Goal: Task Accomplishment & Management: Complete application form

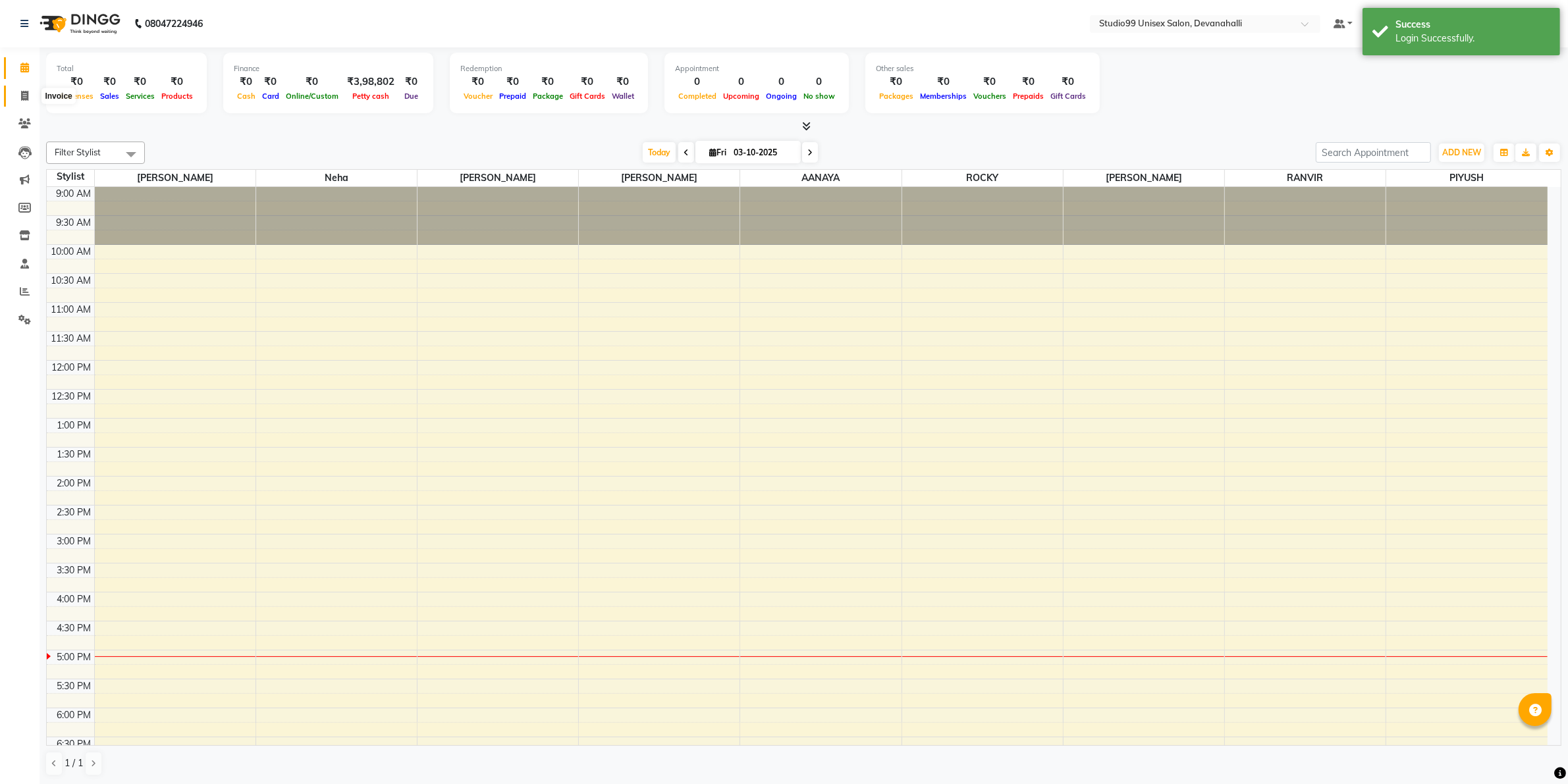
click at [30, 94] on span at bounding box center [25, 97] width 23 height 15
select select "service"
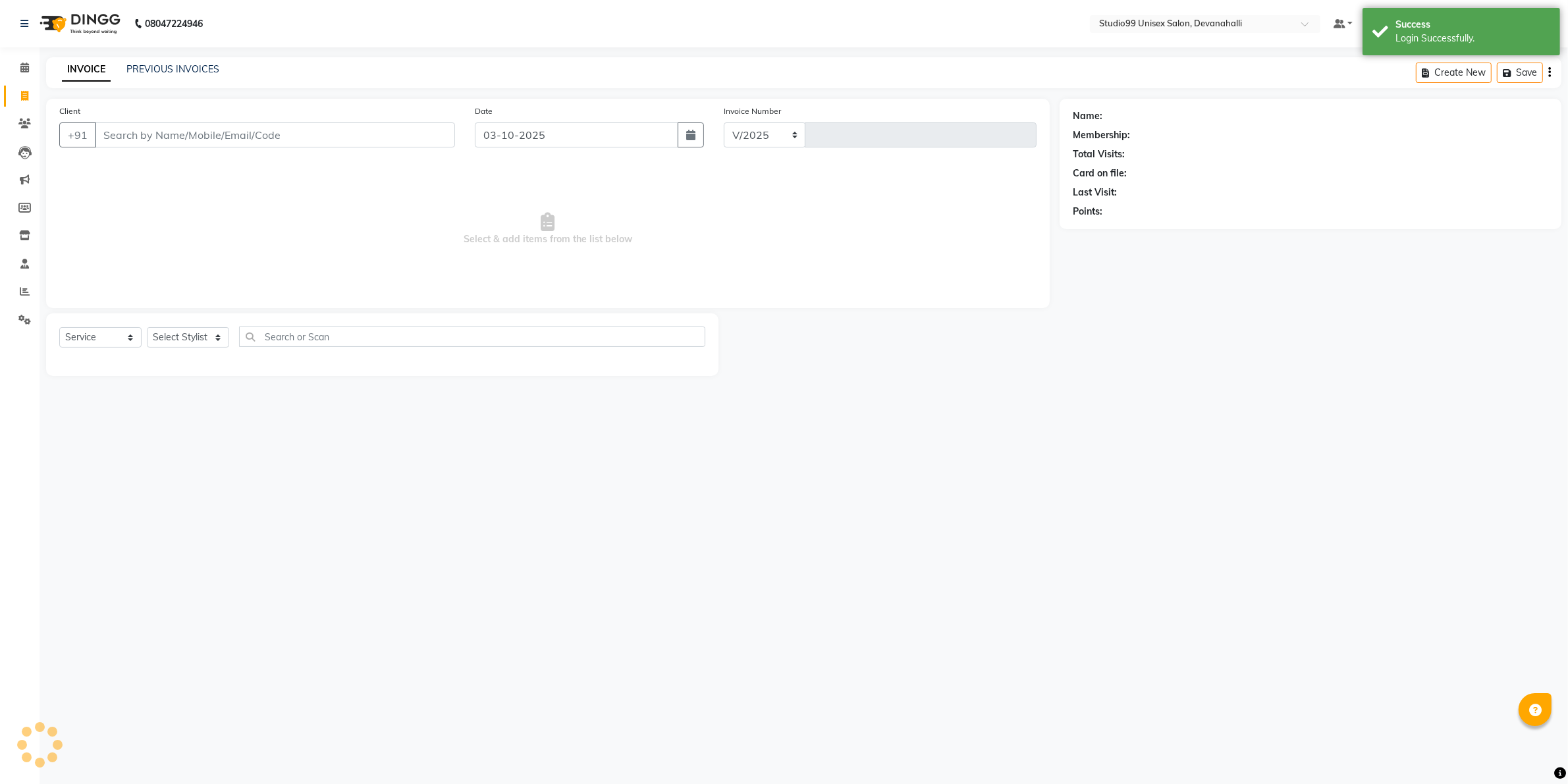
select select "6467"
type input "2474"
click at [358, 126] on input "Client" at bounding box center [277, 135] width 363 height 25
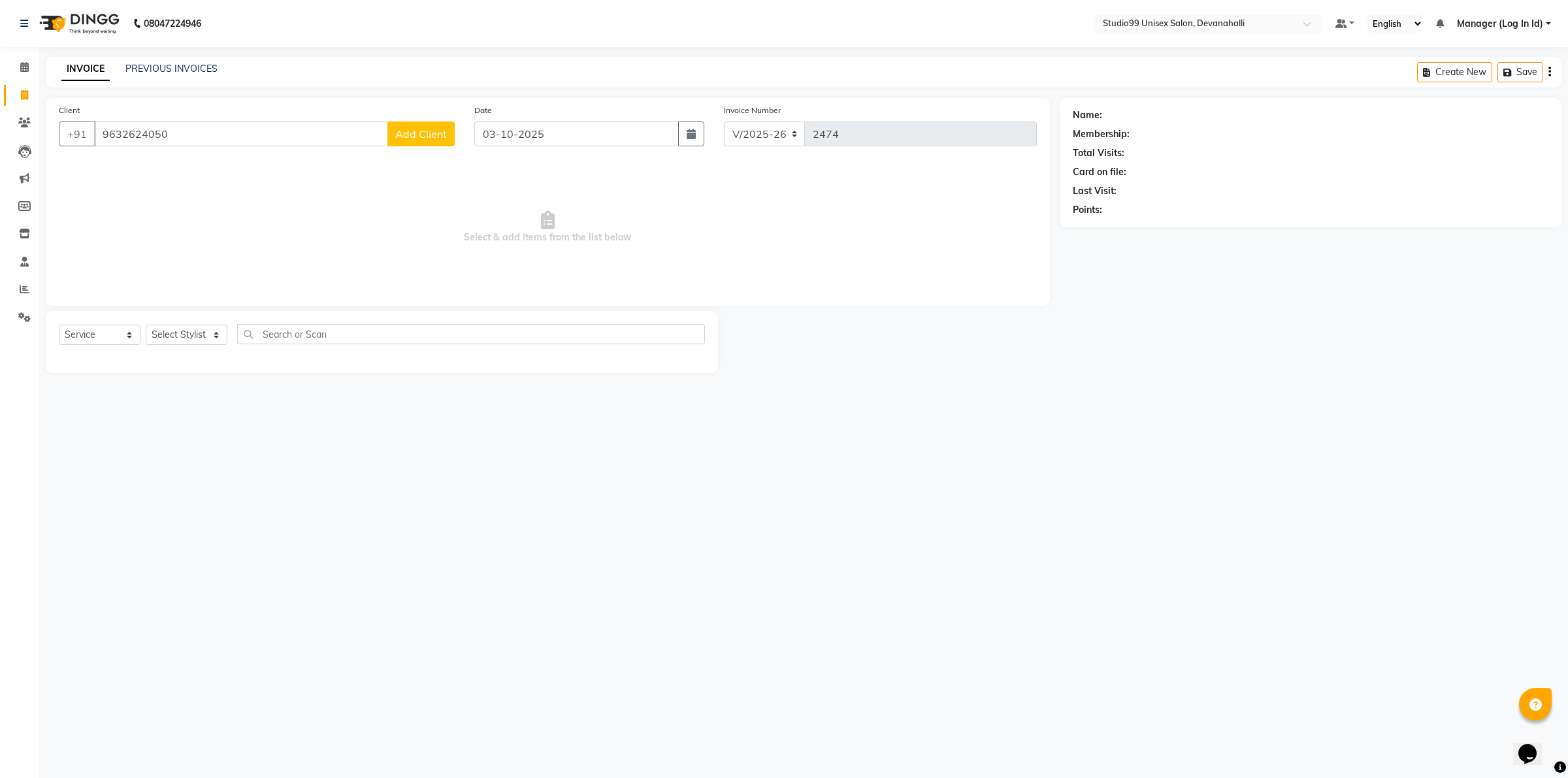
type input "9632624050"
click at [416, 147] on div "Client [PHONE_NUMBER] Add Client" at bounding box center [256, 130] width 416 height 54
click at [420, 132] on span "Add Client" at bounding box center [421, 134] width 52 height 13
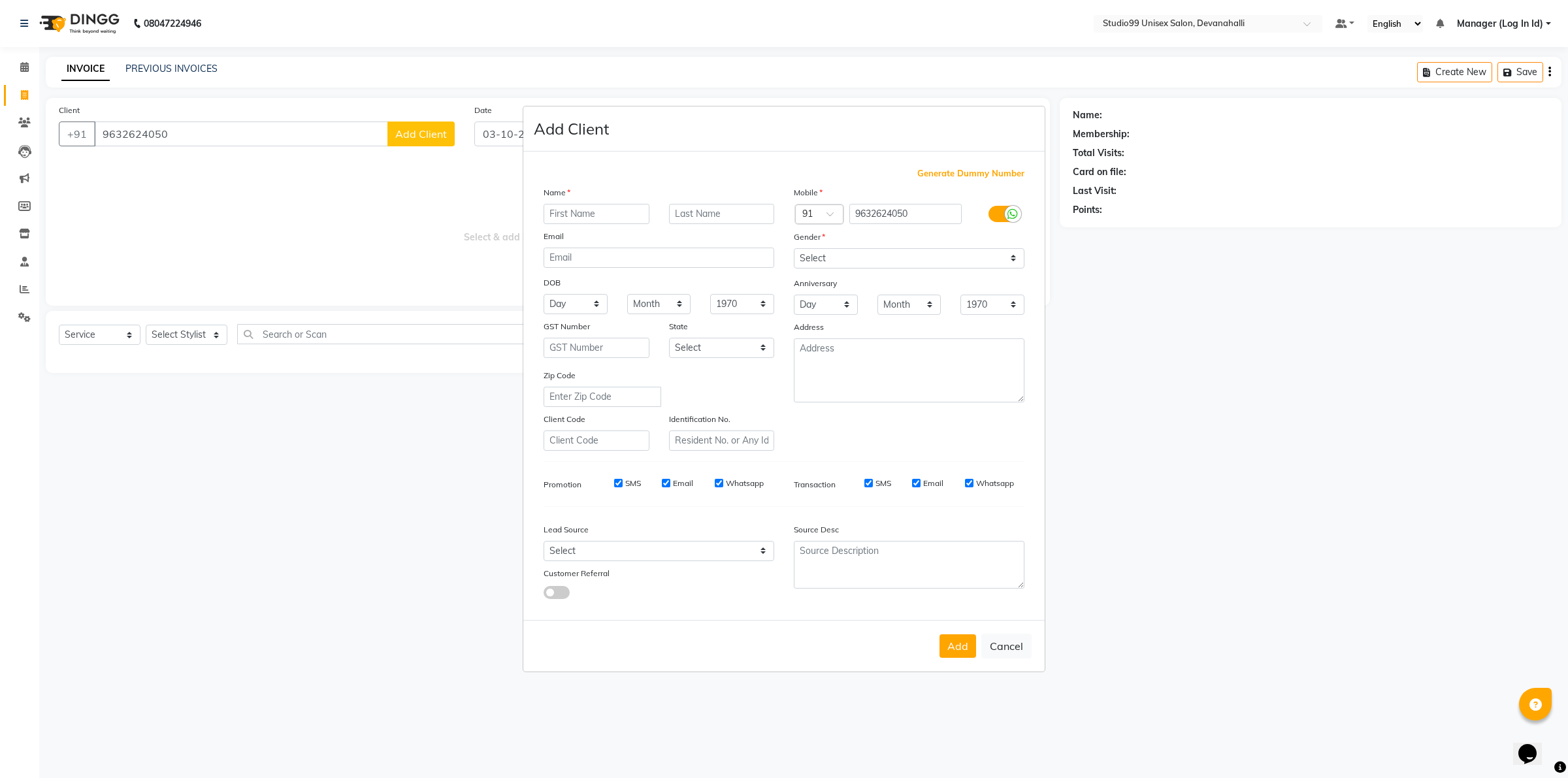
click at [595, 204] on div "Name" at bounding box center [659, 195] width 250 height 18
click at [597, 216] on input "text" at bounding box center [596, 214] width 106 height 20
type input "TAHIR"
click at [893, 258] on select "Select [DEMOGRAPHIC_DATA] [DEMOGRAPHIC_DATA] Other Prefer Not To Say" at bounding box center [909, 258] width 231 height 20
select select "[DEMOGRAPHIC_DATA]"
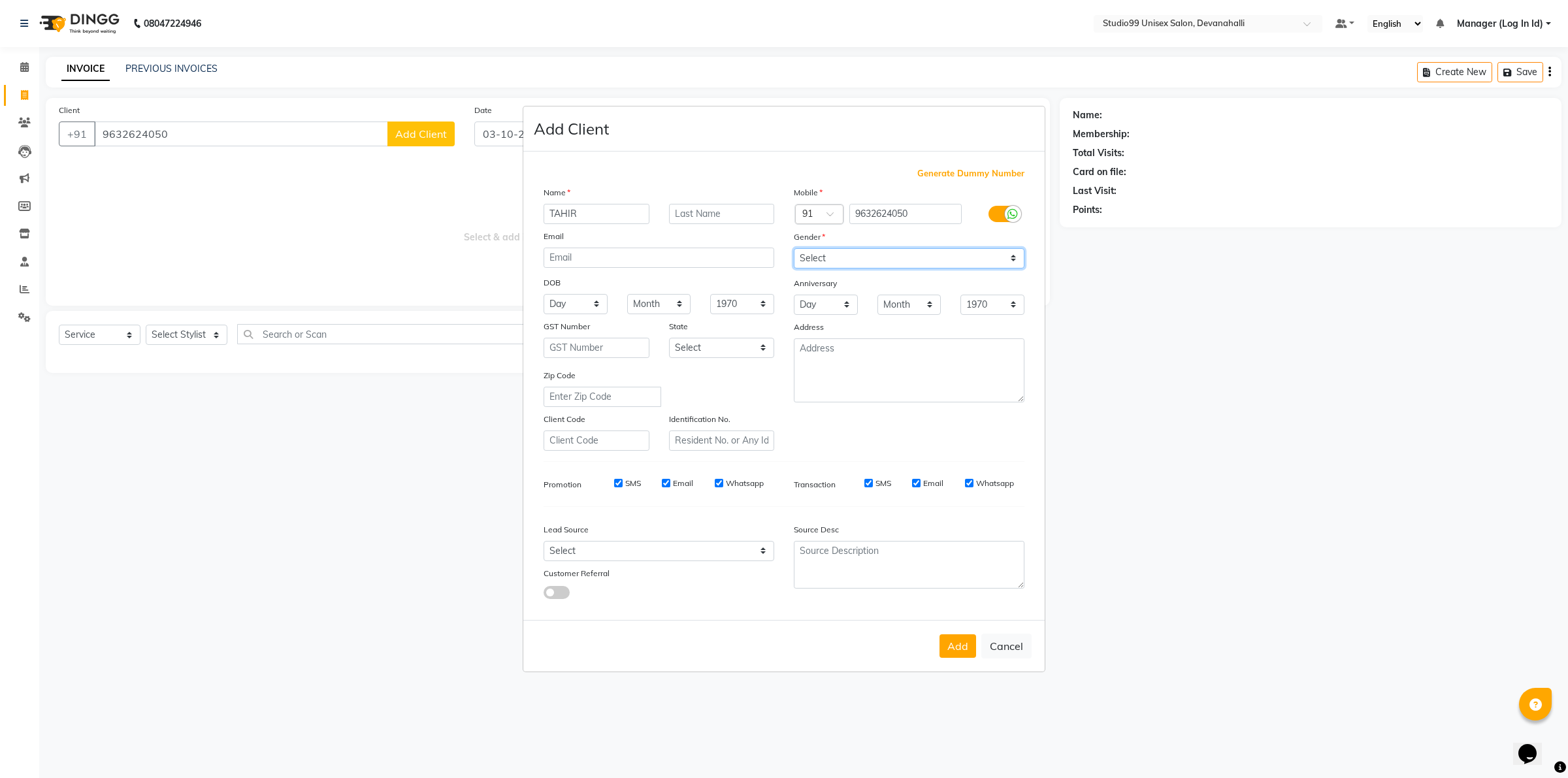
click at [794, 250] on select "Select [DEMOGRAPHIC_DATA] [DEMOGRAPHIC_DATA] Other Prefer Not To Say" at bounding box center [909, 258] width 231 height 20
click at [964, 635] on button "Add" at bounding box center [957, 647] width 36 height 24
select select
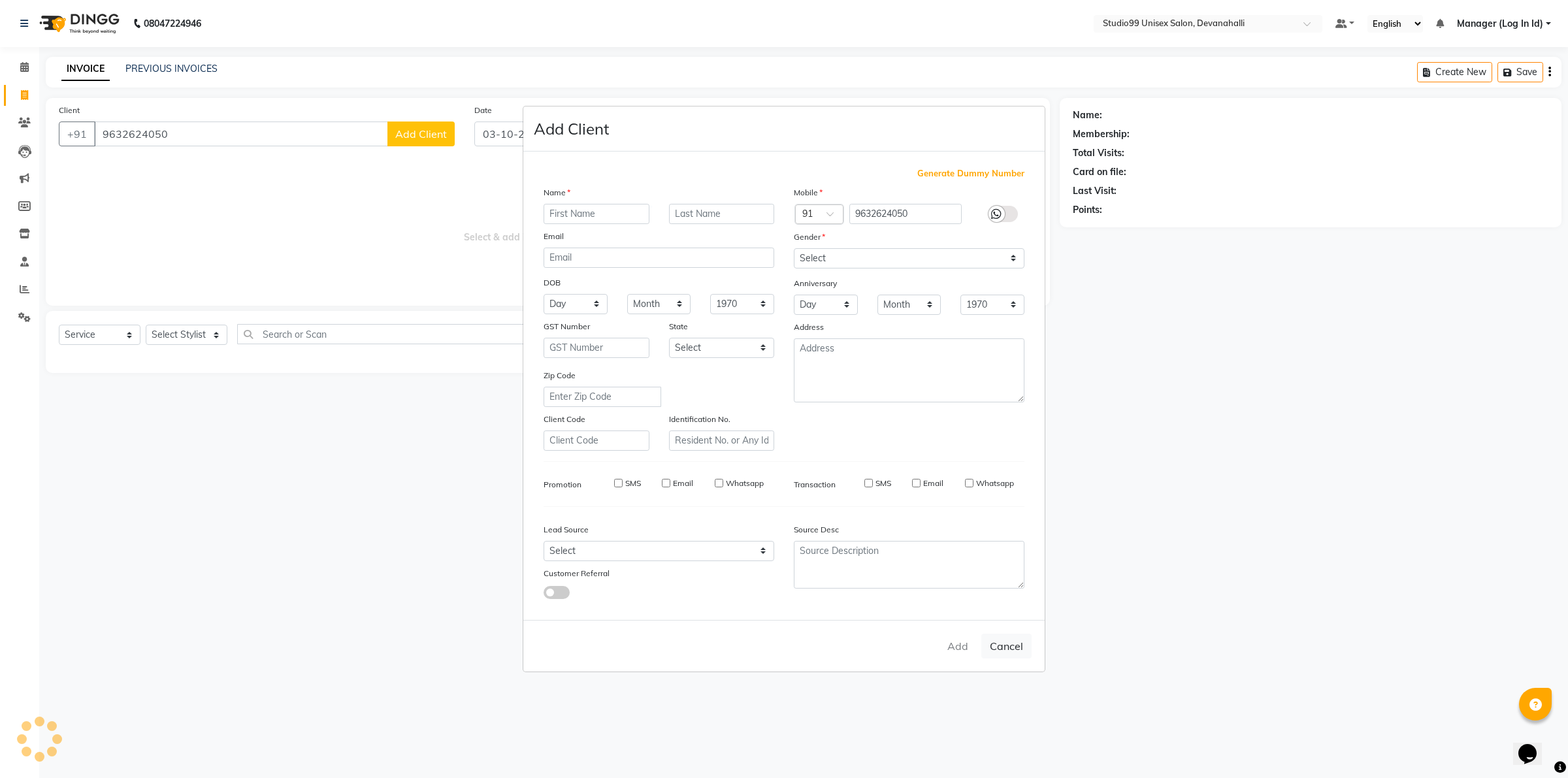
select select
checkbox input "false"
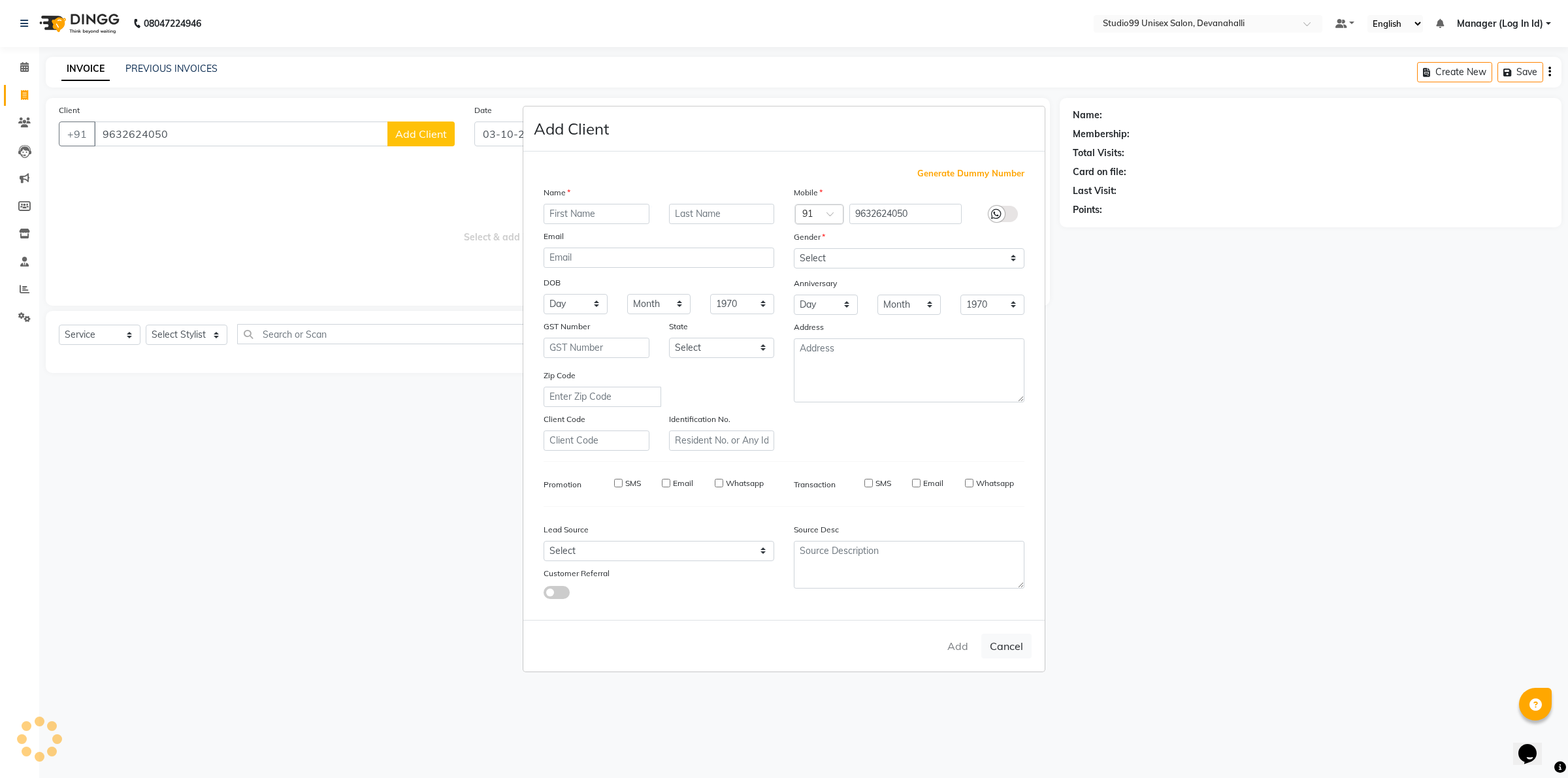
checkbox input "false"
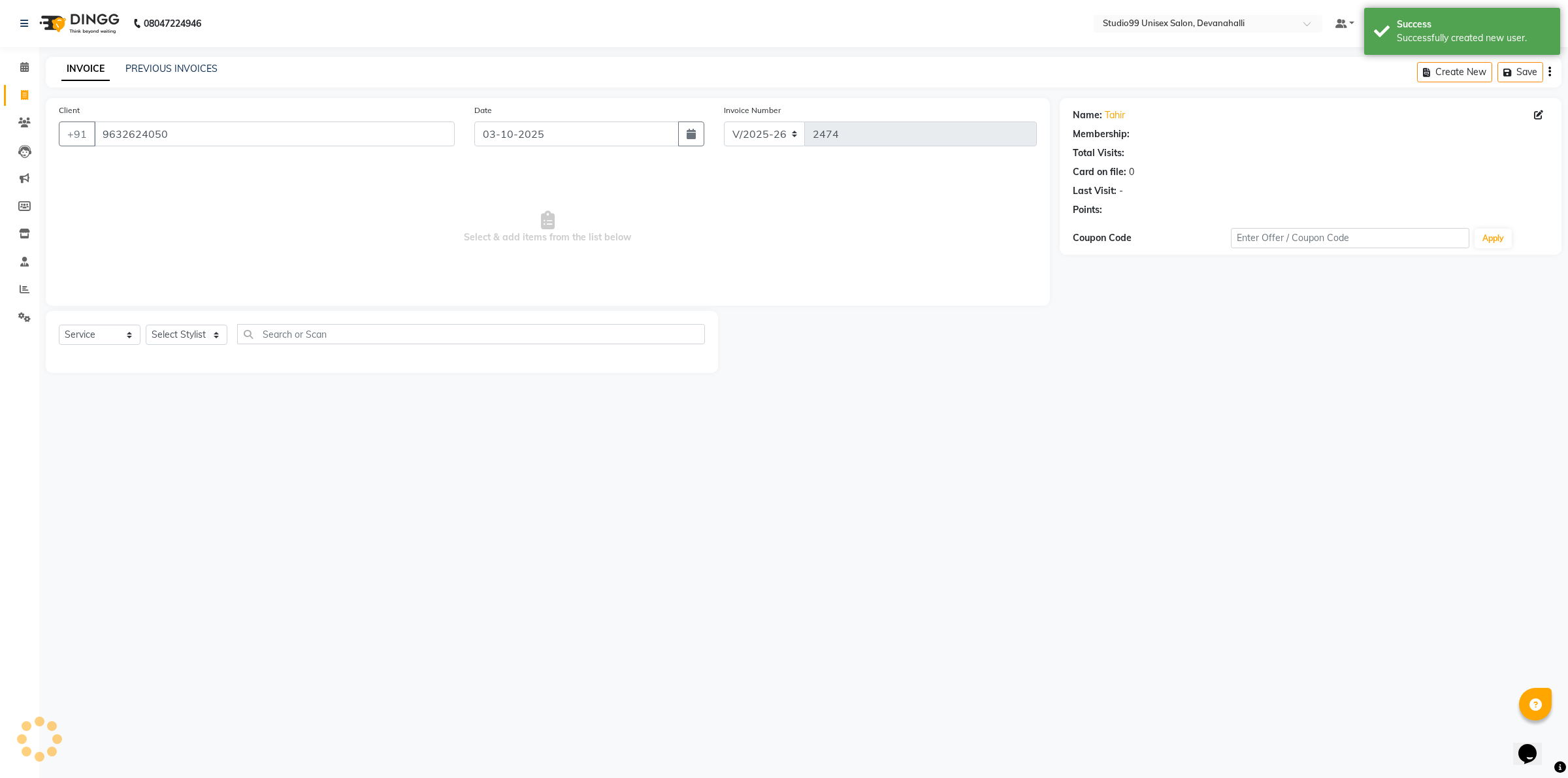
select select "1: Object"
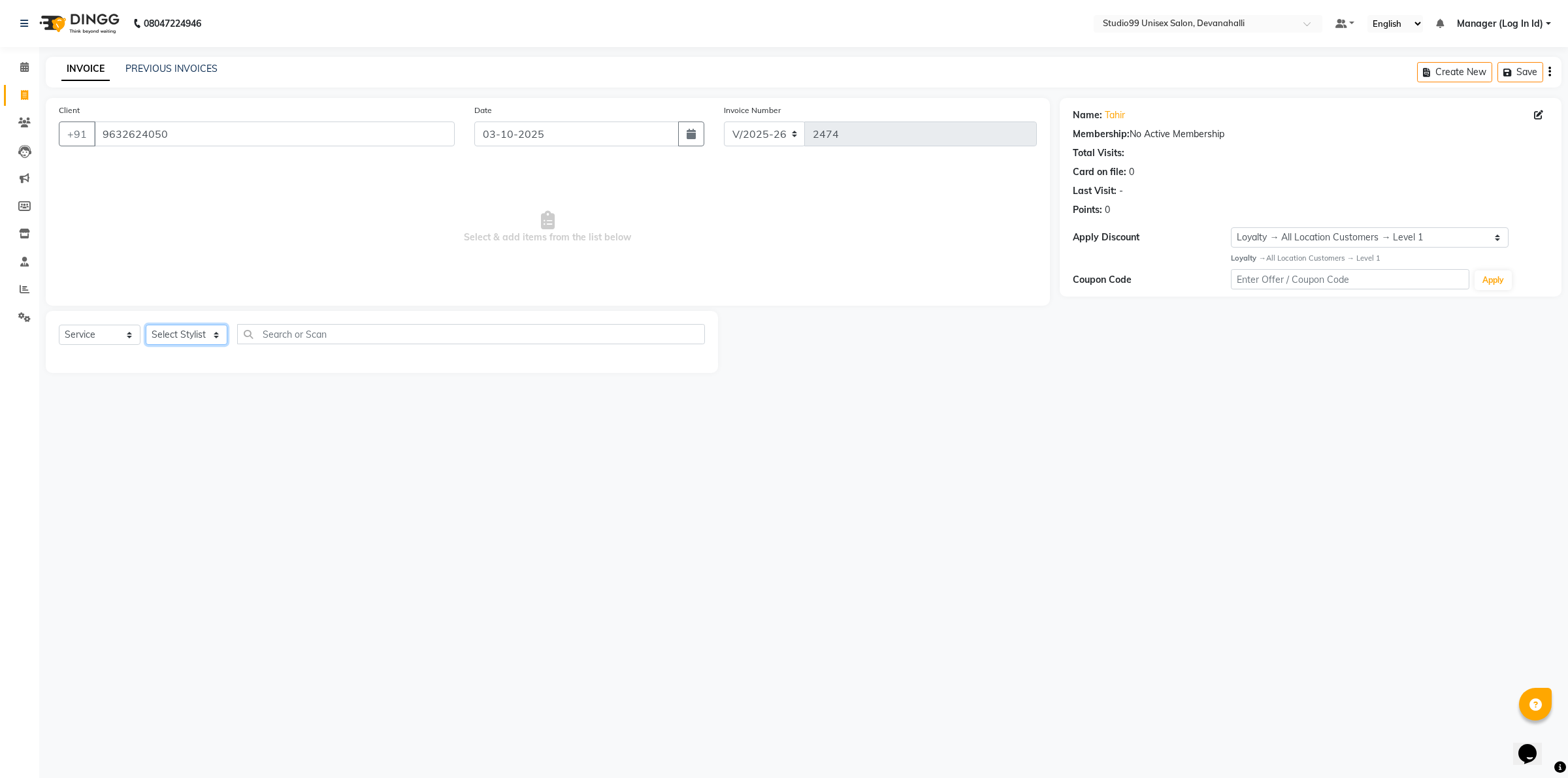
click at [176, 331] on select "Select Stylist AANAYA Manager (Log In Id) Neha [PERSON_NAME] [PERSON_NAME] [PER…" at bounding box center [186, 335] width 82 height 20
drag, startPoint x: 172, startPoint y: 566, endPoint x: 186, endPoint y: 566, distance: 14.0
click at [181, 566] on div "08047224946 Select Location × Studio99 Unisex Salon, Devanahalli Default Panel …" at bounding box center [784, 389] width 1568 height 778
click at [198, 334] on select "Select Stylist AANAYA Manager (Log In Id) Neha [PERSON_NAME] [PERSON_NAME] [PER…" at bounding box center [186, 335] width 82 height 20
select select "49236"
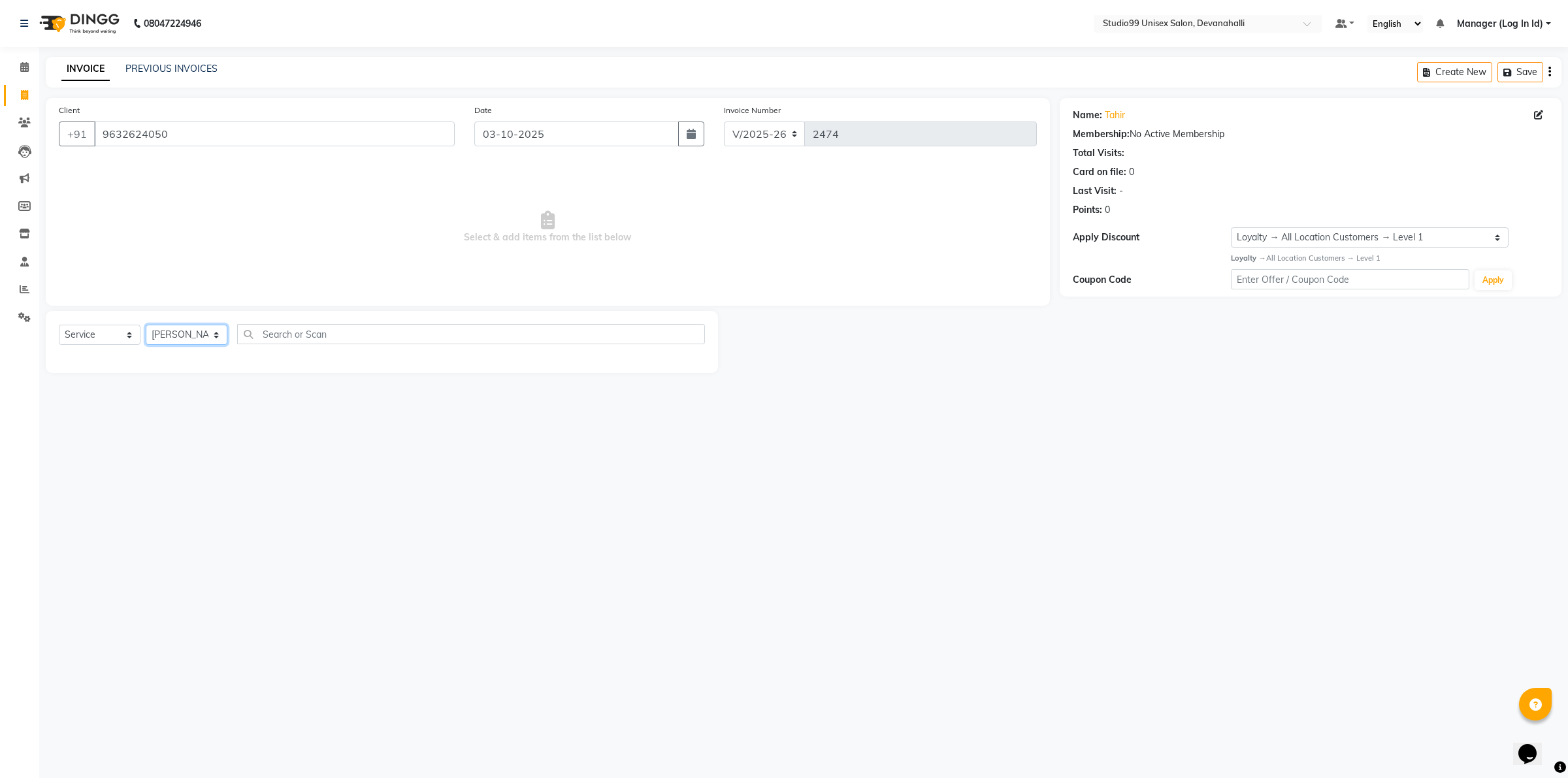
click at [145, 325] on select "Select Stylist AANAYA Manager (Log In Id) Neha [PERSON_NAME] [PERSON_NAME] [PER…" at bounding box center [186, 335] width 82 height 20
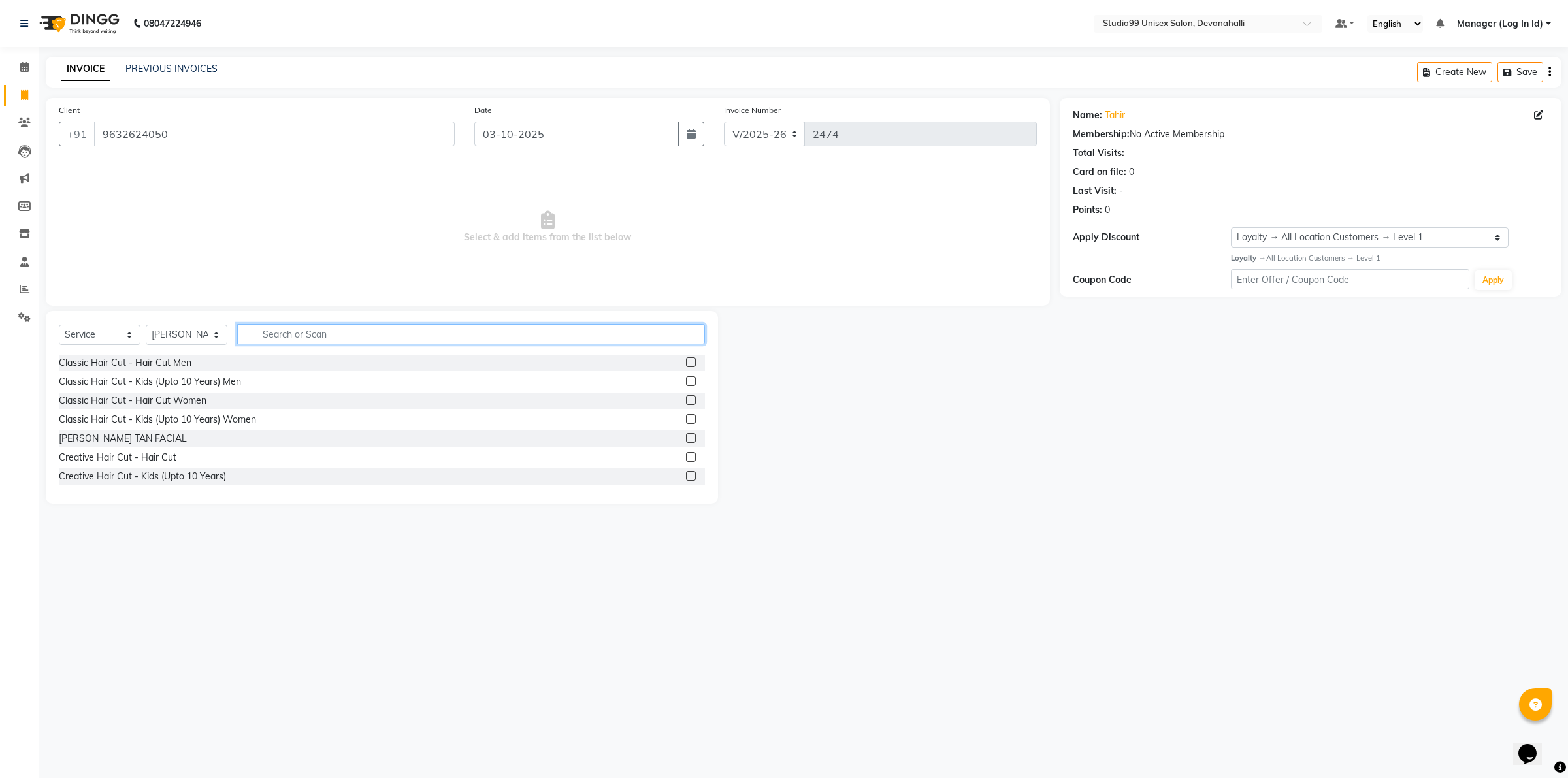
click at [303, 338] on input "text" at bounding box center [470, 334] width 467 height 20
type input "H"
click at [183, 356] on div "Classic Hair Cut - Hair Cut Men" at bounding box center [125, 363] width 133 height 14
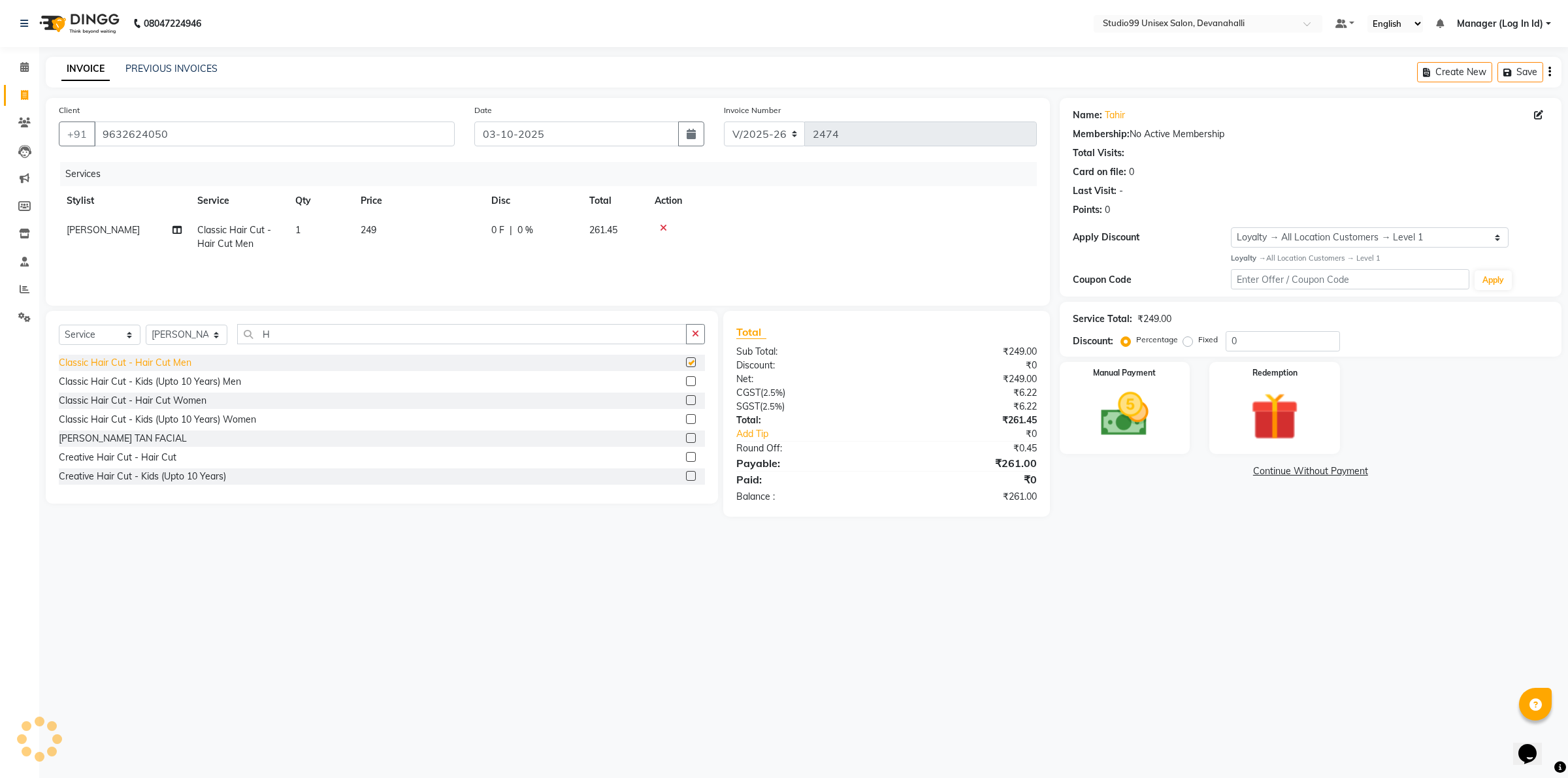
checkbox input "false"
click at [354, 332] on input "H" at bounding box center [461, 334] width 449 height 20
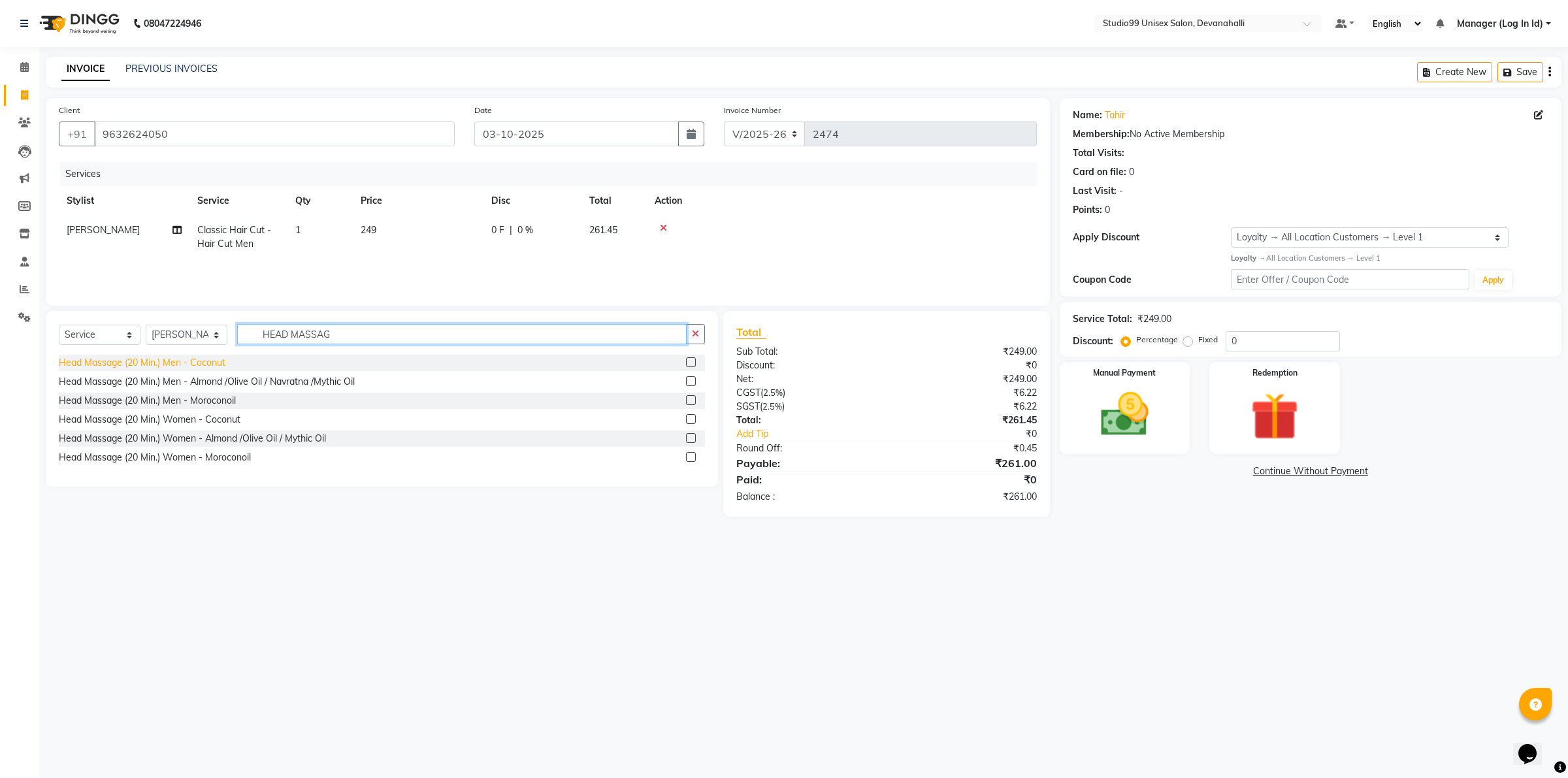
type input "HEAD MASSAG"
click at [103, 357] on div "Head Massage (20 Min.) Men - Coconut" at bounding box center [142, 363] width 166 height 14
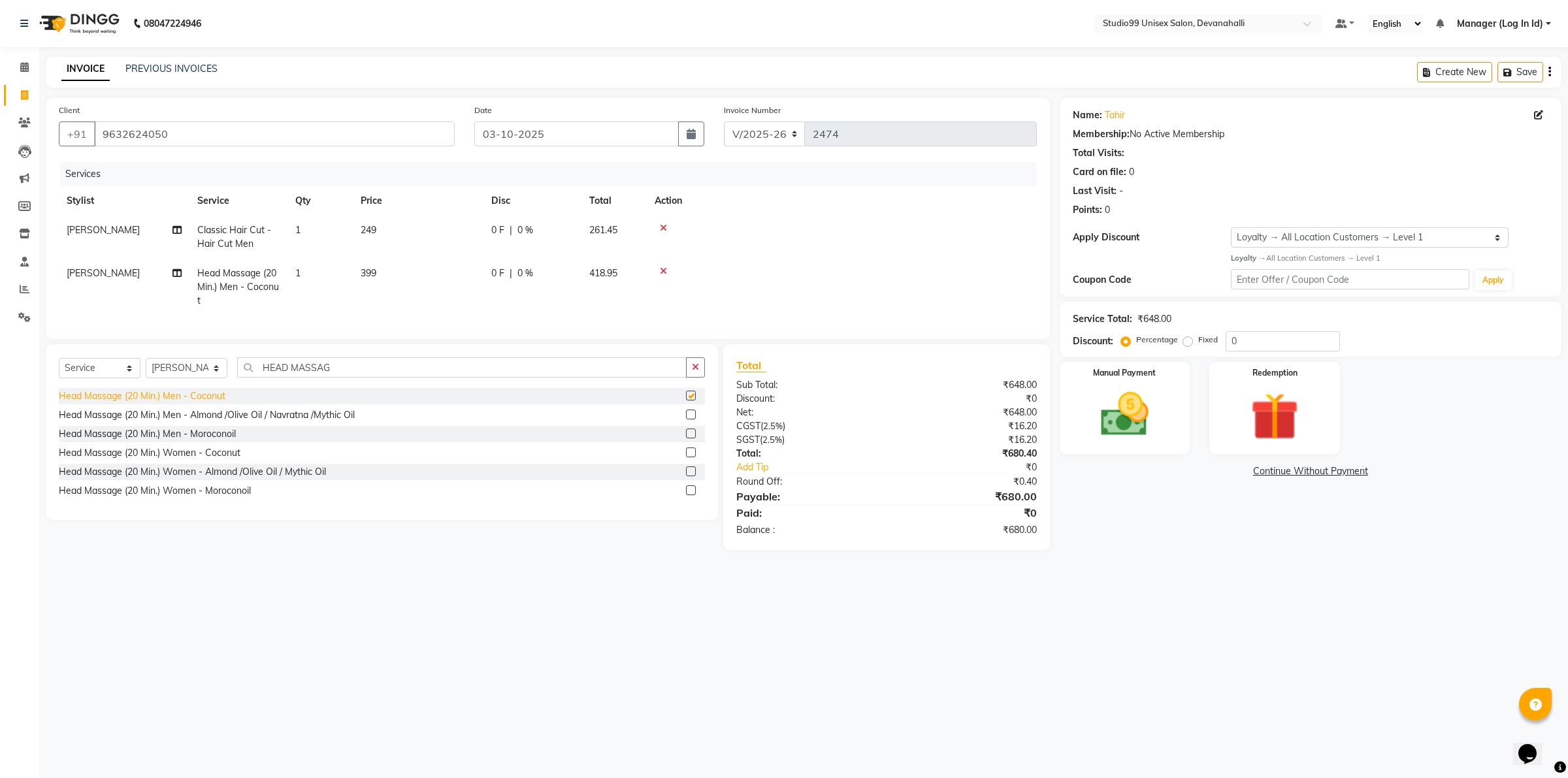
checkbox input "false"
drag, startPoint x: 1217, startPoint y: 614, endPoint x: 1177, endPoint y: 452, distance: 166.9
click at [1217, 578] on div "08047224946 Select Location × Studio99 Unisex Salon, Devanahalli Default Panel …" at bounding box center [784, 389] width 1568 height 778
click at [1159, 431] on img at bounding box center [1124, 415] width 81 height 57
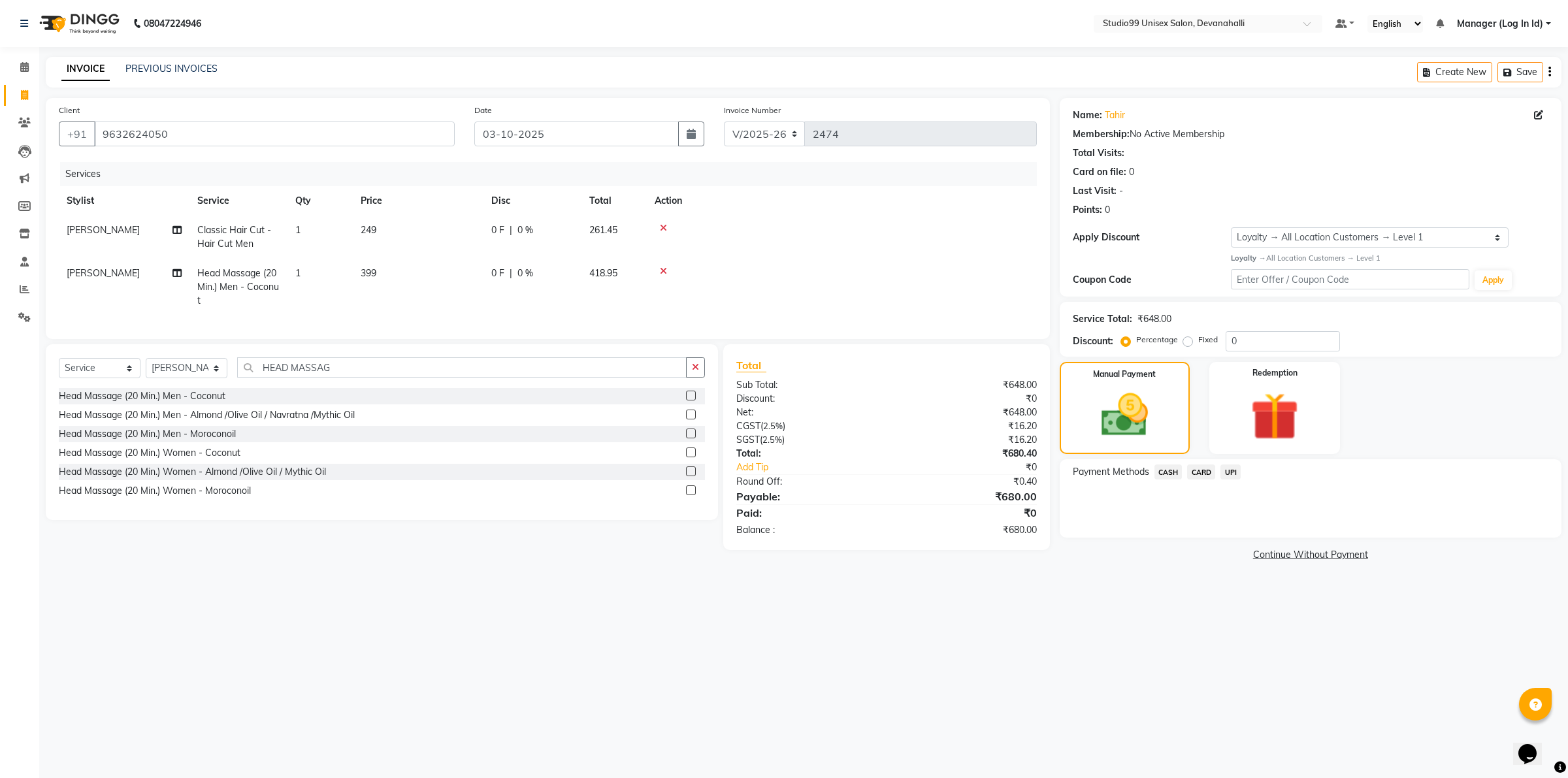
click at [1227, 472] on span "UPI" at bounding box center [1230, 473] width 20 height 15
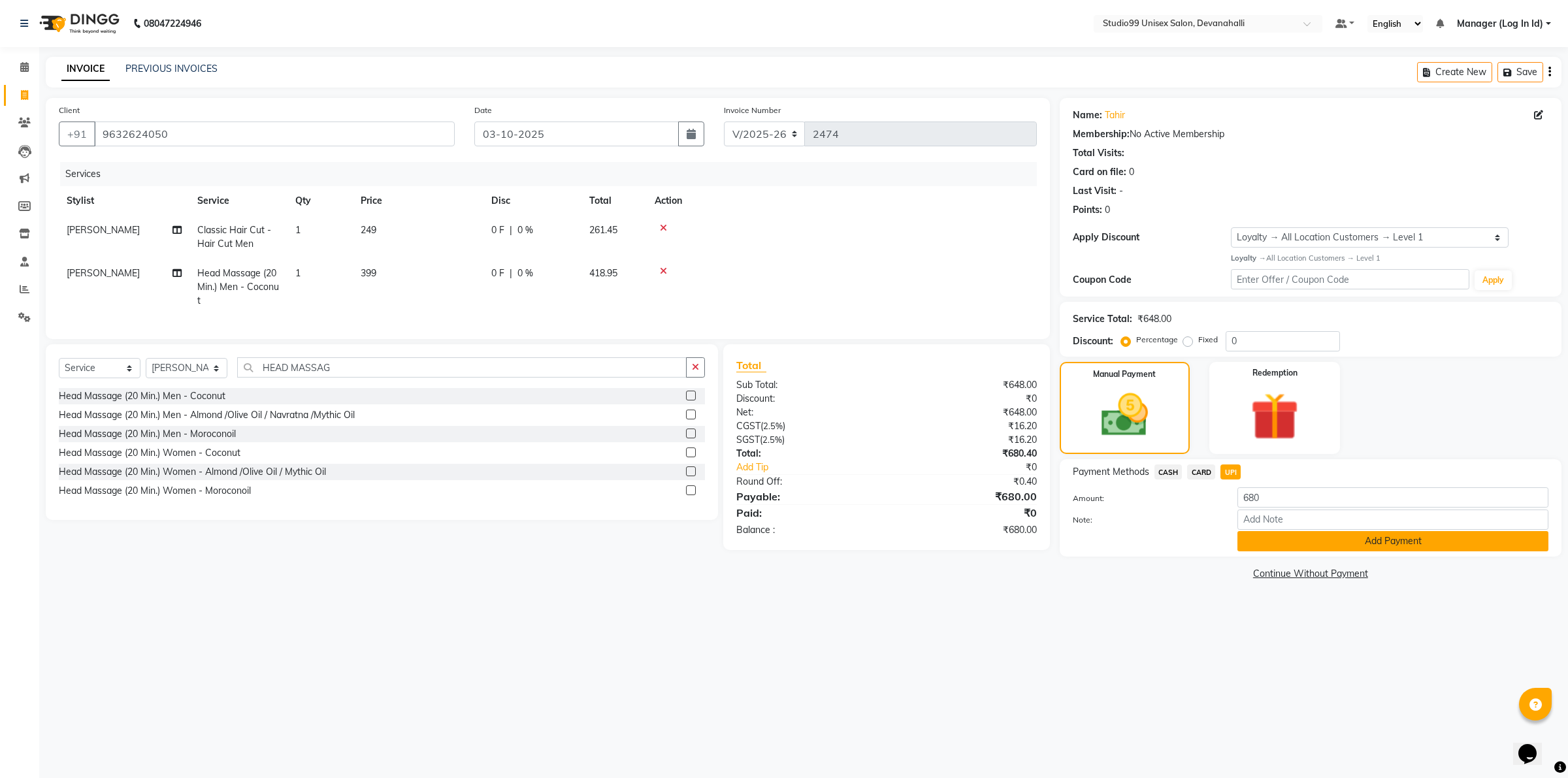
click at [1358, 540] on button "Add Payment" at bounding box center [1393, 541] width 311 height 20
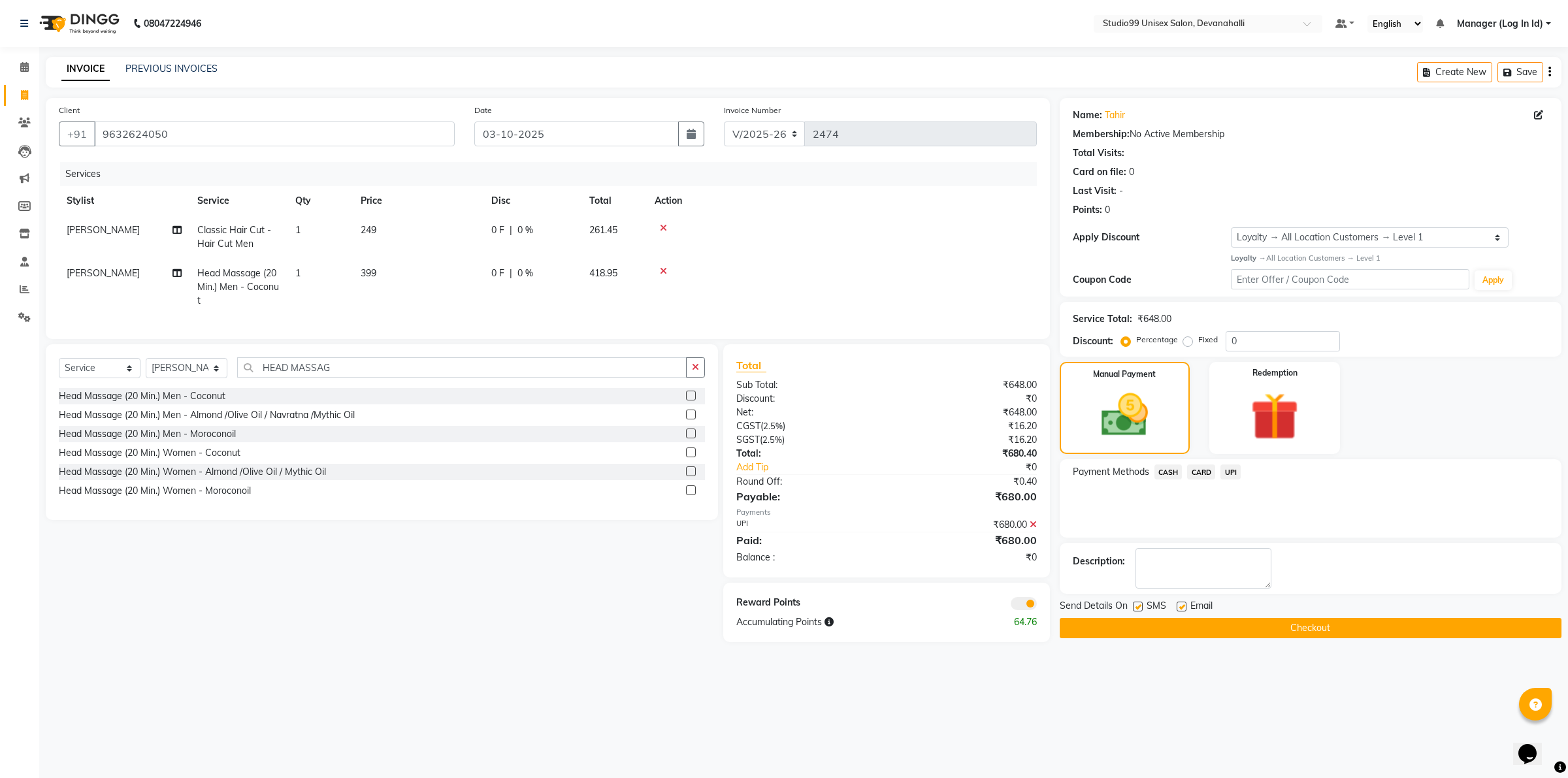
click at [1108, 622] on button "Checkout" at bounding box center [1310, 628] width 502 height 20
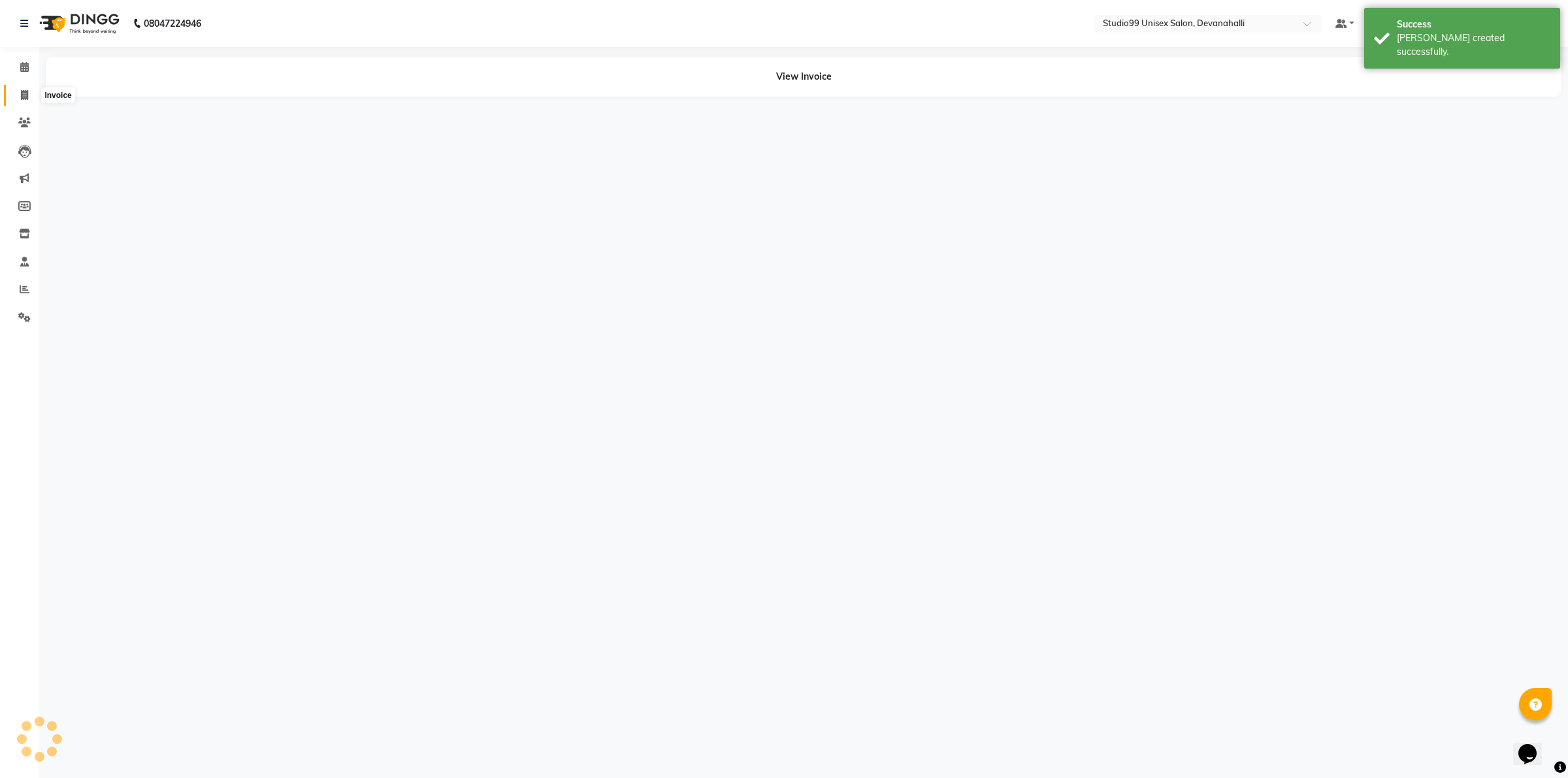
click at [27, 93] on icon at bounding box center [24, 95] width 7 height 10
select select "service"
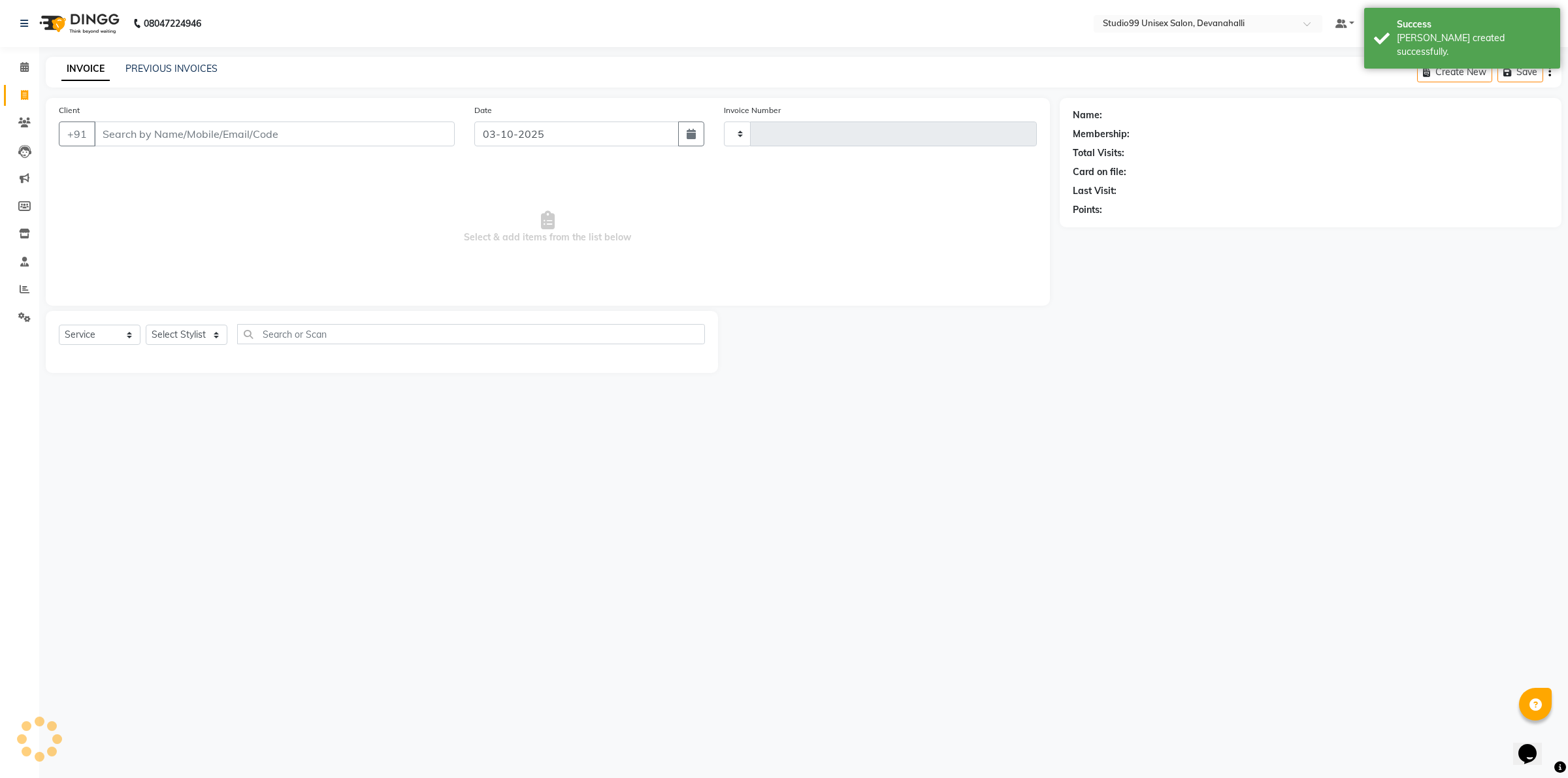
type input "2475"
select select "6467"
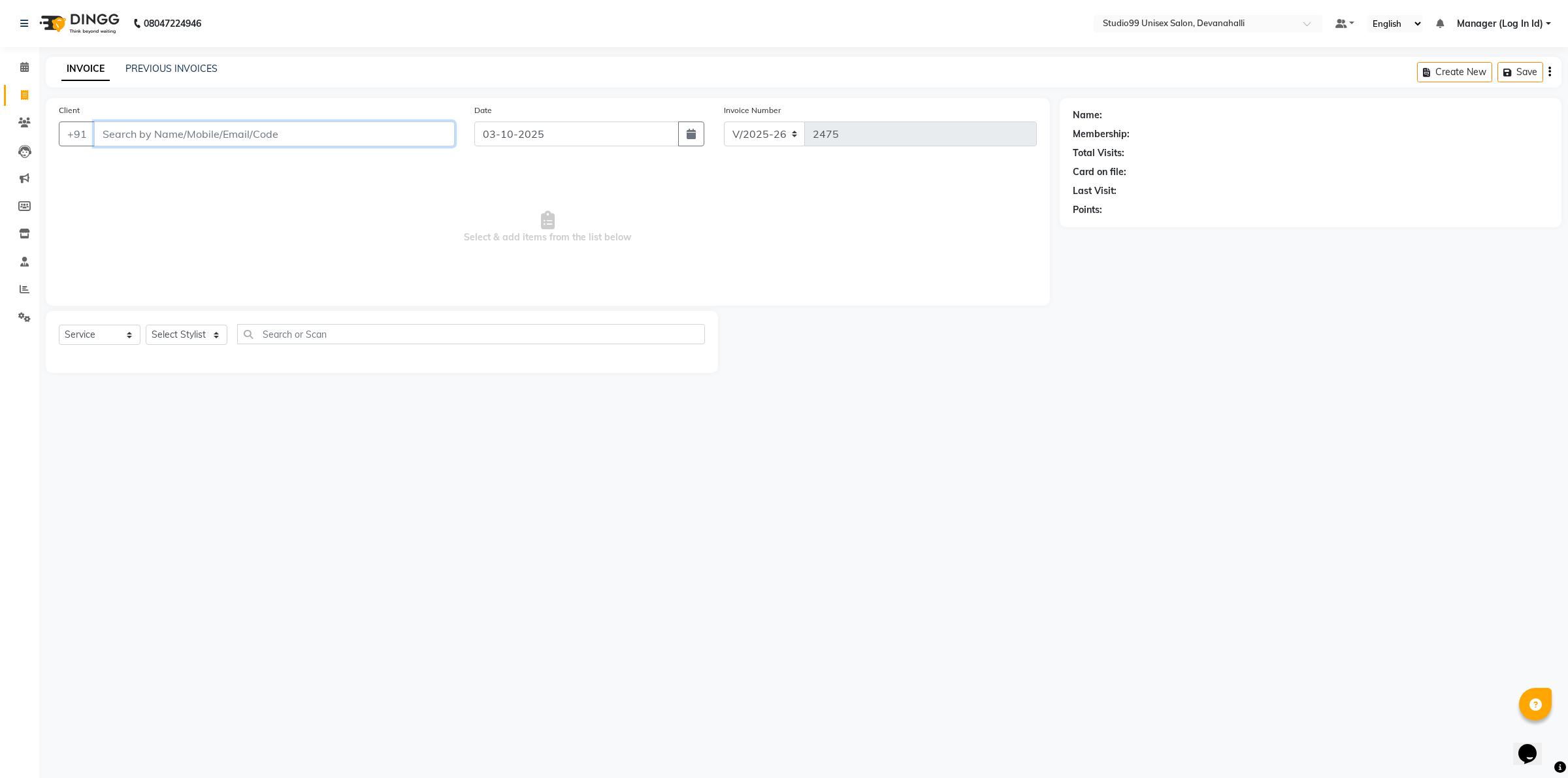
click at [193, 133] on input "Client" at bounding box center [275, 134] width 361 height 25
paste input "7483199999"
type input "7483199999"
click at [391, 136] on button "Add Client" at bounding box center [421, 134] width 67 height 25
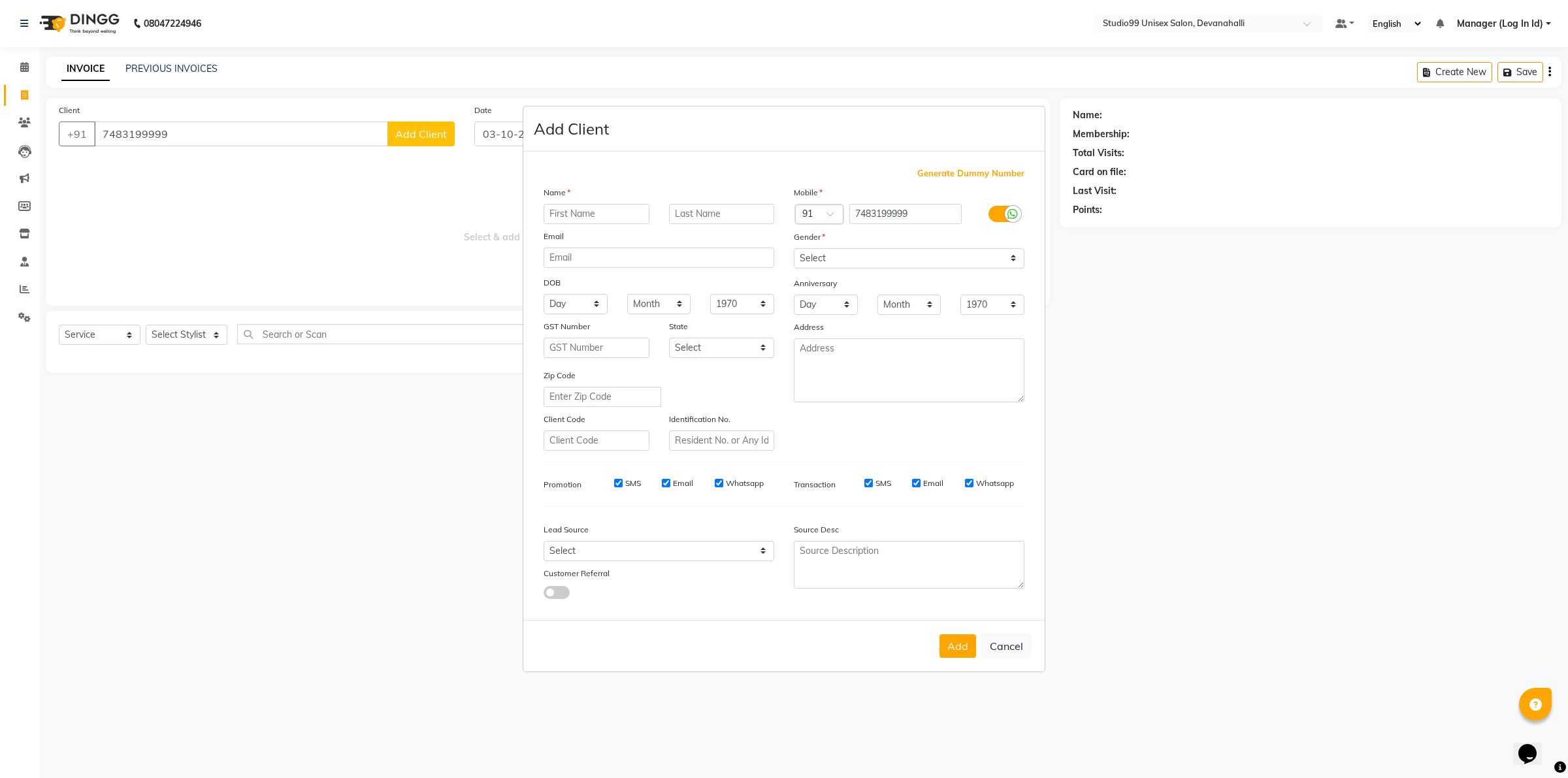
click at [400, 134] on ngb-modal-window "Add Client Generate Dummy Number Name Email DOB Day 01 02 03 04 05 06 07 08 09 …" at bounding box center [784, 389] width 1568 height 778
click at [570, 223] on input "text" at bounding box center [596, 214] width 106 height 20
type input "AATISH"
drag, startPoint x: 861, startPoint y: 259, endPoint x: 860, endPoint y: 269, distance: 10.0
click at [861, 259] on select "Select [DEMOGRAPHIC_DATA] [DEMOGRAPHIC_DATA] Other Prefer Not To Say" at bounding box center [909, 258] width 231 height 20
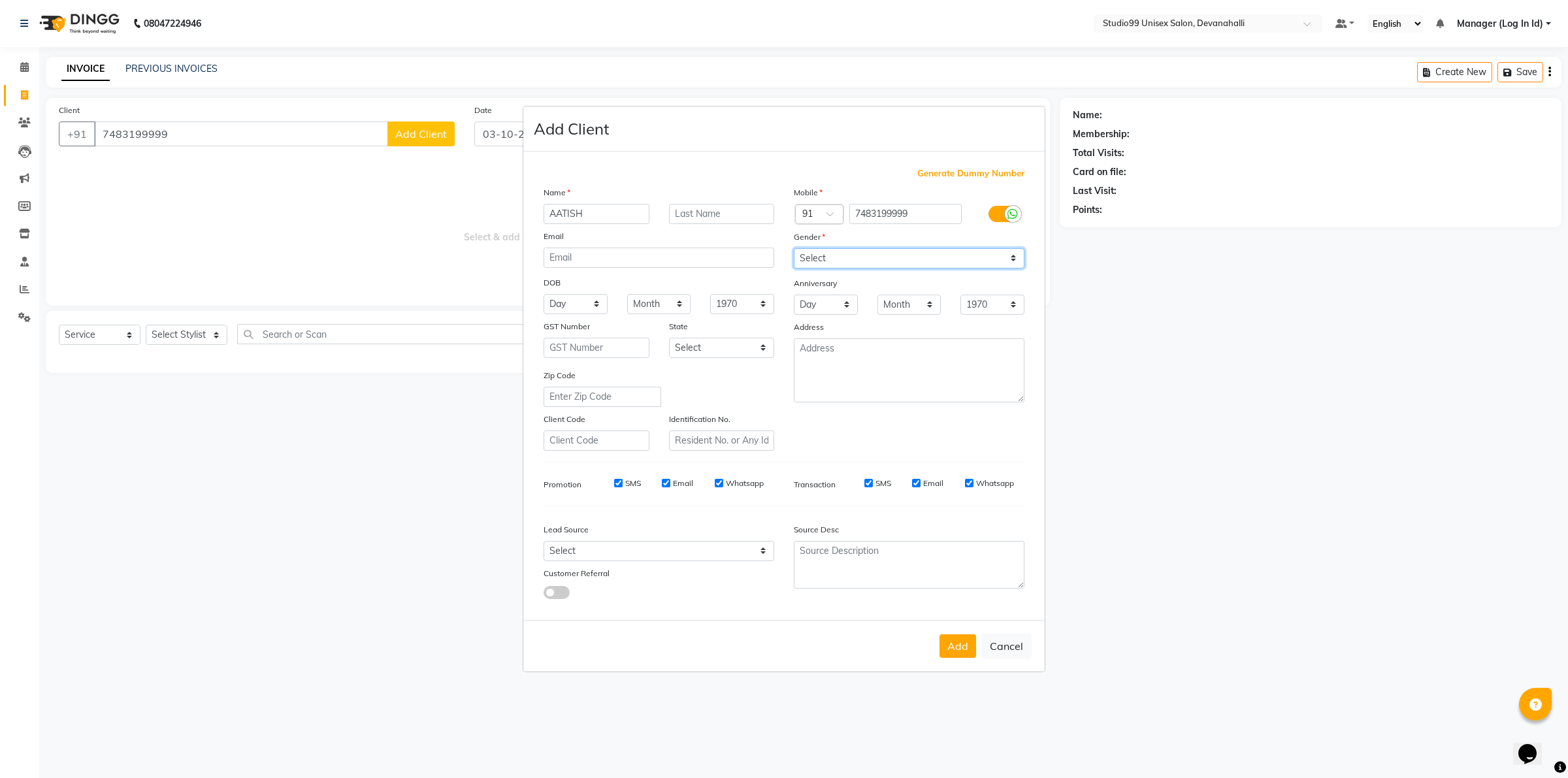
select select "[DEMOGRAPHIC_DATA]"
click at [794, 250] on select "Select [DEMOGRAPHIC_DATA] [DEMOGRAPHIC_DATA] Other Prefer Not To Say" at bounding box center [909, 258] width 231 height 20
click at [952, 644] on button "Add" at bounding box center [957, 647] width 36 height 24
select select
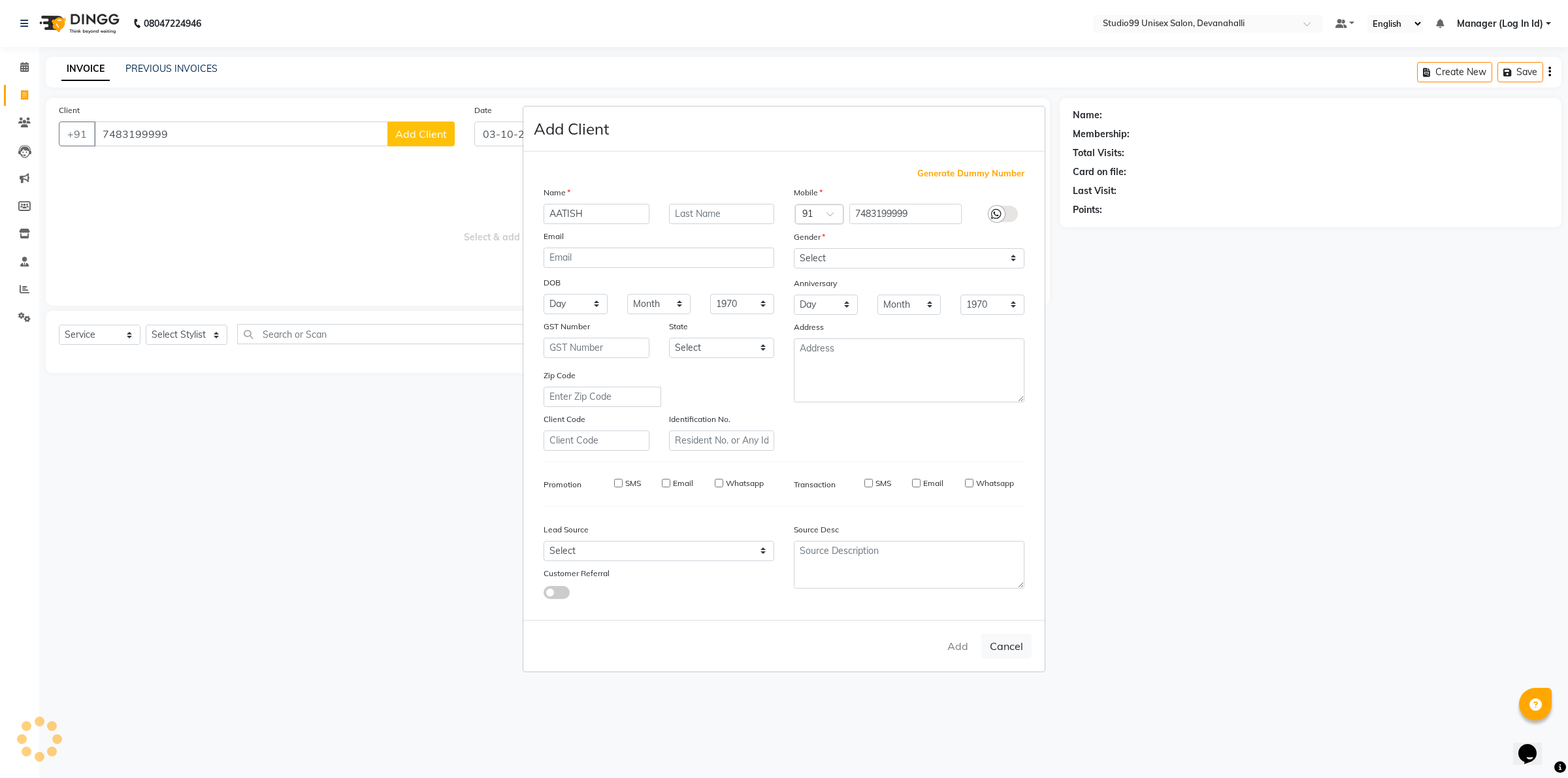
select select
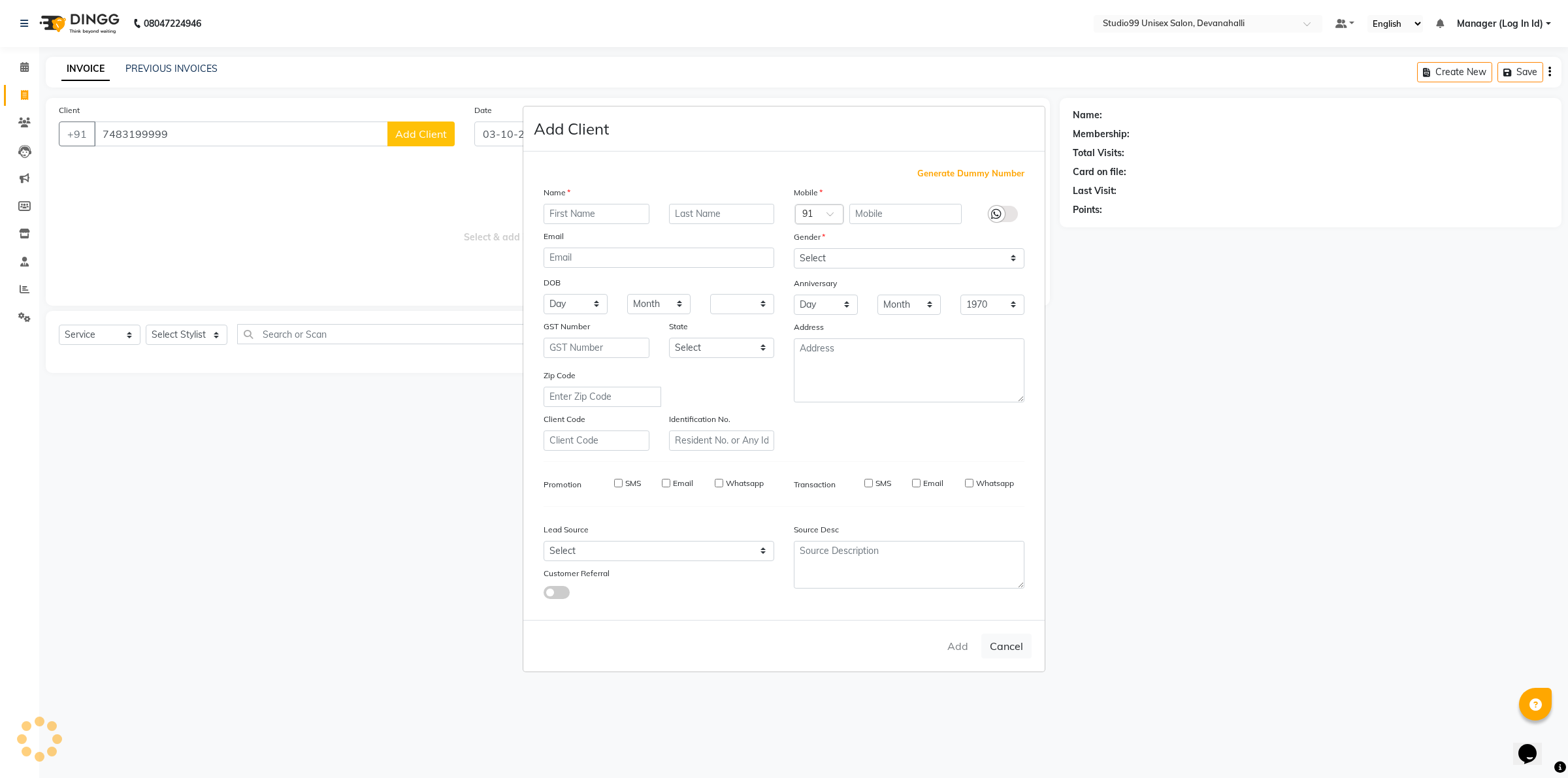
checkbox input "false"
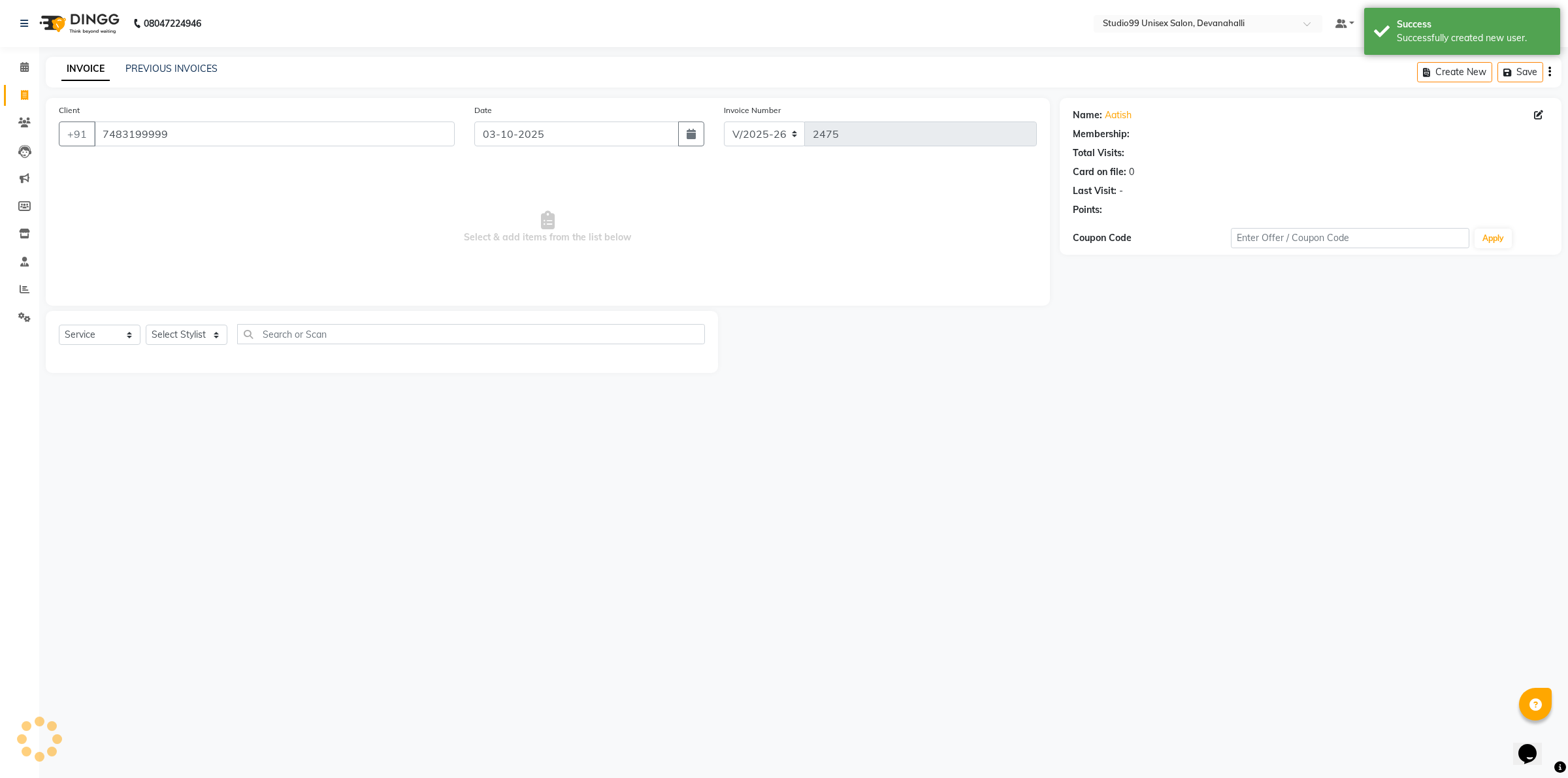
select select "1: Object"
drag, startPoint x: 190, startPoint y: 334, endPoint x: 191, endPoint y: 342, distance: 8.1
click at [191, 342] on select "Select Stylist AANAYA Manager (Log In Id) Neha [PERSON_NAME] [PERSON_NAME] [PER…" at bounding box center [186, 335] width 82 height 20
click at [145, 325] on select "Select Stylist AANAYA Manager (Log In Id) Neha [PERSON_NAME] [PERSON_NAME] [PER…" at bounding box center [186, 335] width 82 height 20
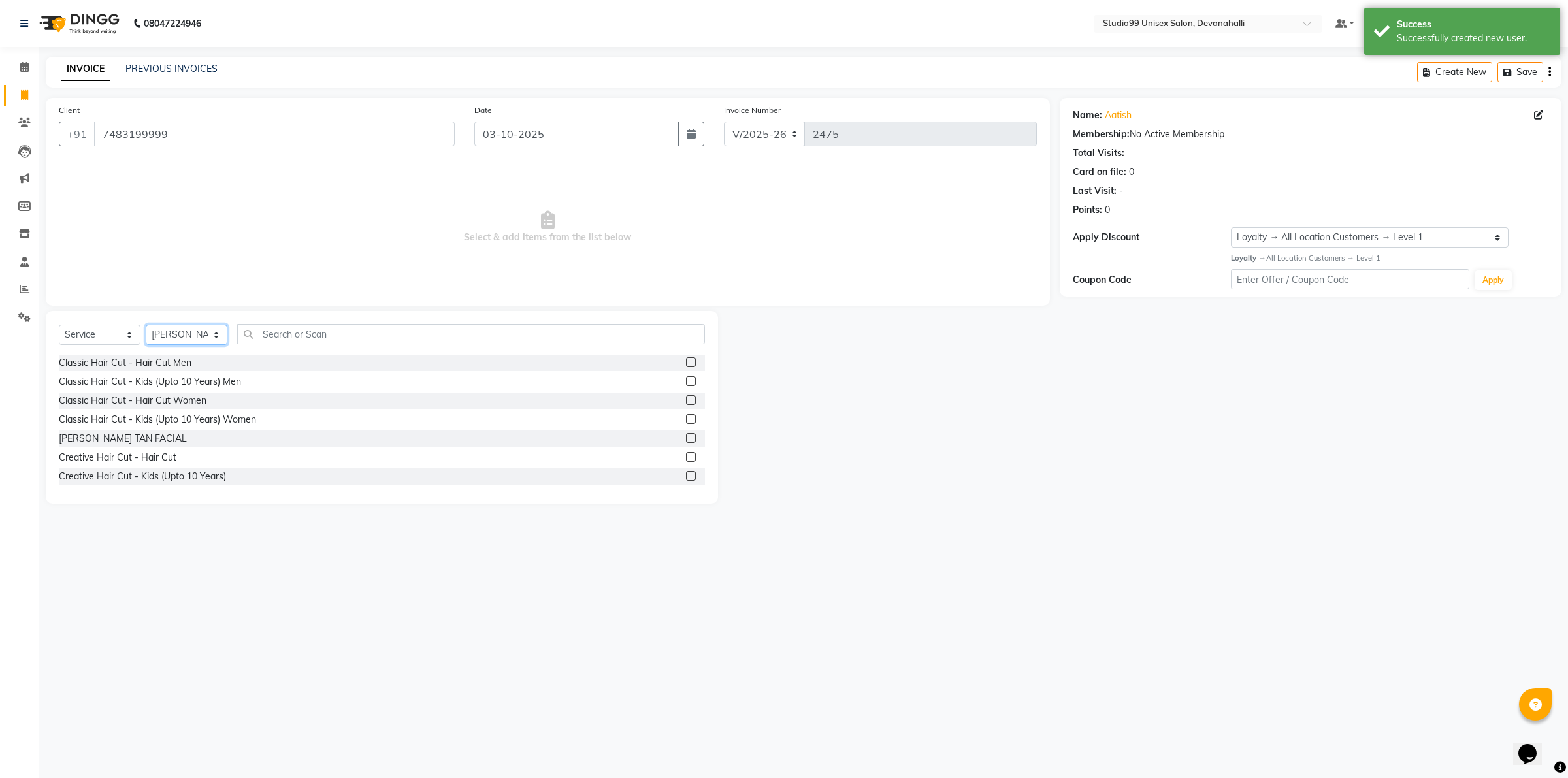
click at [201, 336] on select "Select Stylist AANAYA Manager (Log In Id) Neha [PERSON_NAME] [PERSON_NAME] [PER…" at bounding box center [186, 335] width 82 height 20
click at [145, 325] on select "Select Stylist AANAYA Manager (Log In Id) Neha [PERSON_NAME] [PERSON_NAME] [PER…" at bounding box center [186, 335] width 82 height 20
drag, startPoint x: 181, startPoint y: 334, endPoint x: 180, endPoint y: 343, distance: 9.1
click at [182, 334] on select "Select Stylist AANAYA Manager (Log In Id) Neha [PERSON_NAME] [PERSON_NAME] [PER…" at bounding box center [186, 335] width 82 height 20
select select "92763"
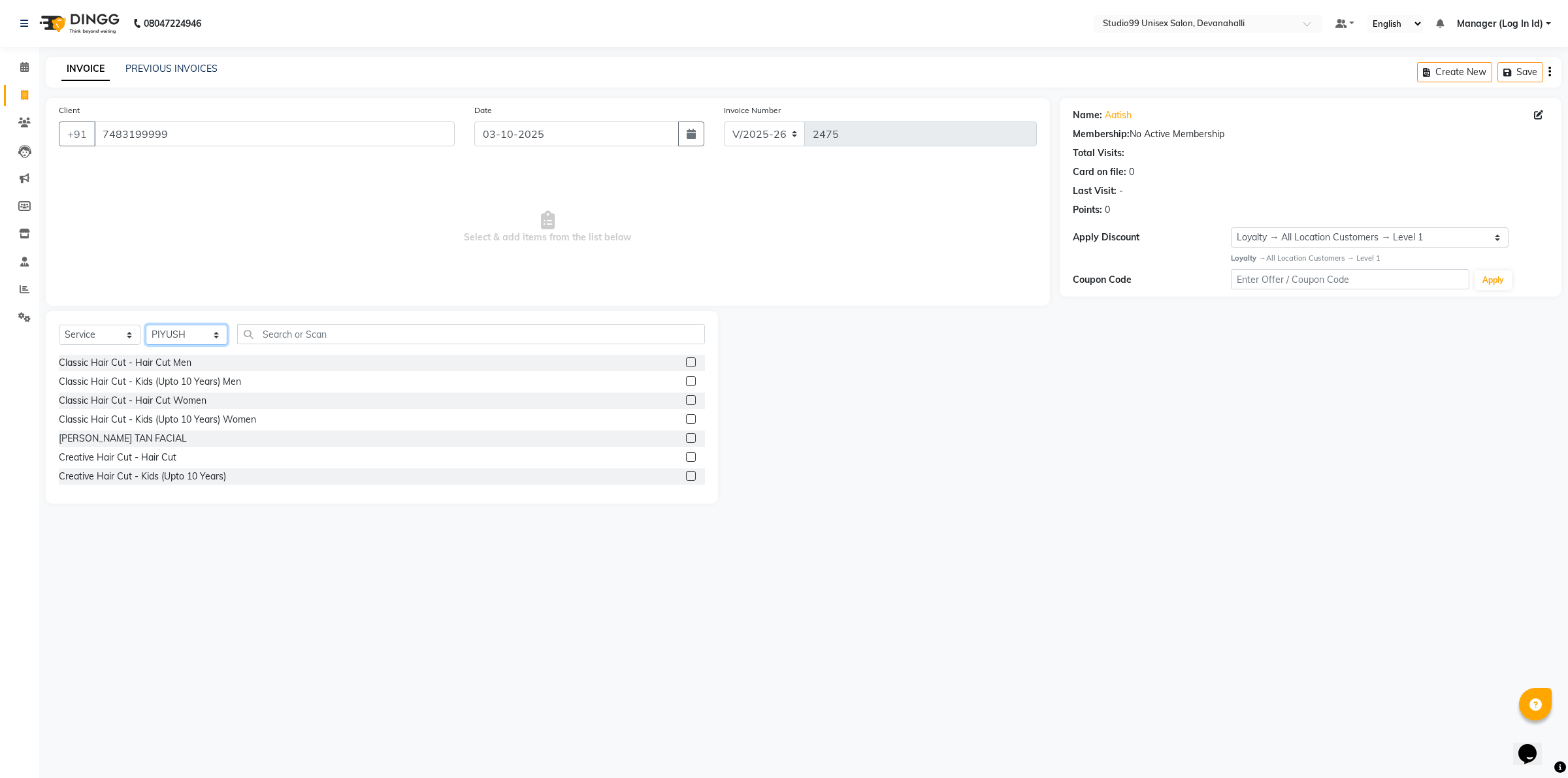
click at [145, 325] on select "Select Stylist AANAYA Manager (Log In Id) Neha [PERSON_NAME] [PERSON_NAME] [PER…" at bounding box center [186, 335] width 82 height 20
click at [398, 330] on input "text" at bounding box center [470, 334] width 467 height 20
type input "H"
click at [101, 367] on div "Classic Hair Cut - Hair Cut Men" at bounding box center [125, 363] width 133 height 14
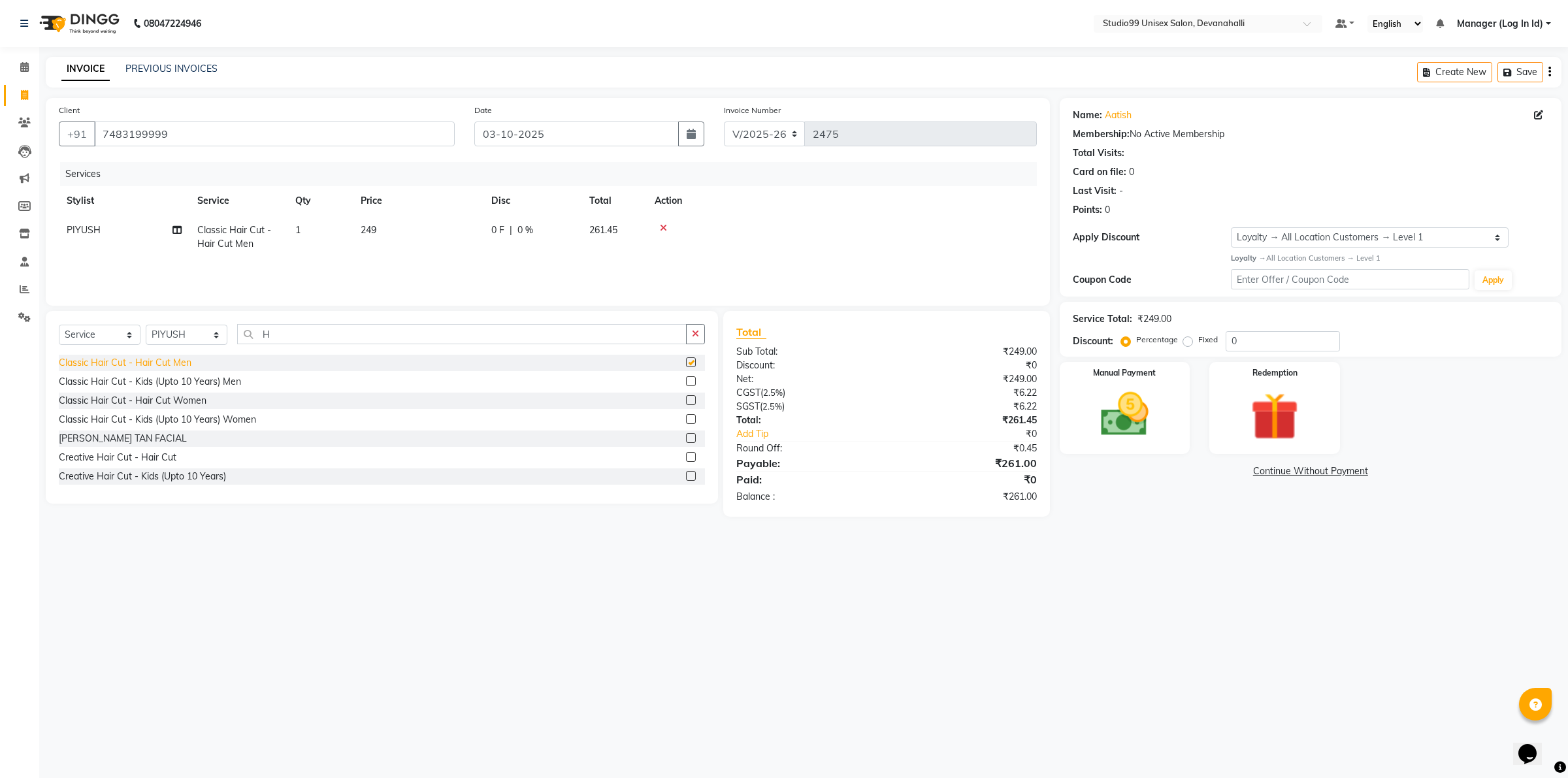
checkbox input "false"
click at [297, 337] on input "H" at bounding box center [461, 334] width 449 height 20
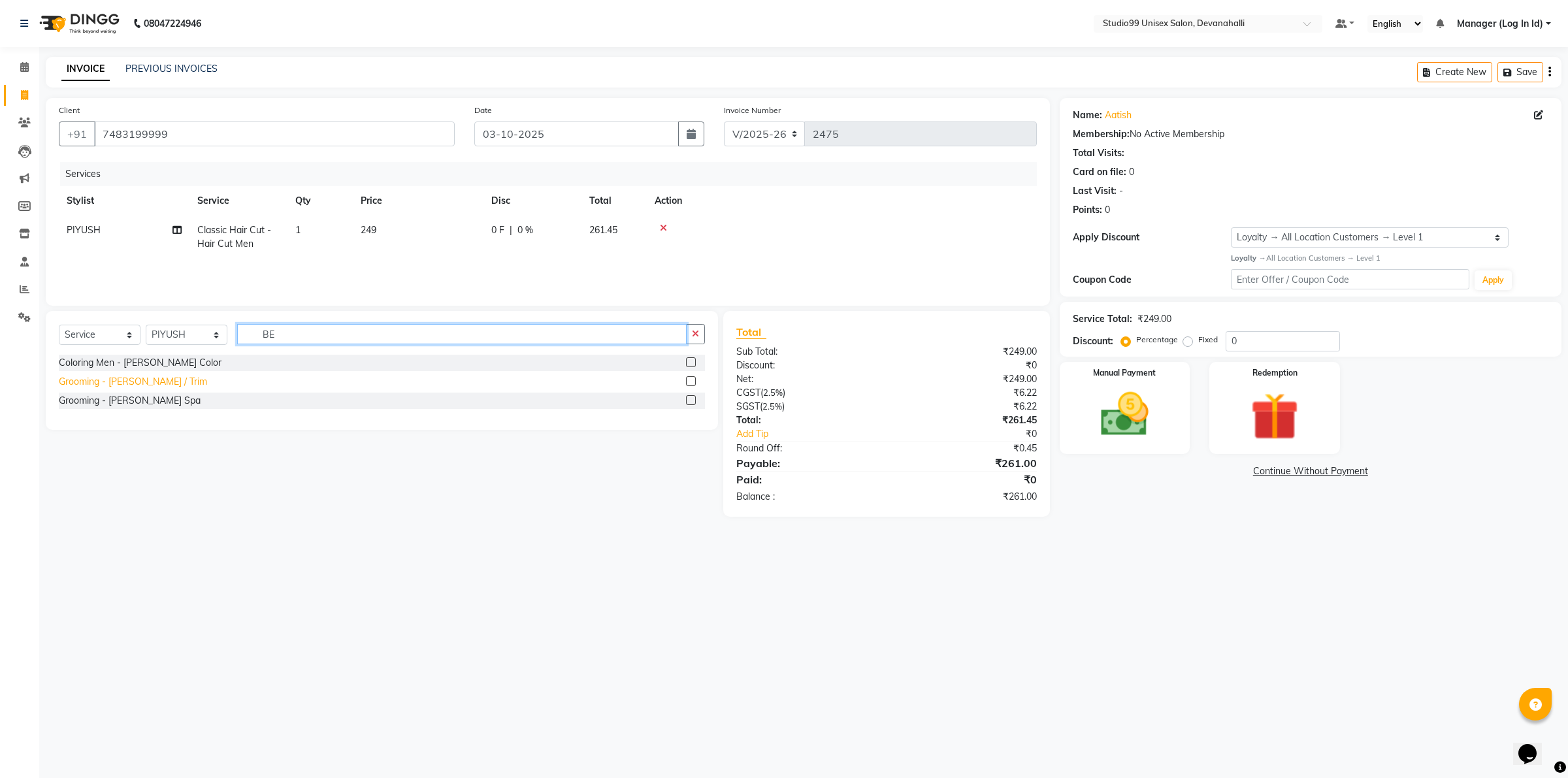
type input "BE"
click at [93, 379] on div "Grooming - [PERSON_NAME] / Trim" at bounding box center [133, 382] width 148 height 14
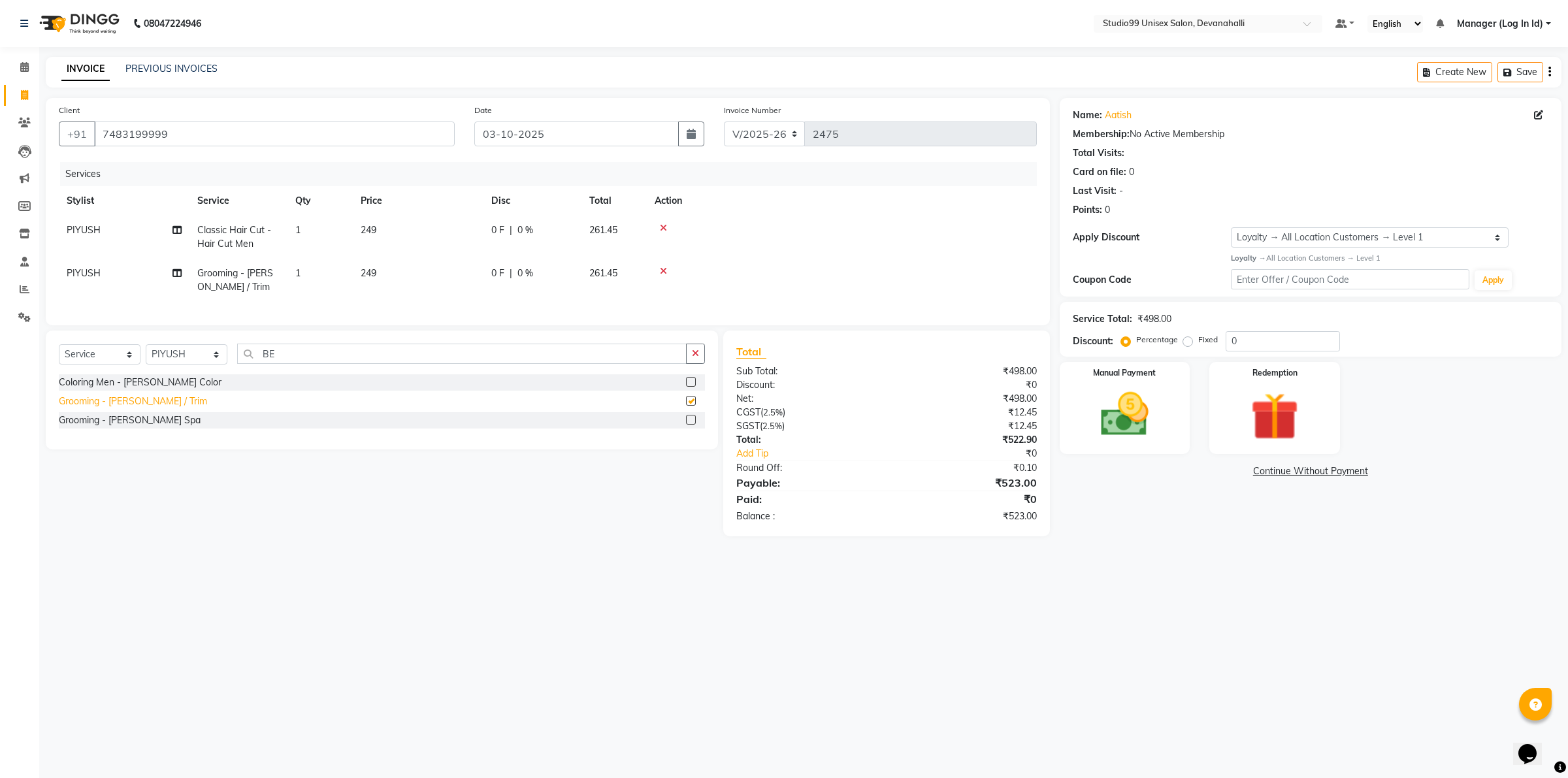
checkbox input "false"
click at [197, 365] on select "Select Stylist AANAYA Manager (Log In Id) Neha [PERSON_NAME] [PERSON_NAME] [PER…" at bounding box center [186, 354] width 82 height 20
select select "49236"
click at [145, 356] on select "Select Stylist AANAYA Manager (Log In Id) Neha [PERSON_NAME] [PERSON_NAME] [PER…" at bounding box center [186, 354] width 82 height 20
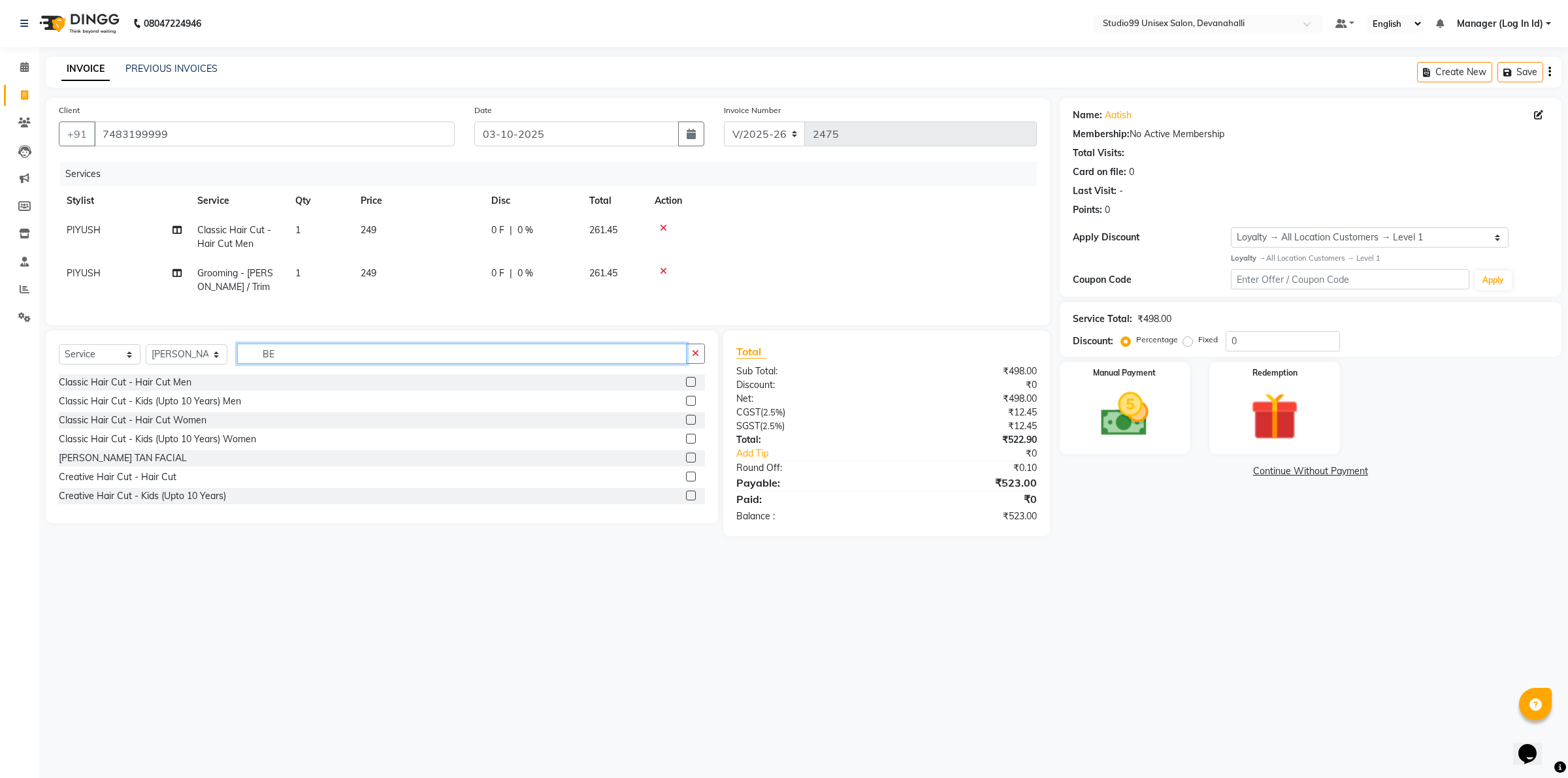
click at [284, 364] on input "BE" at bounding box center [461, 354] width 449 height 20
type input "B"
type input "H"
drag, startPoint x: 103, startPoint y: 387, endPoint x: 111, endPoint y: 394, distance: 10.6
click at [106, 389] on div "Classic Hair Cut - Hair Cut Men" at bounding box center [125, 383] width 133 height 14
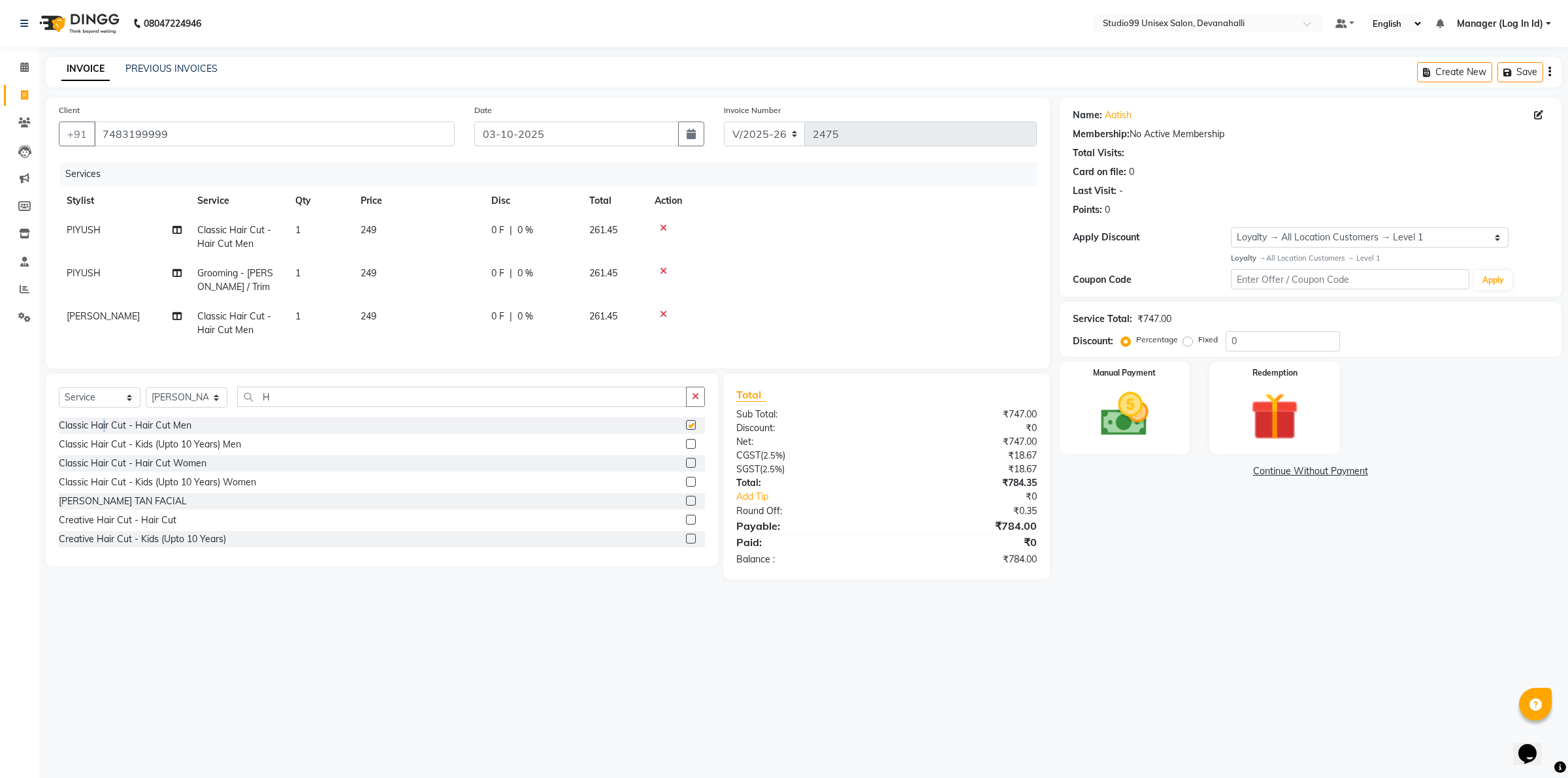
checkbox input "false"
click at [1127, 431] on img at bounding box center [1124, 415] width 81 height 57
click at [1233, 475] on span "UPI" at bounding box center [1230, 473] width 20 height 15
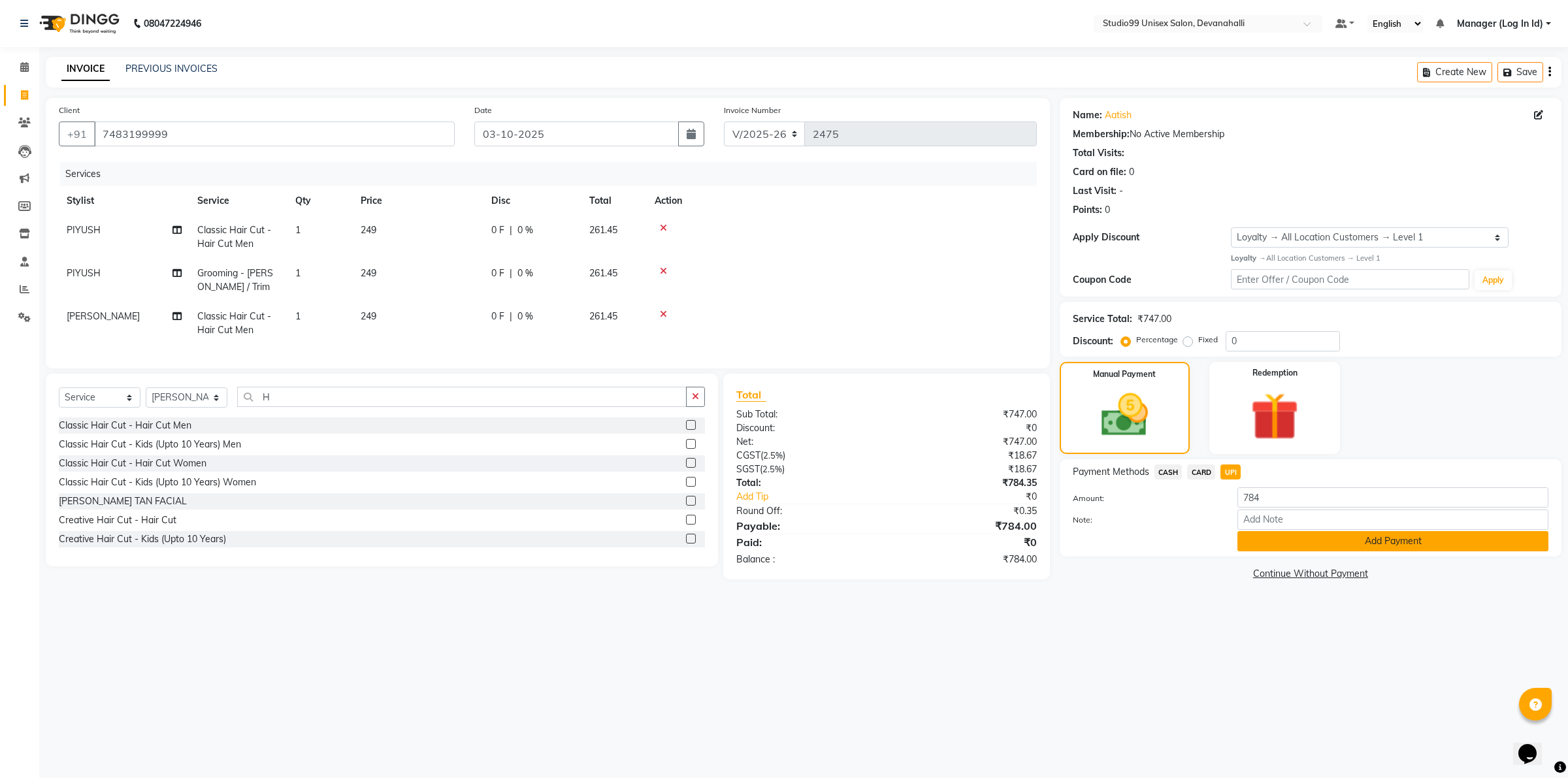
click at [1259, 549] on button "Add Payment" at bounding box center [1393, 541] width 311 height 20
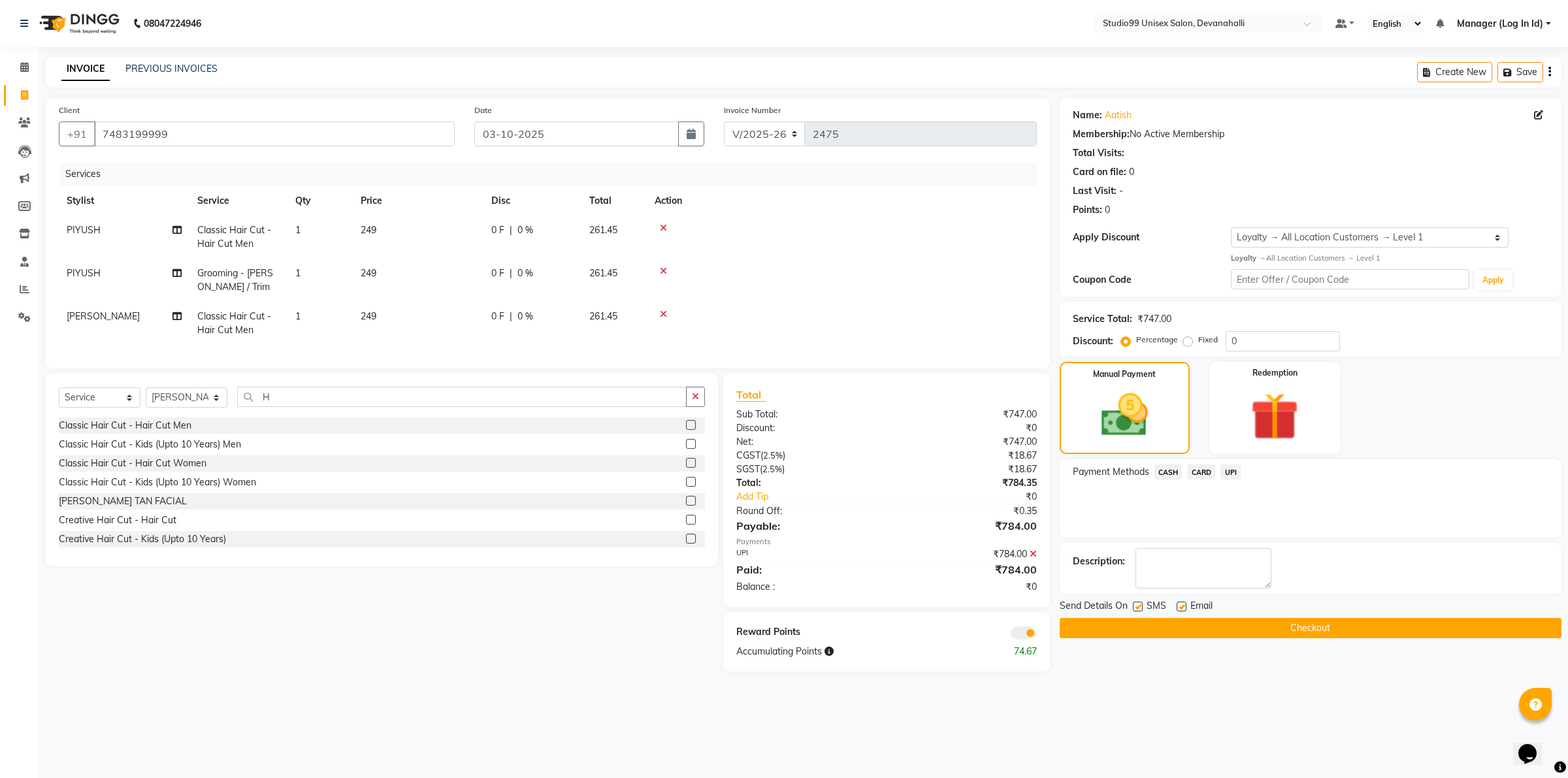
click at [1163, 628] on button "Checkout" at bounding box center [1310, 628] width 502 height 20
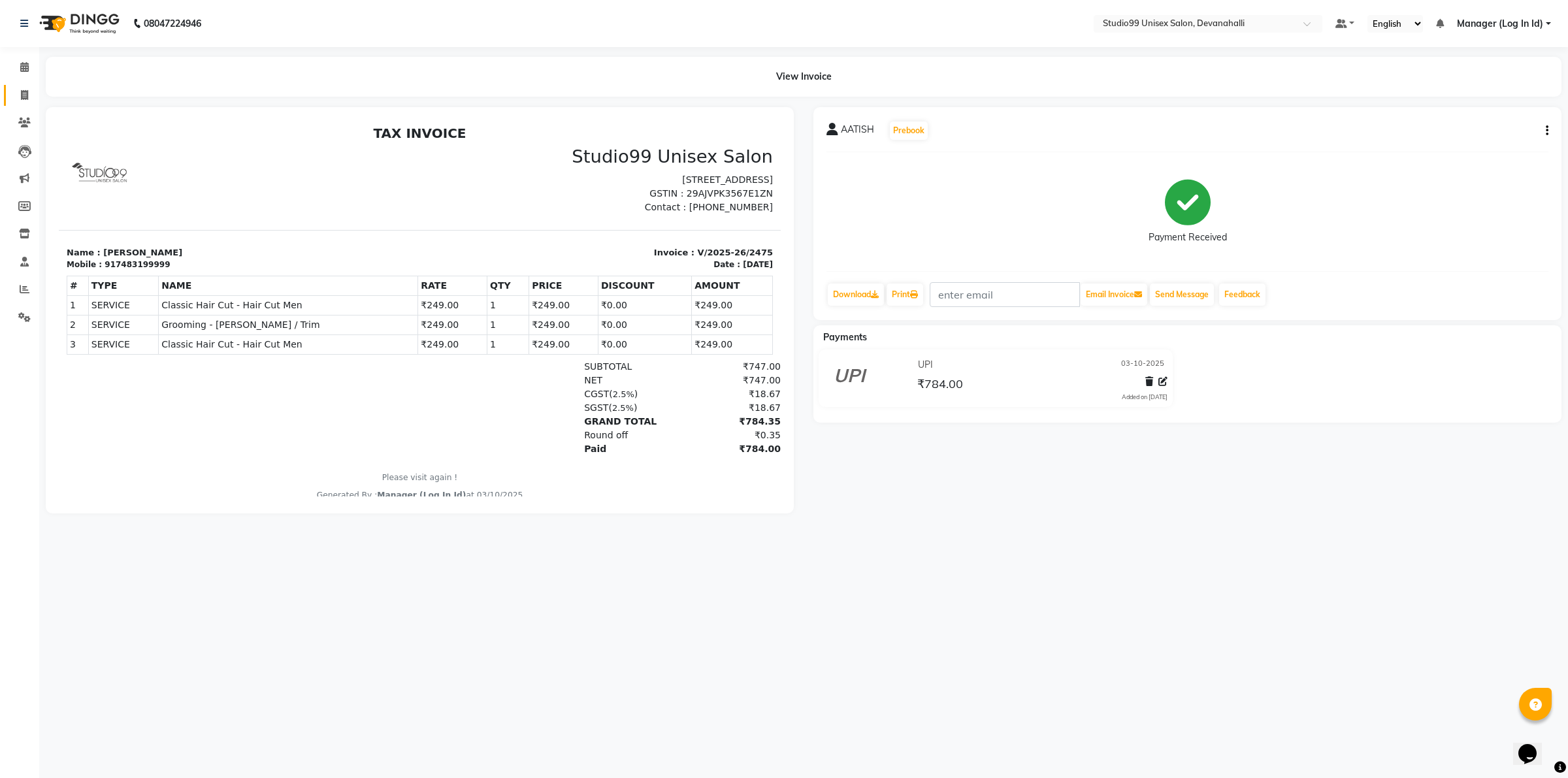
click at [14, 103] on link "Invoice" at bounding box center [20, 96] width 31 height 22
select select "service"
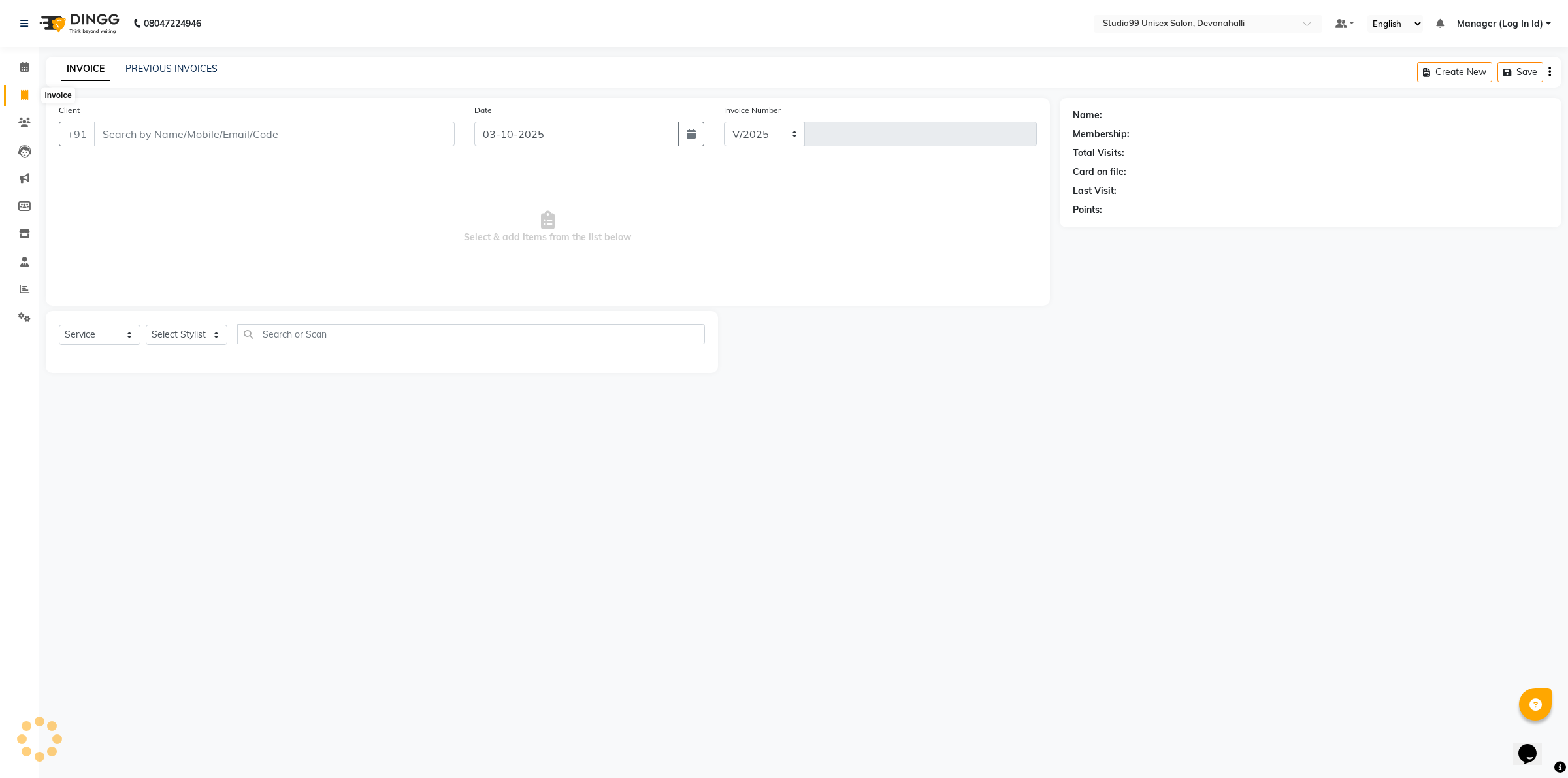
select select "6467"
type input "2476"
click at [154, 124] on input "Client" at bounding box center [275, 134] width 361 height 25
click at [221, 141] on input "Client" at bounding box center [275, 134] width 361 height 25
paste input "9910233762"
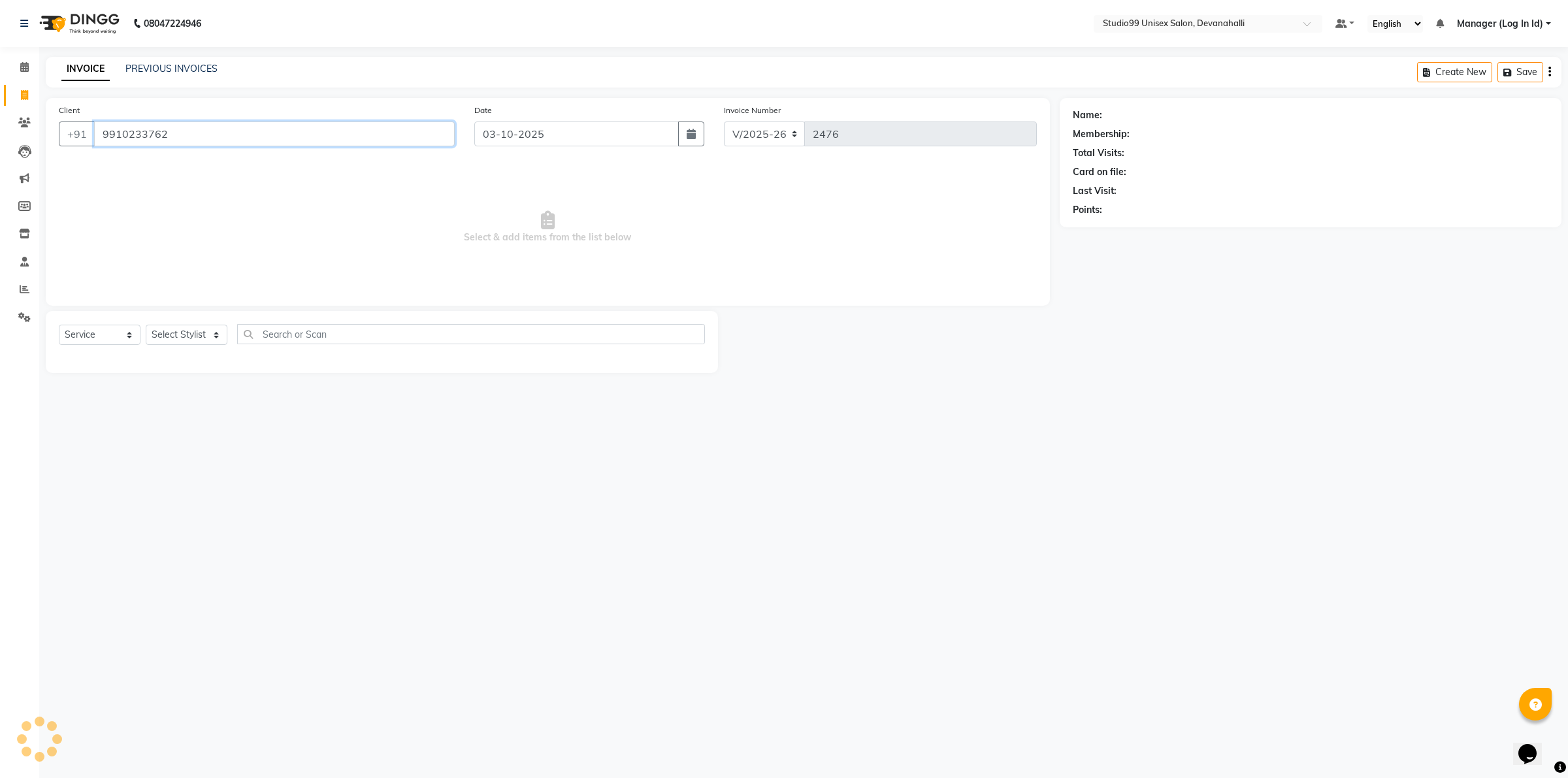
type input "9910233762"
select select "1: Object"
click at [187, 332] on select "Select Stylist AANAYA Manager (Log In Id) Neha [PERSON_NAME] [PERSON_NAME] [PER…" at bounding box center [186, 335] width 82 height 20
click at [210, 338] on select "Select Stylist AANAYA Manager (Log In Id) Neha [PERSON_NAME] [PERSON_NAME] [PER…" at bounding box center [186, 335] width 82 height 20
select select "92763"
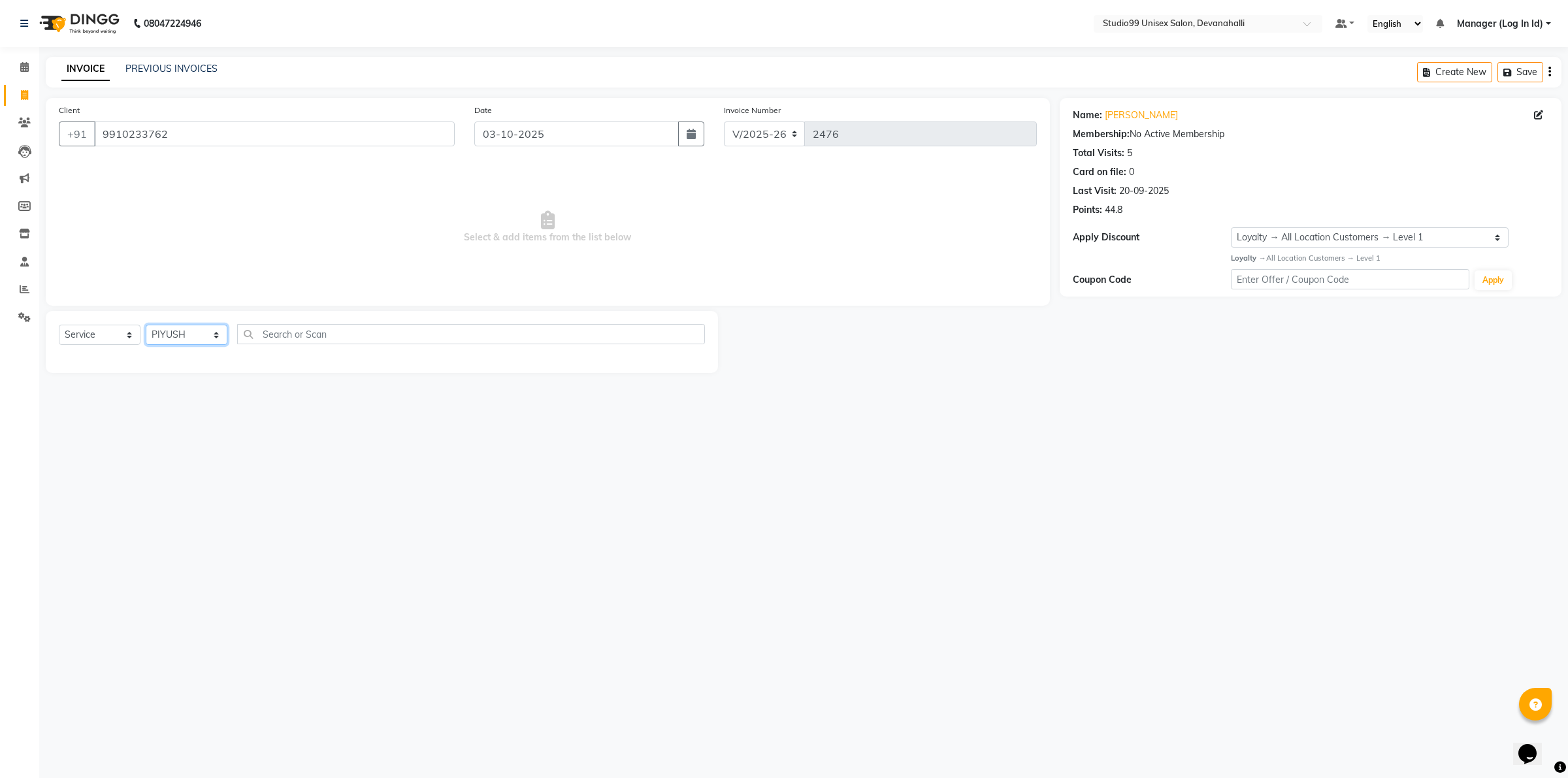
click at [145, 325] on select "Select Stylist AANAYA Manager (Log In Id) Neha [PERSON_NAME] [PERSON_NAME] [PER…" at bounding box center [186, 335] width 82 height 20
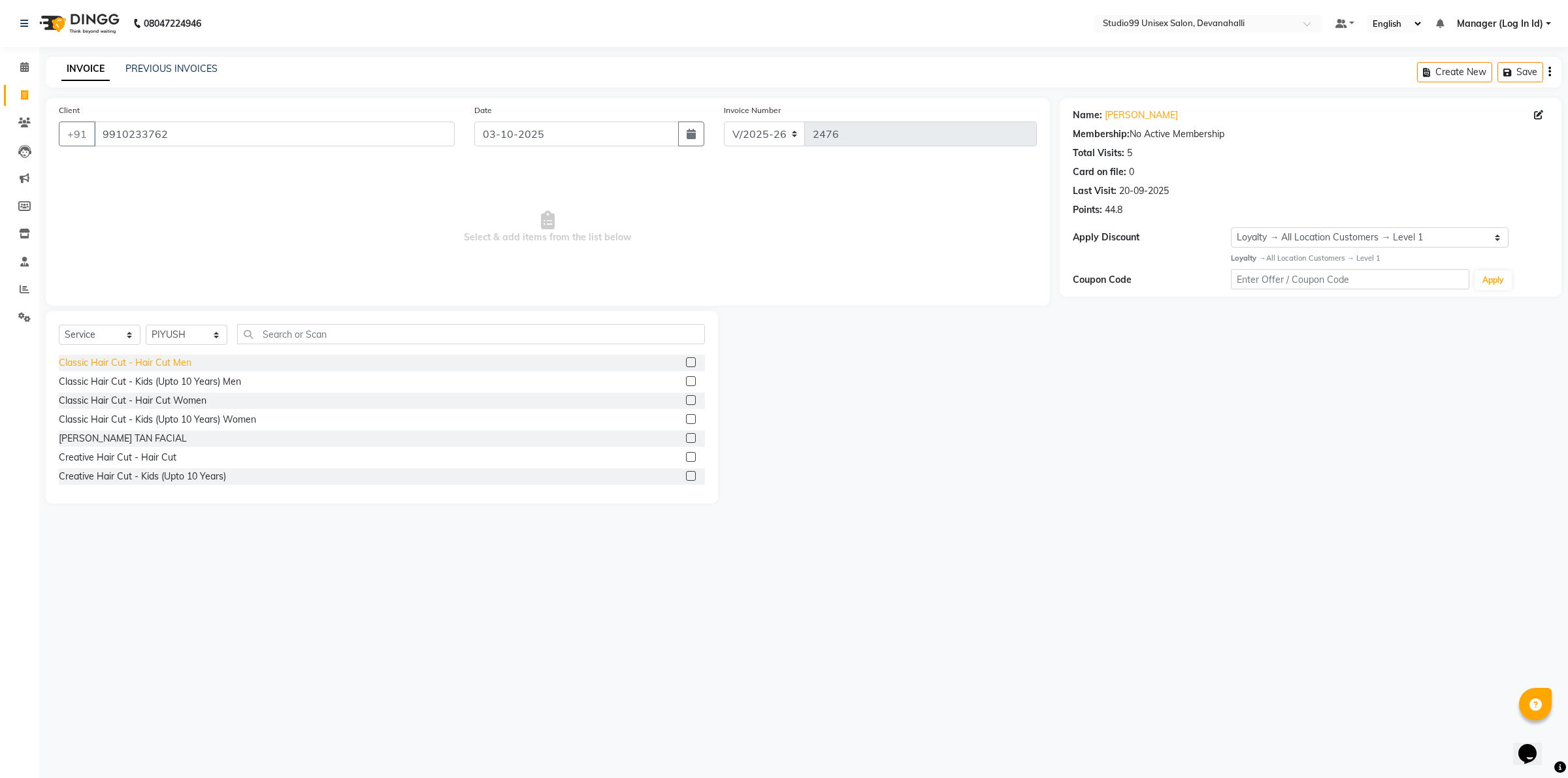
click at [172, 356] on div "Classic Hair Cut - Hair Cut Men" at bounding box center [125, 363] width 133 height 14
checkbox input "false"
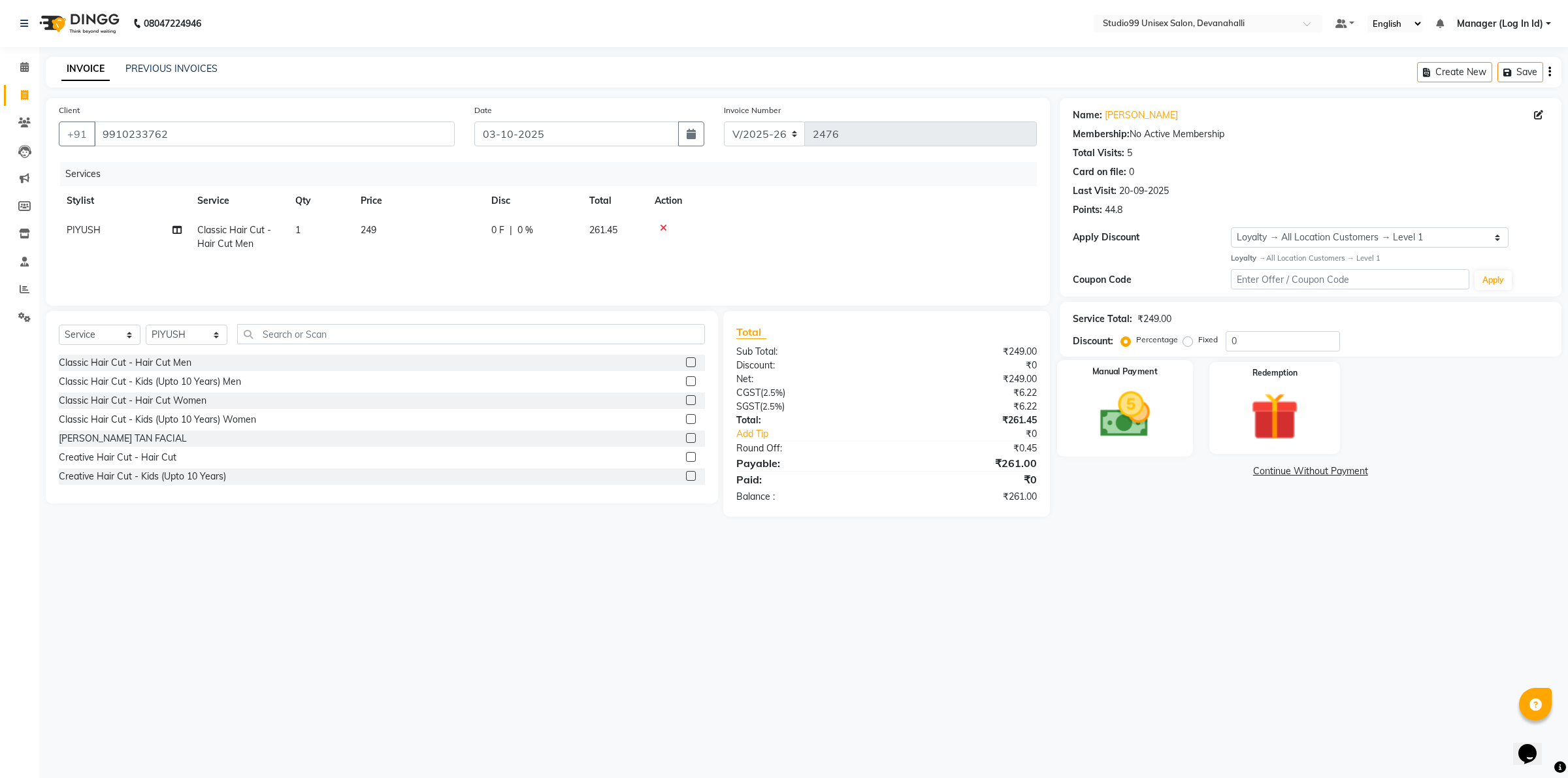
click at [1108, 387] on img at bounding box center [1124, 415] width 81 height 57
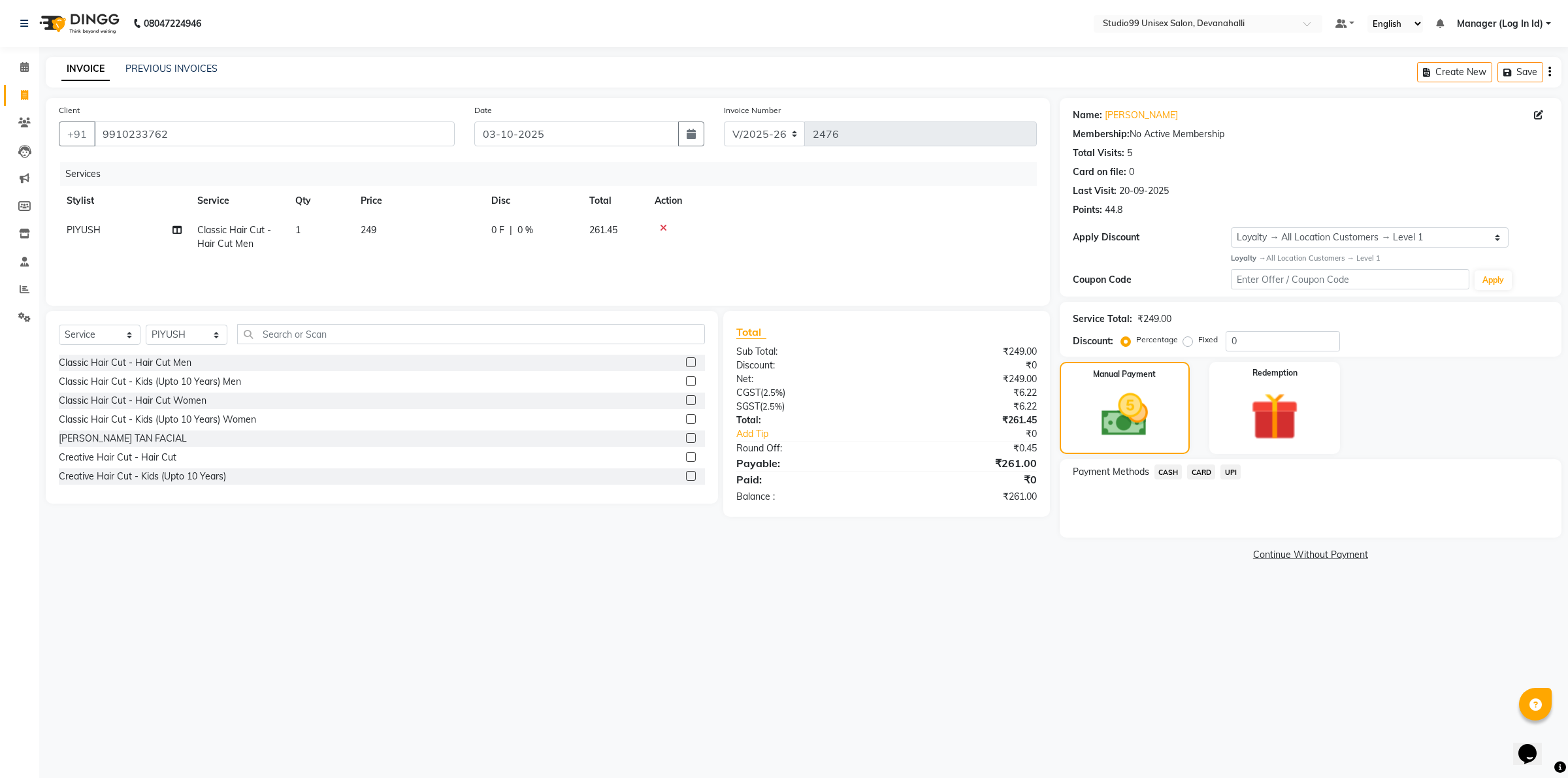
click at [1232, 477] on span "UPI" at bounding box center [1230, 473] width 20 height 15
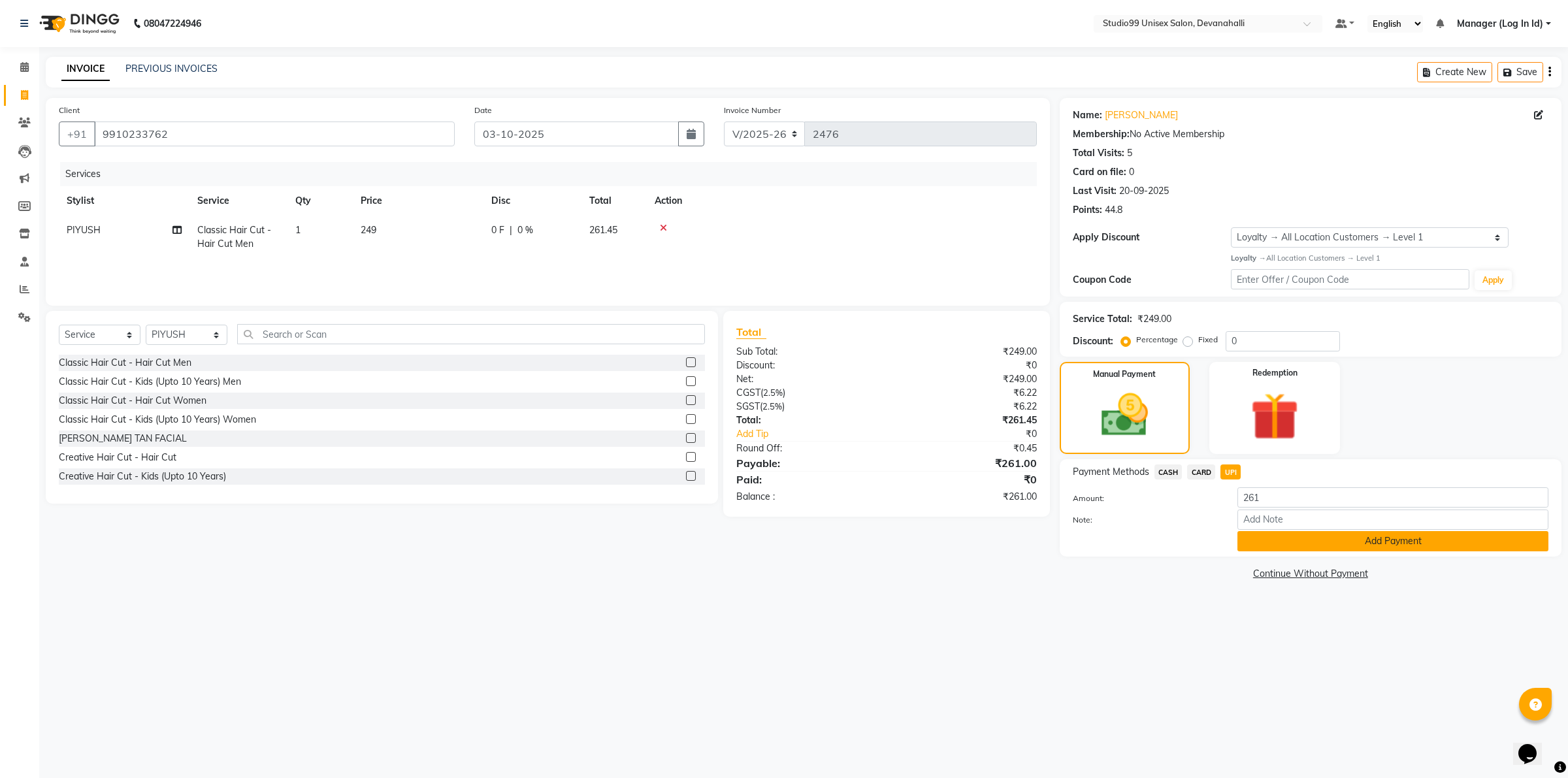
click at [1291, 540] on button "Add Payment" at bounding box center [1393, 541] width 311 height 20
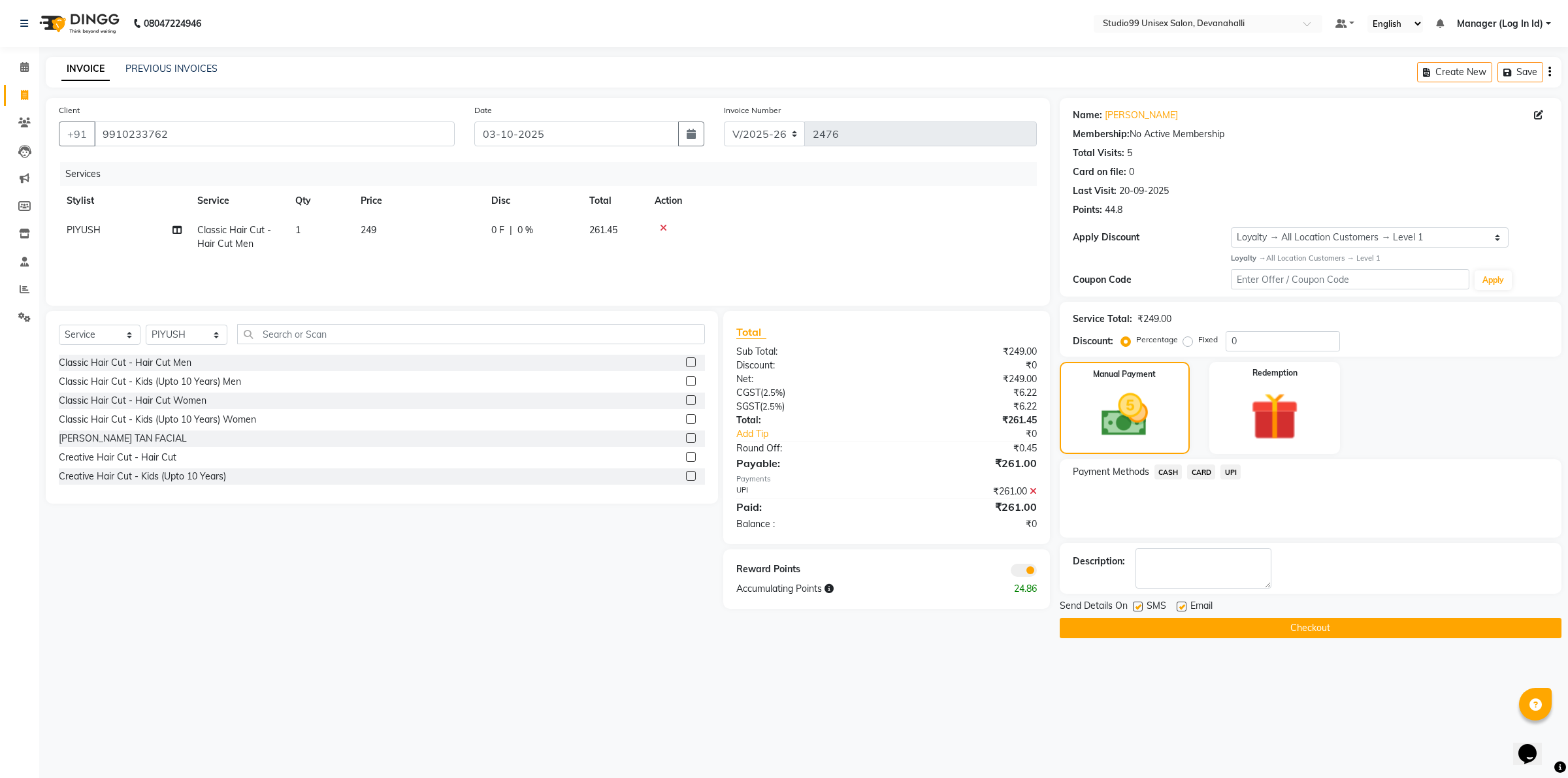
click at [1243, 626] on button "Checkout" at bounding box center [1310, 628] width 502 height 20
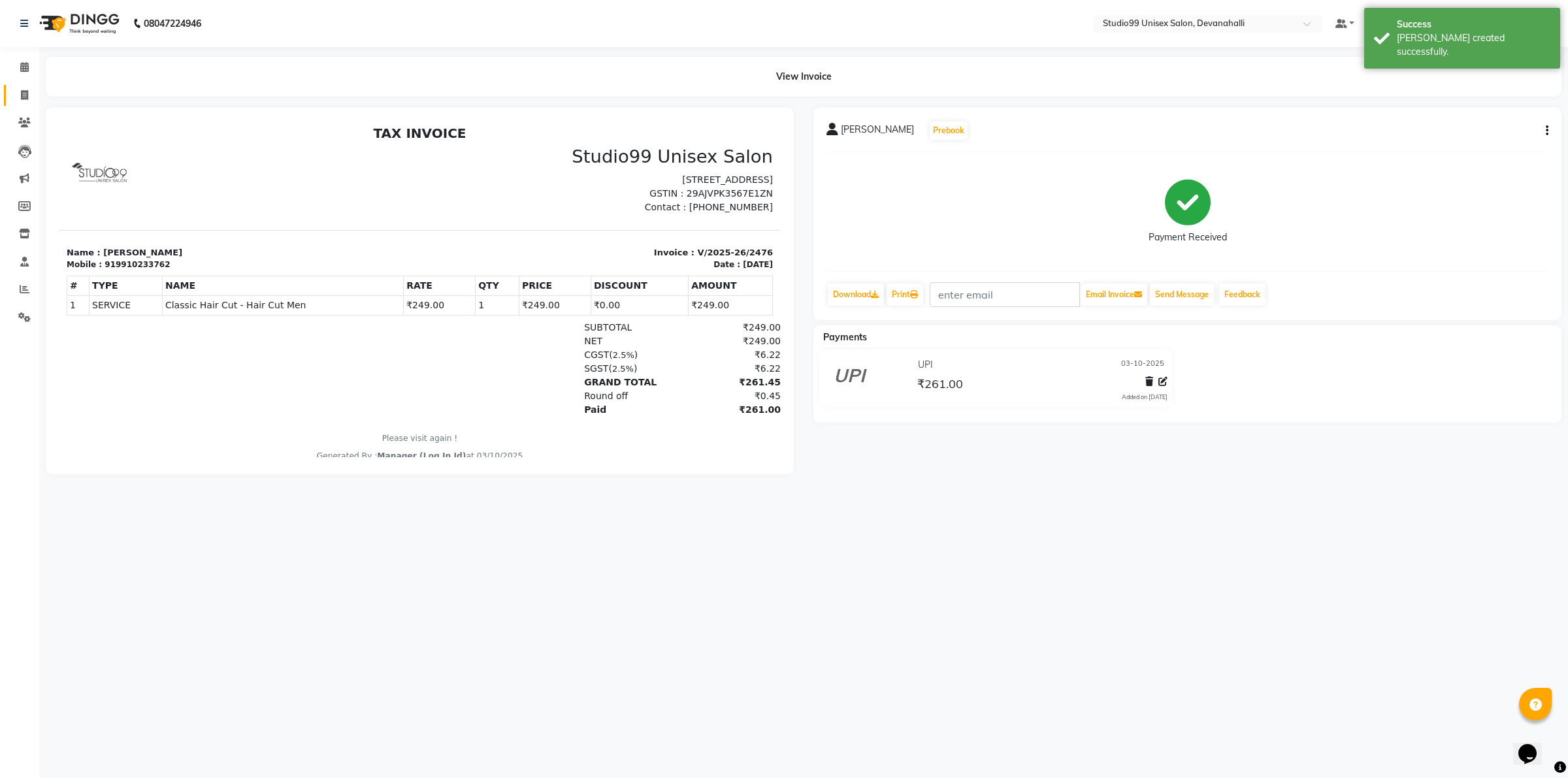
click at [31, 85] on link "Invoice" at bounding box center [20, 96] width 31 height 22
select select "service"
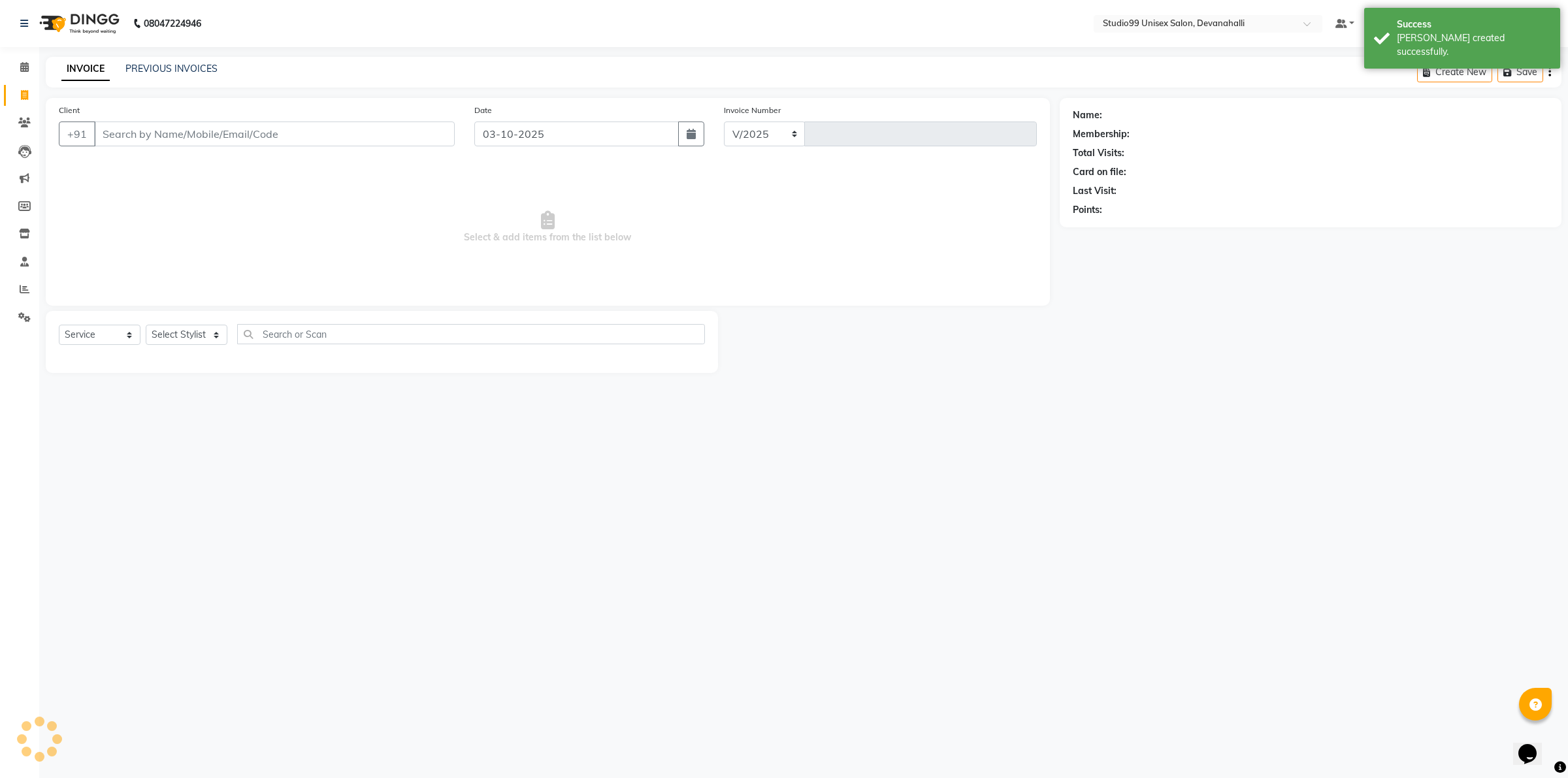
select select "6467"
type input "2477"
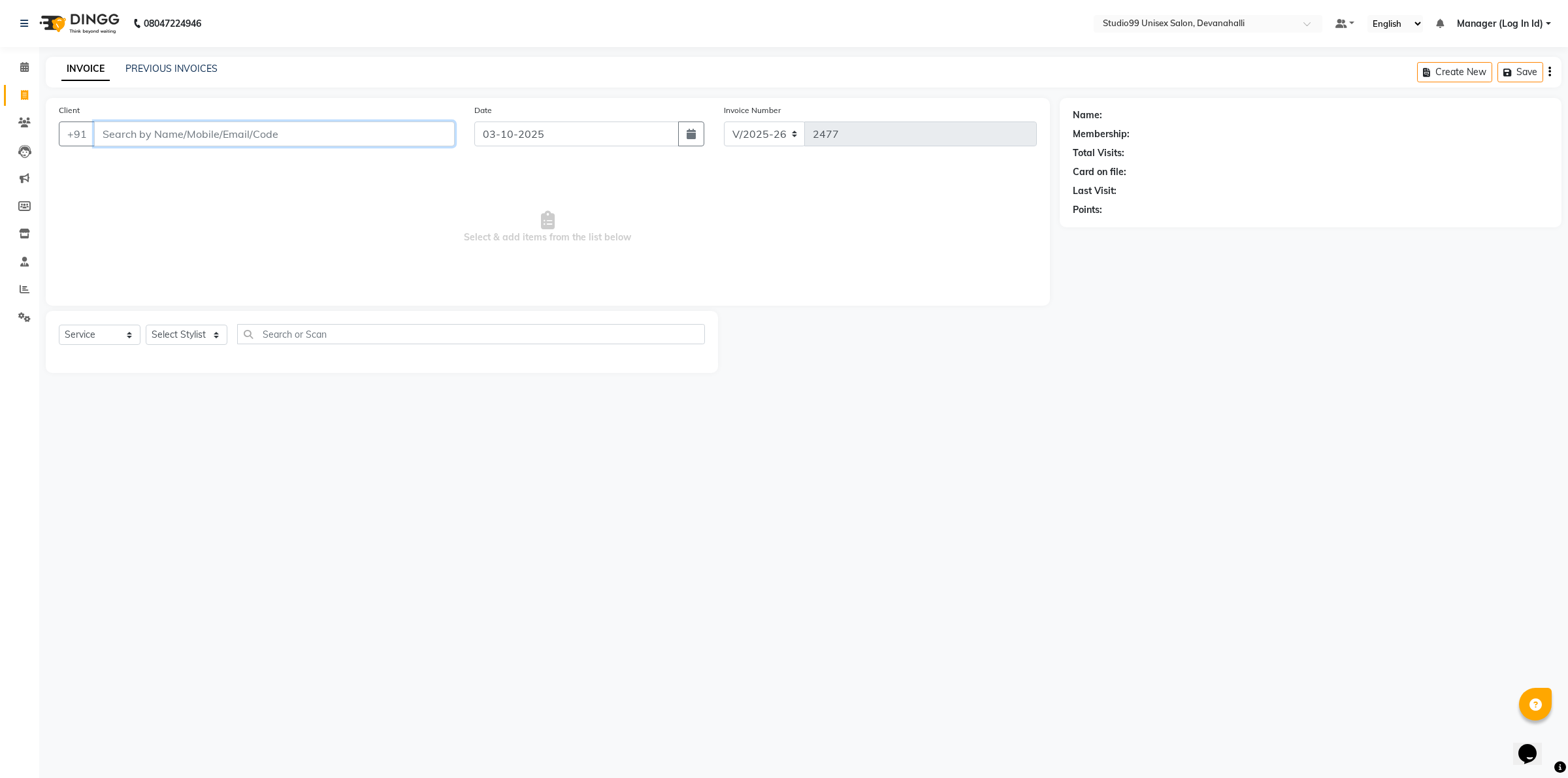
click at [262, 138] on input "Client" at bounding box center [275, 134] width 361 height 25
paste input "9945250813"
type input "9945250813"
select select "1: Object"
drag, startPoint x: 203, startPoint y: 338, endPoint x: 236, endPoint y: 356, distance: 37.6
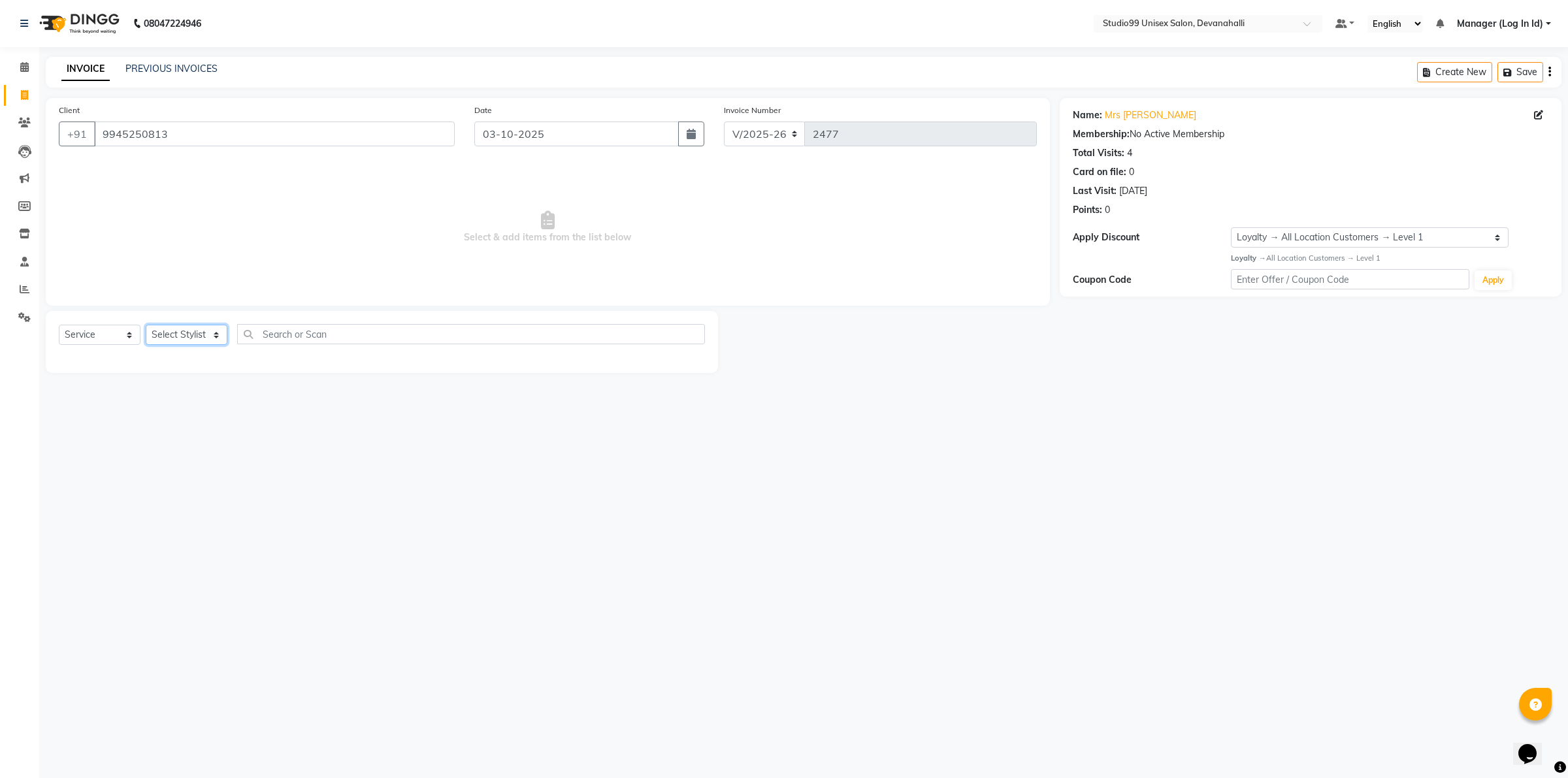
click at [223, 347] on div "Select Service Product Membership Package Voucher Prepaid Gift Card Select Styl…" at bounding box center [382, 340] width 646 height 31
click at [347, 326] on input "text" at bounding box center [470, 334] width 467 height 20
type input "UPPER"
click at [171, 335] on select "Select Stylist AANAYA Manager (Log In Id) Neha [PERSON_NAME] [PERSON_NAME] [PER…" at bounding box center [186, 335] width 82 height 20
select select "58194"
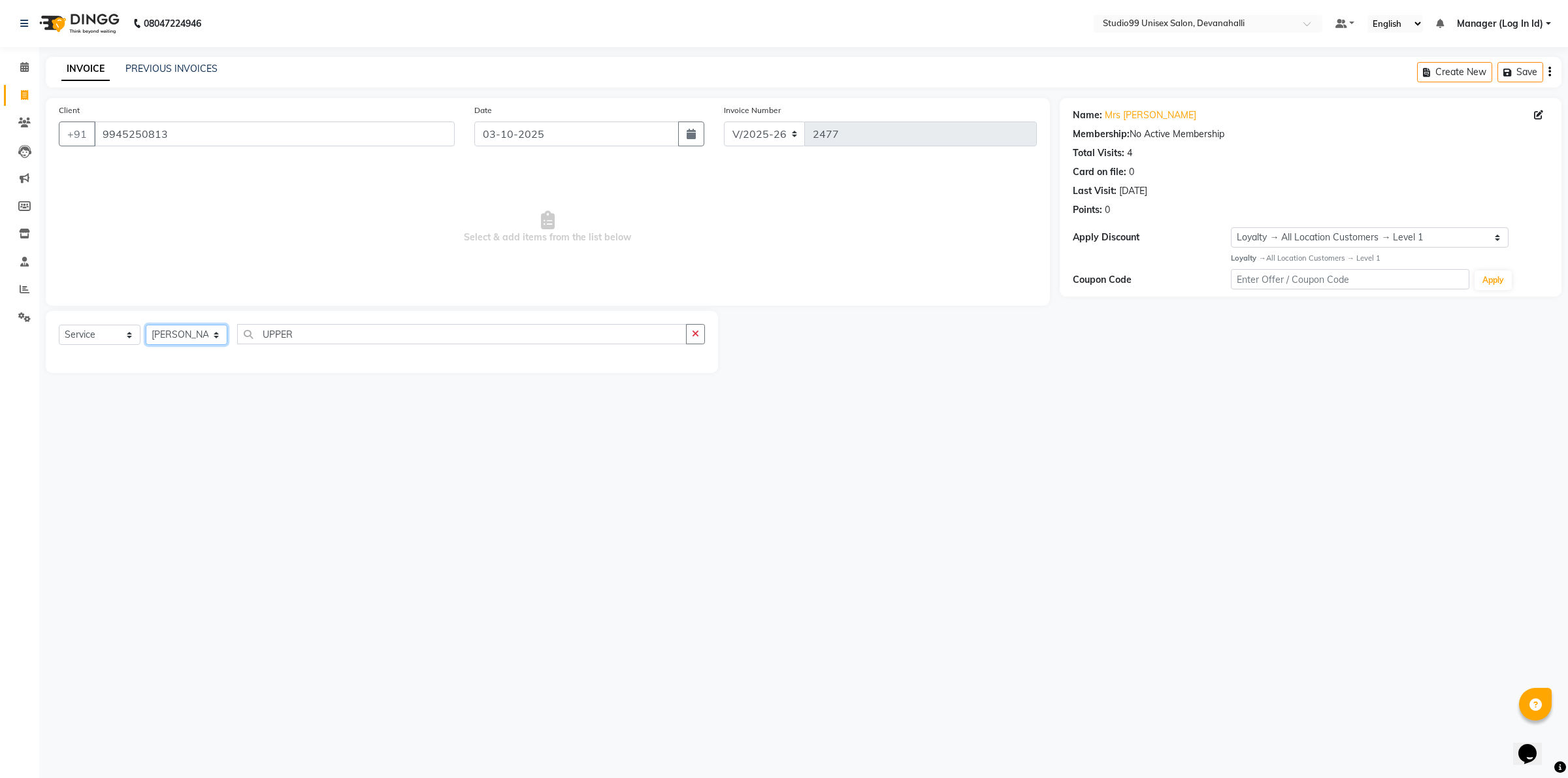
click at [145, 325] on select "Select Stylist AANAYA Manager (Log In Id) Neha [PERSON_NAME] [PERSON_NAME] [PER…" at bounding box center [186, 335] width 82 height 20
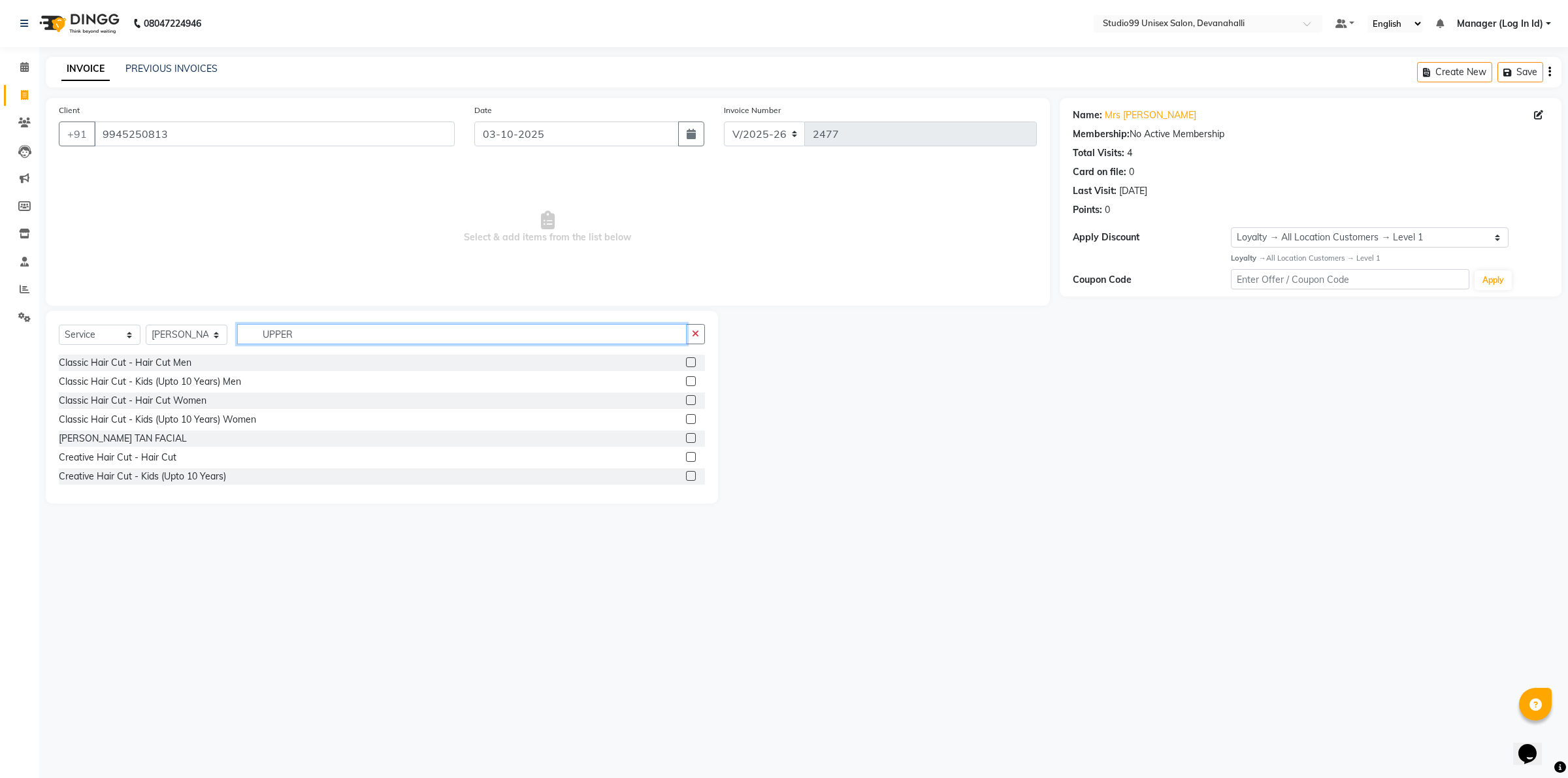
click at [305, 334] on input "UPPER" at bounding box center [461, 334] width 449 height 20
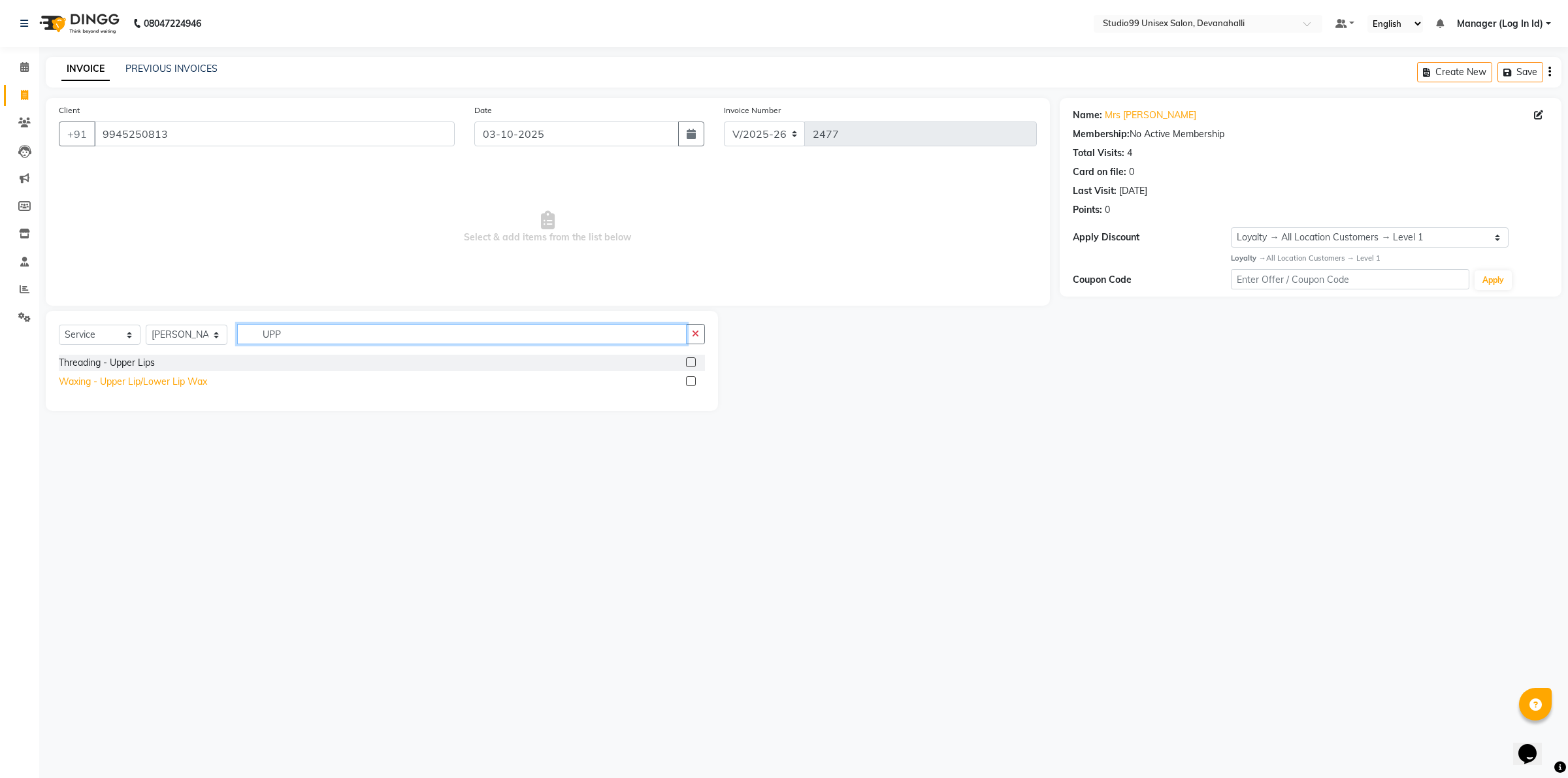
type input "UPP"
click at [188, 380] on div "Waxing - Upper Lip/Lower Lip Wax" at bounding box center [133, 382] width 148 height 14
checkbox input "false"
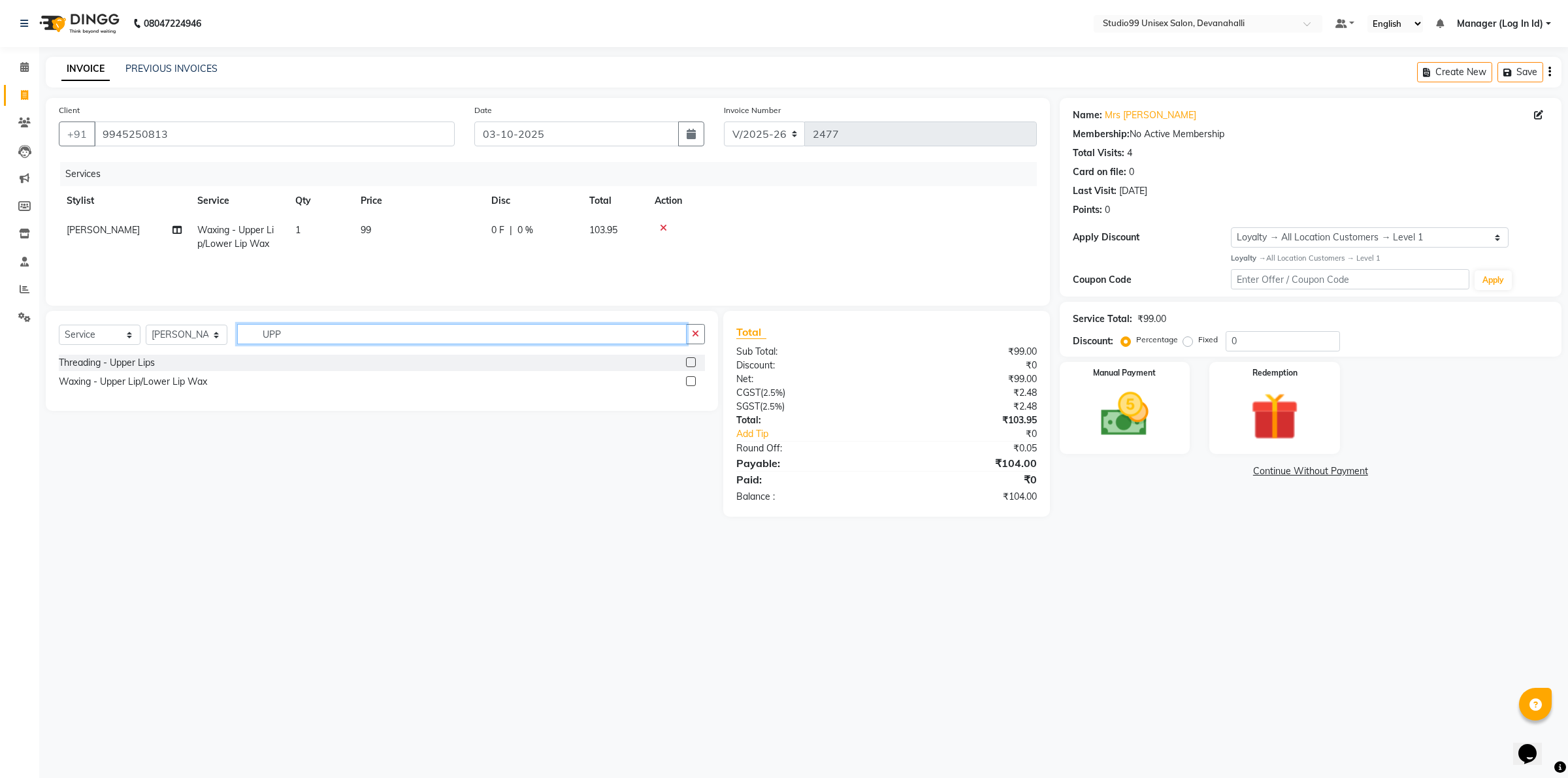
click at [374, 332] on input "UPP" at bounding box center [461, 334] width 449 height 20
type input "U"
type input "CHIN"
click at [135, 389] on div "Waxing - Chin Wax" at bounding box center [382, 382] width 646 height 16
click at [129, 380] on div "Waxing - Chin Wax" at bounding box center [100, 382] width 82 height 14
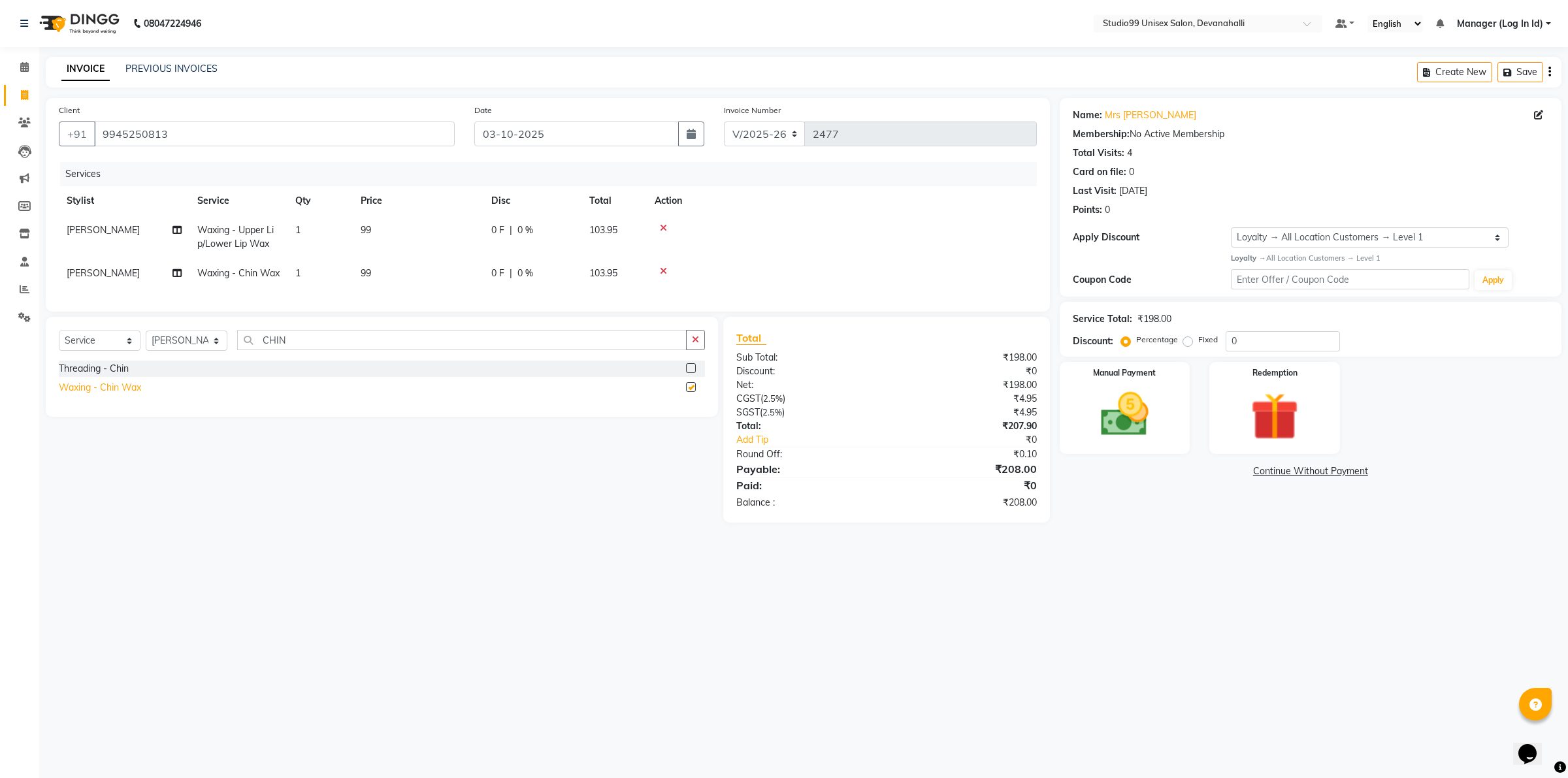
checkbox input "false"
click at [435, 350] on input "CHIN" at bounding box center [461, 340] width 449 height 20
type input "C"
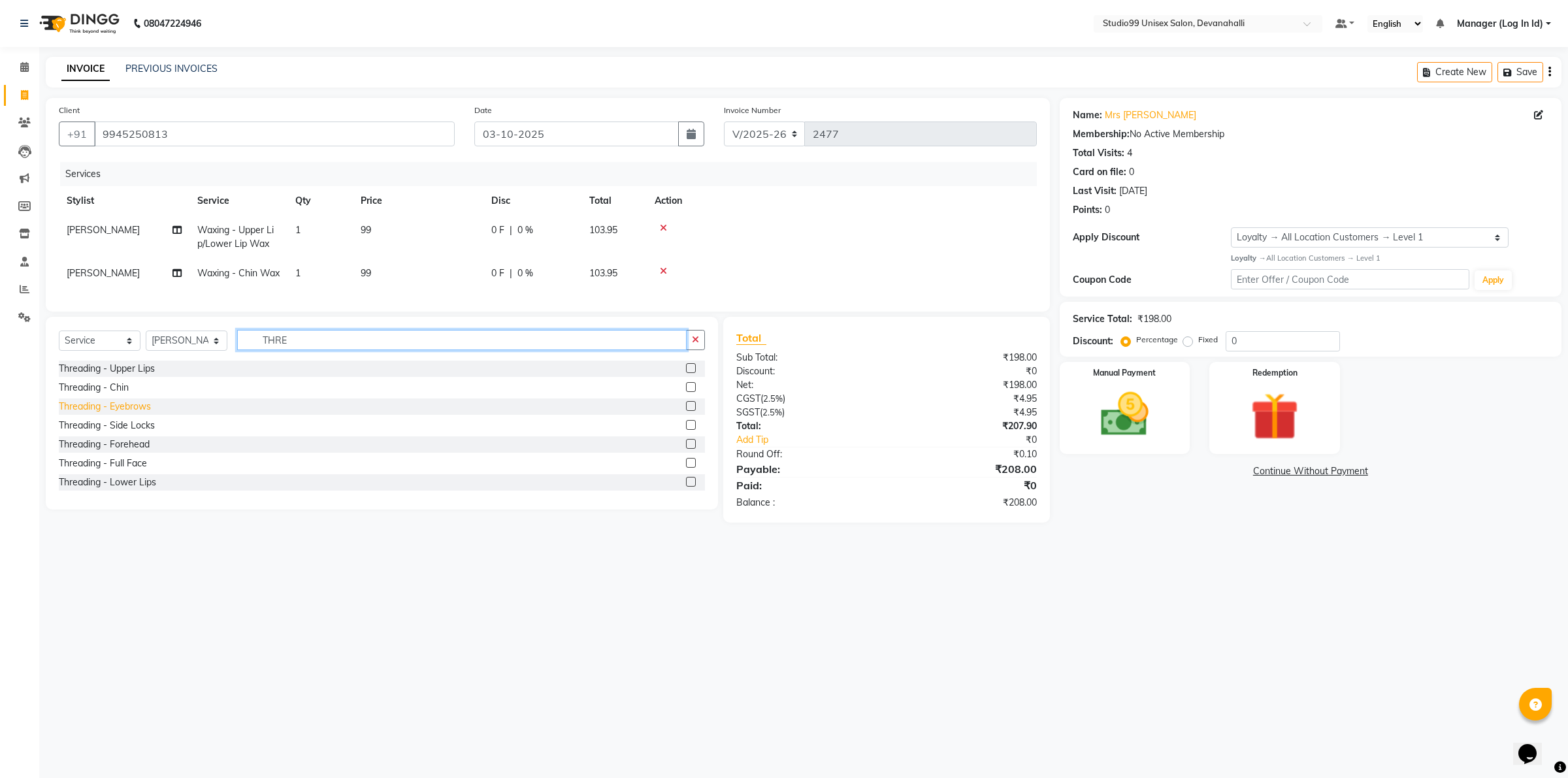
type input "THRE"
click at [96, 414] on div "Threading - Eyebrows" at bounding box center [105, 407] width 92 height 14
checkbox input "false"
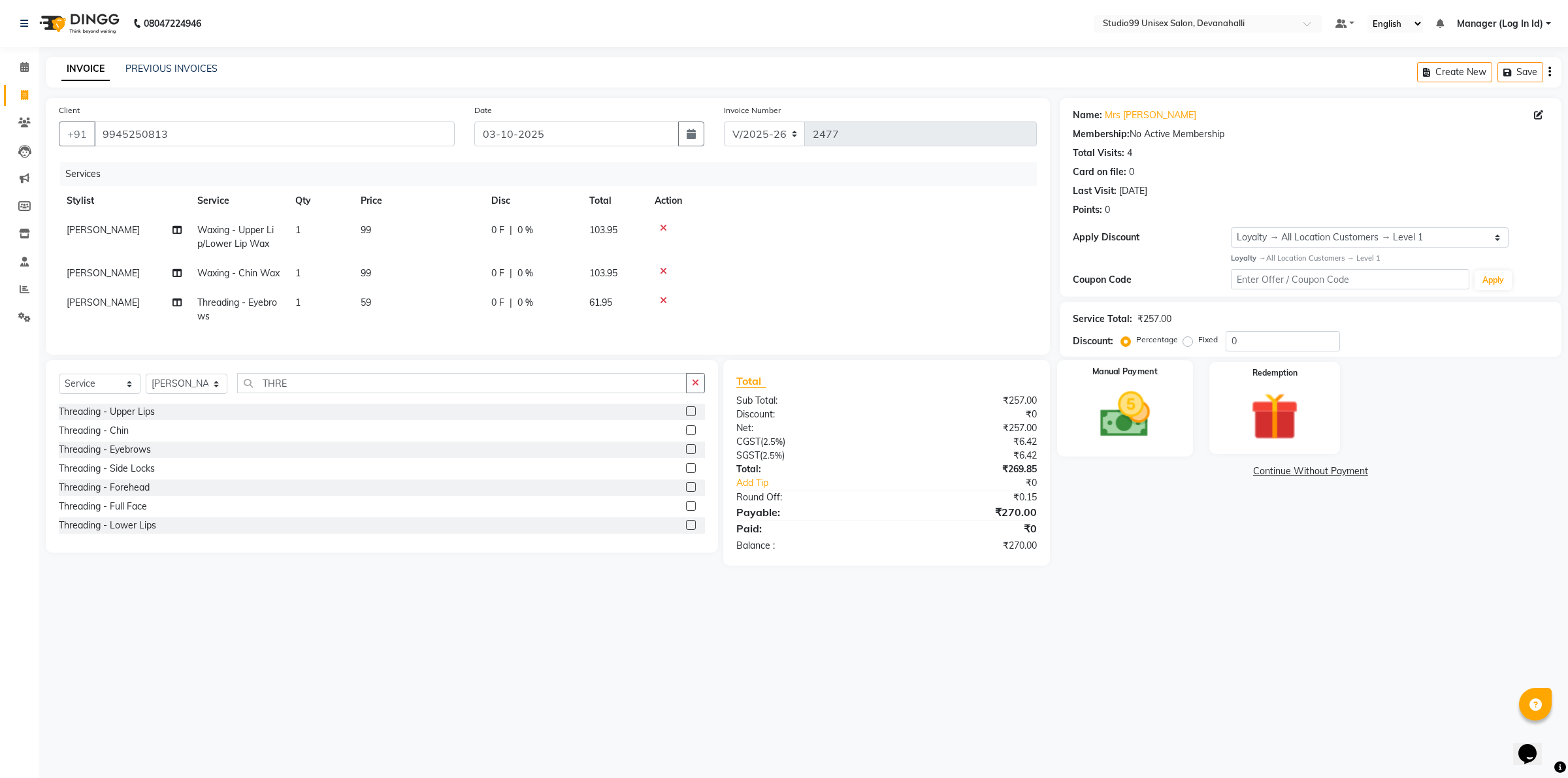
click at [1184, 435] on div "Manual Payment" at bounding box center [1125, 408] width 136 height 96
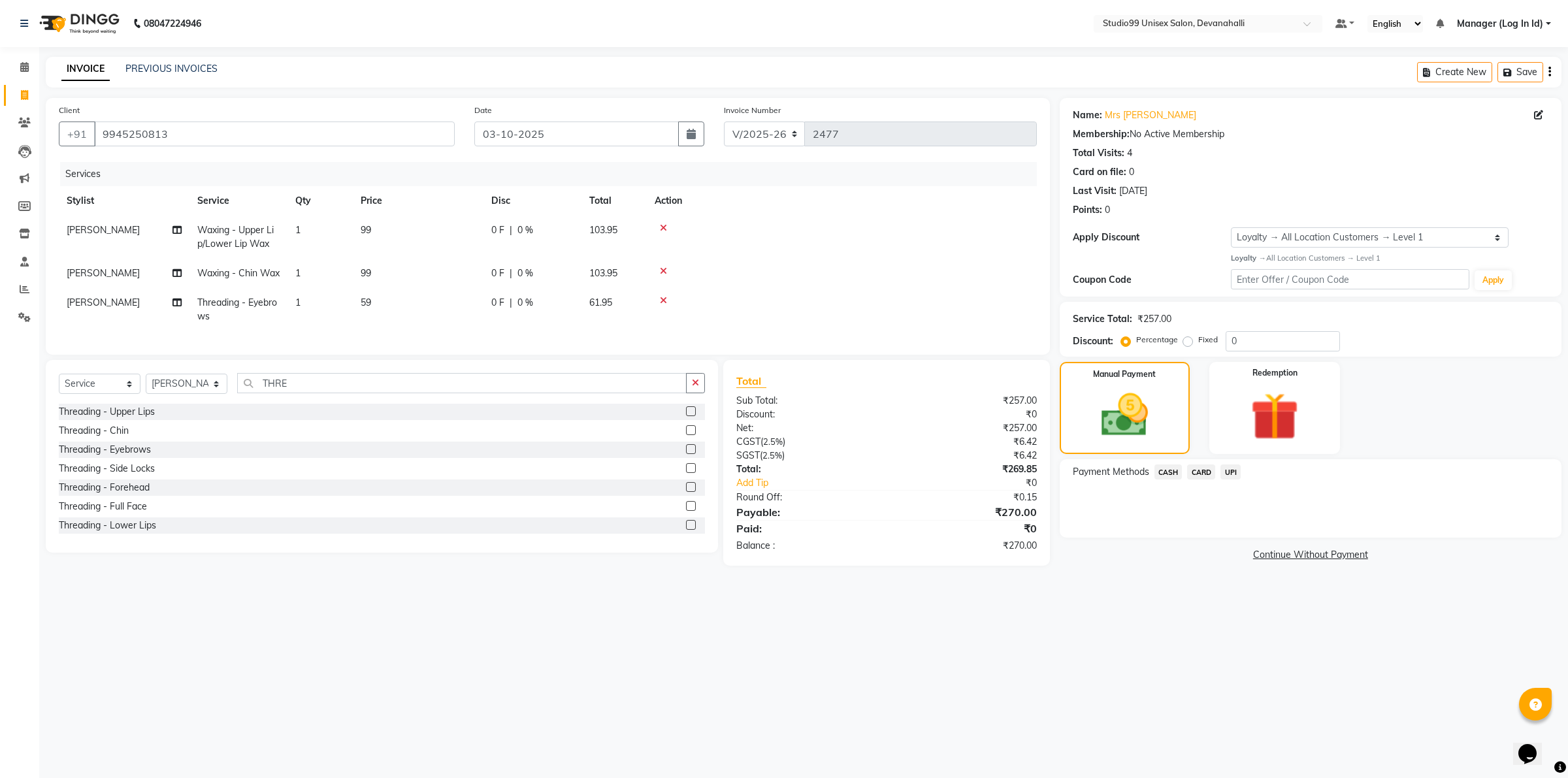
click at [1228, 473] on span "UPI" at bounding box center [1230, 473] width 20 height 15
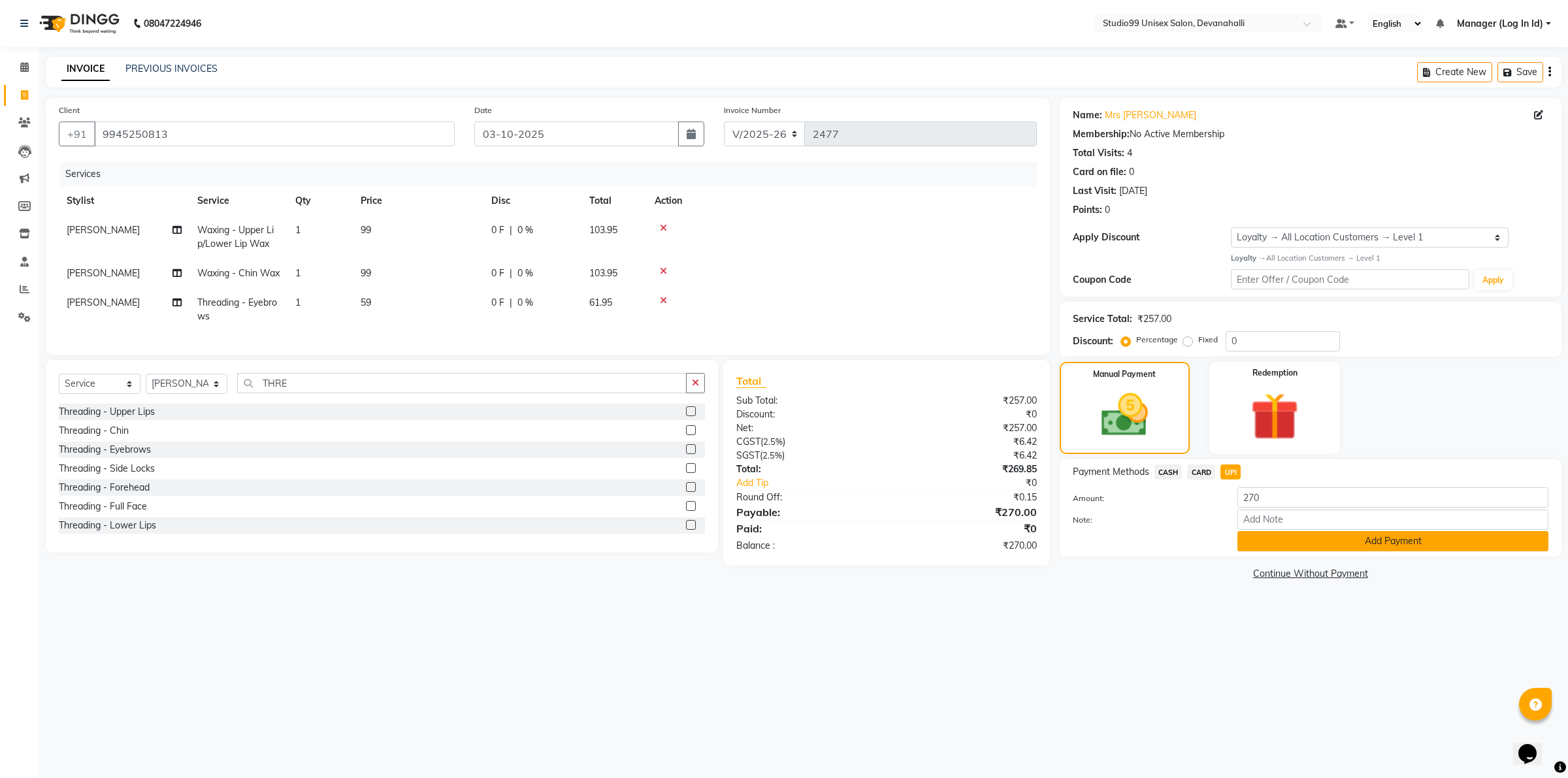
click at [1333, 534] on button "Add Payment" at bounding box center [1393, 541] width 311 height 20
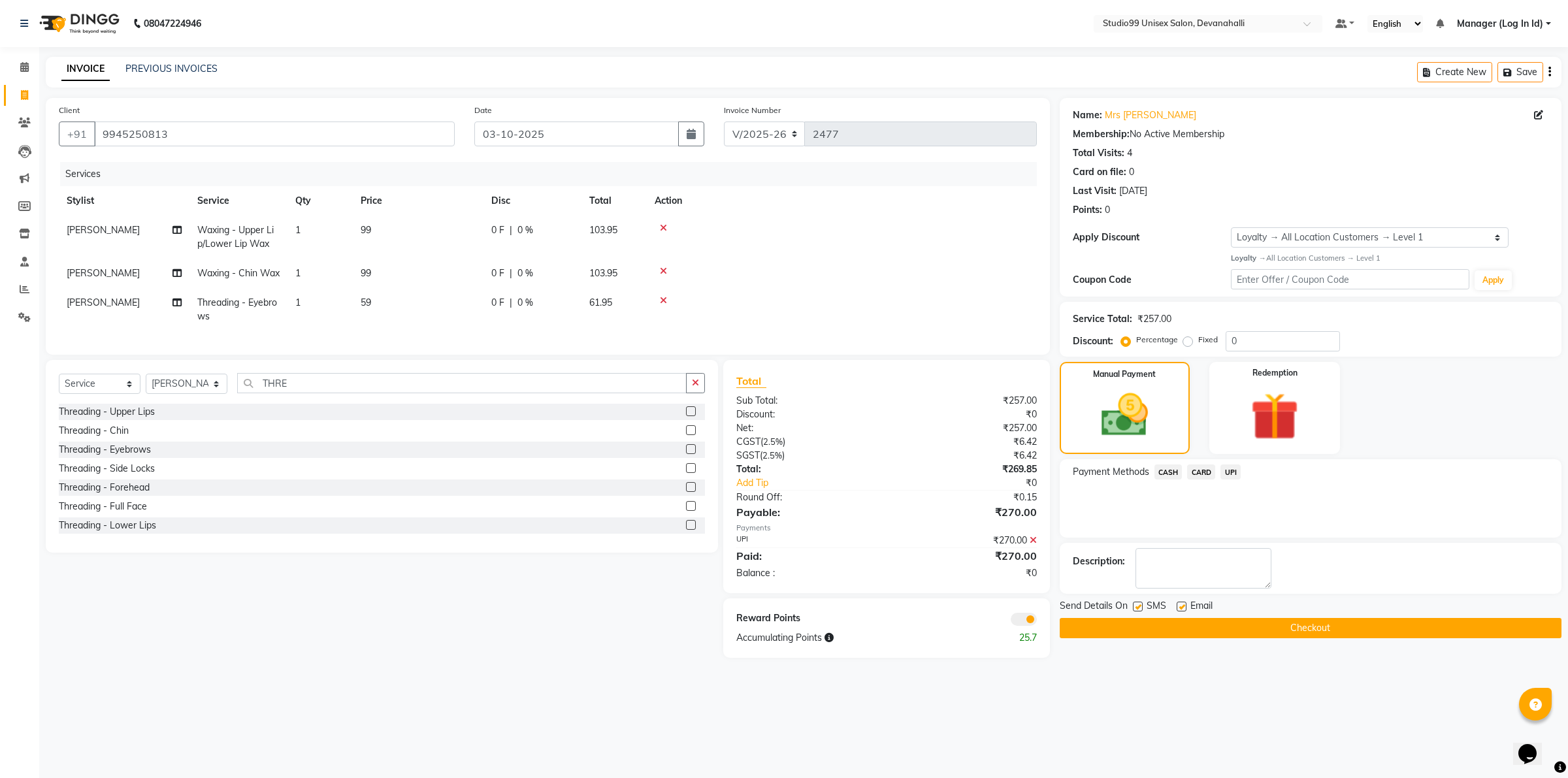
click at [1178, 628] on button "Checkout" at bounding box center [1310, 628] width 502 height 20
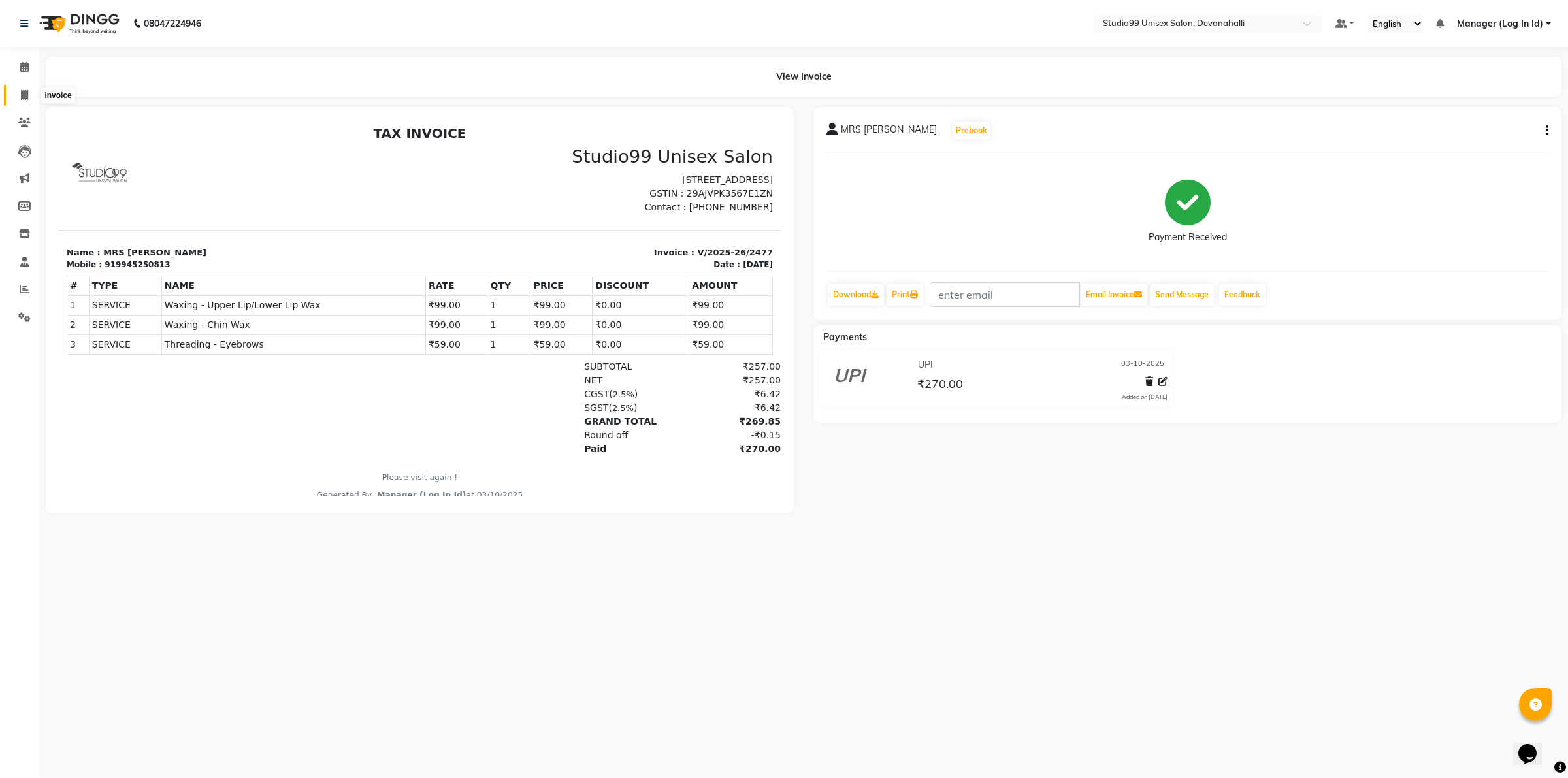
click at [26, 96] on icon at bounding box center [24, 95] width 7 height 10
select select "service"
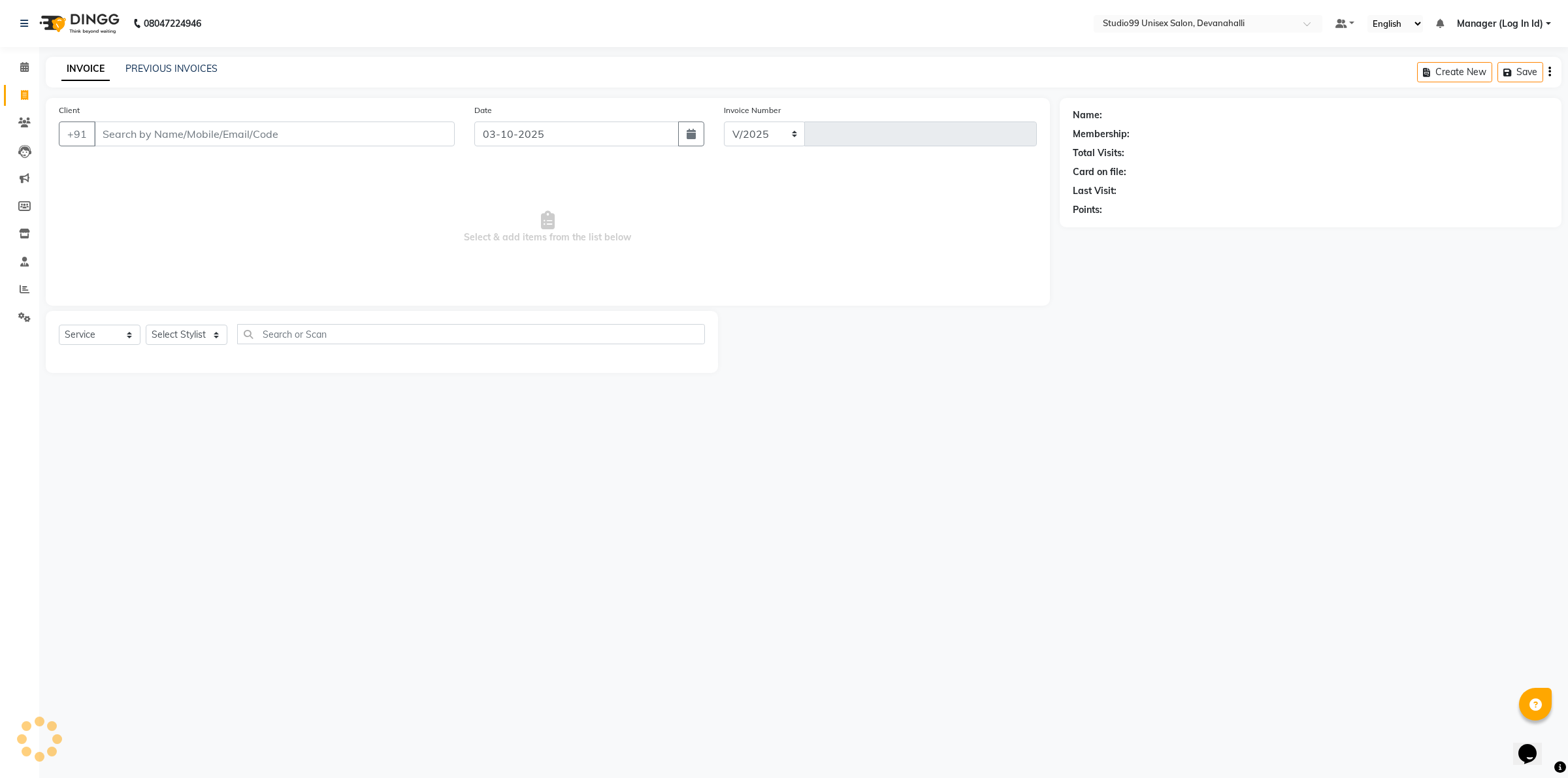
select select "6467"
type input "2478"
click at [237, 129] on input "Client" at bounding box center [275, 134] width 361 height 25
type input "9986031700"
select select "1: Object"
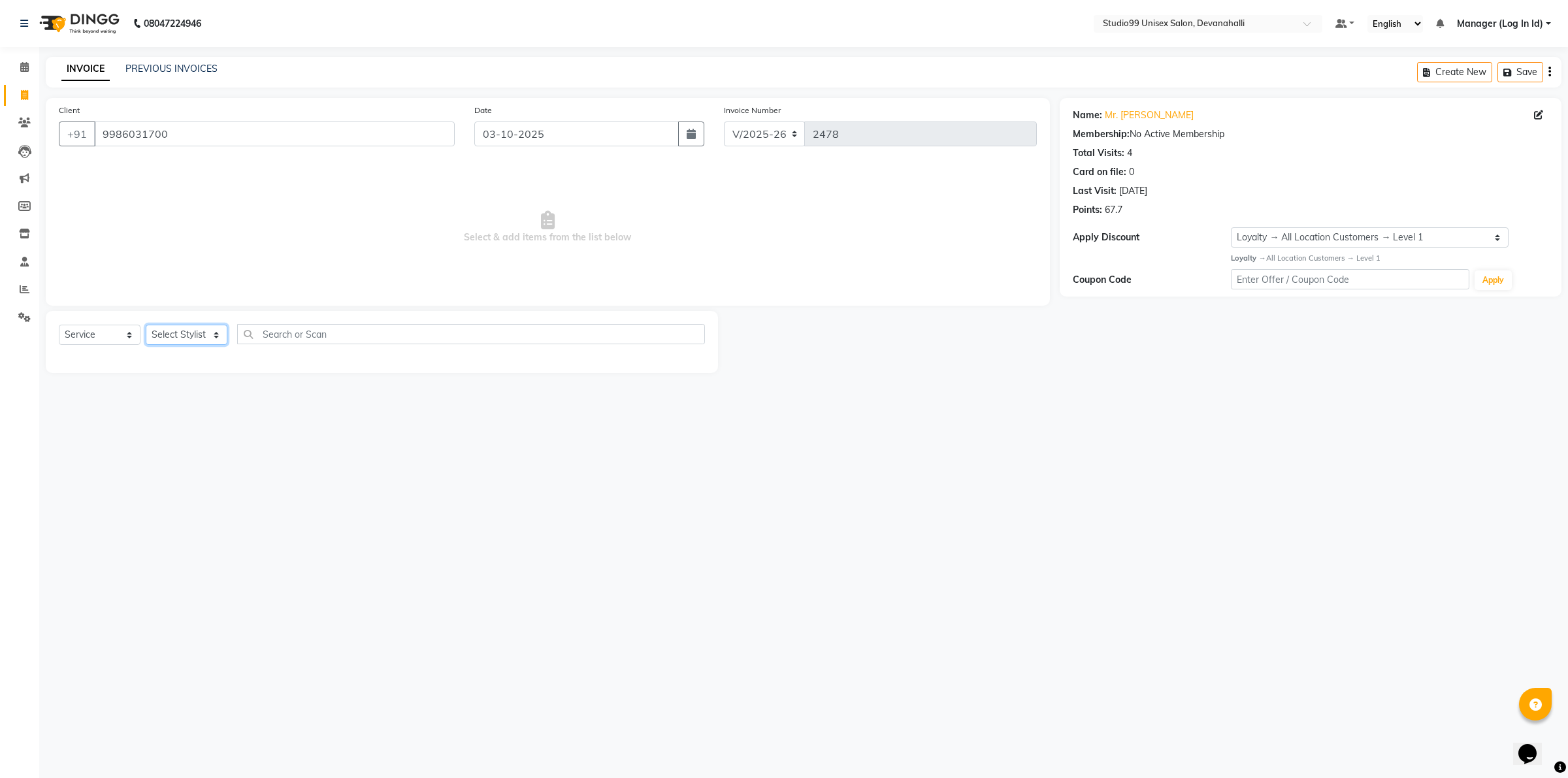
click at [196, 328] on select "Select Stylist AANAYA Manager (Log In Id) Neha [PERSON_NAME] [PERSON_NAME] [PER…" at bounding box center [186, 335] width 82 height 20
click at [180, 331] on select "Select Stylist AANAYA Manager (Log In Id) Neha [PERSON_NAME] [PERSON_NAME] [PER…" at bounding box center [186, 335] width 82 height 20
select select "92763"
click at [145, 325] on select "Select Stylist AANAYA Manager (Log In Id) Neha [PERSON_NAME] [PERSON_NAME] [PER…" at bounding box center [186, 335] width 82 height 20
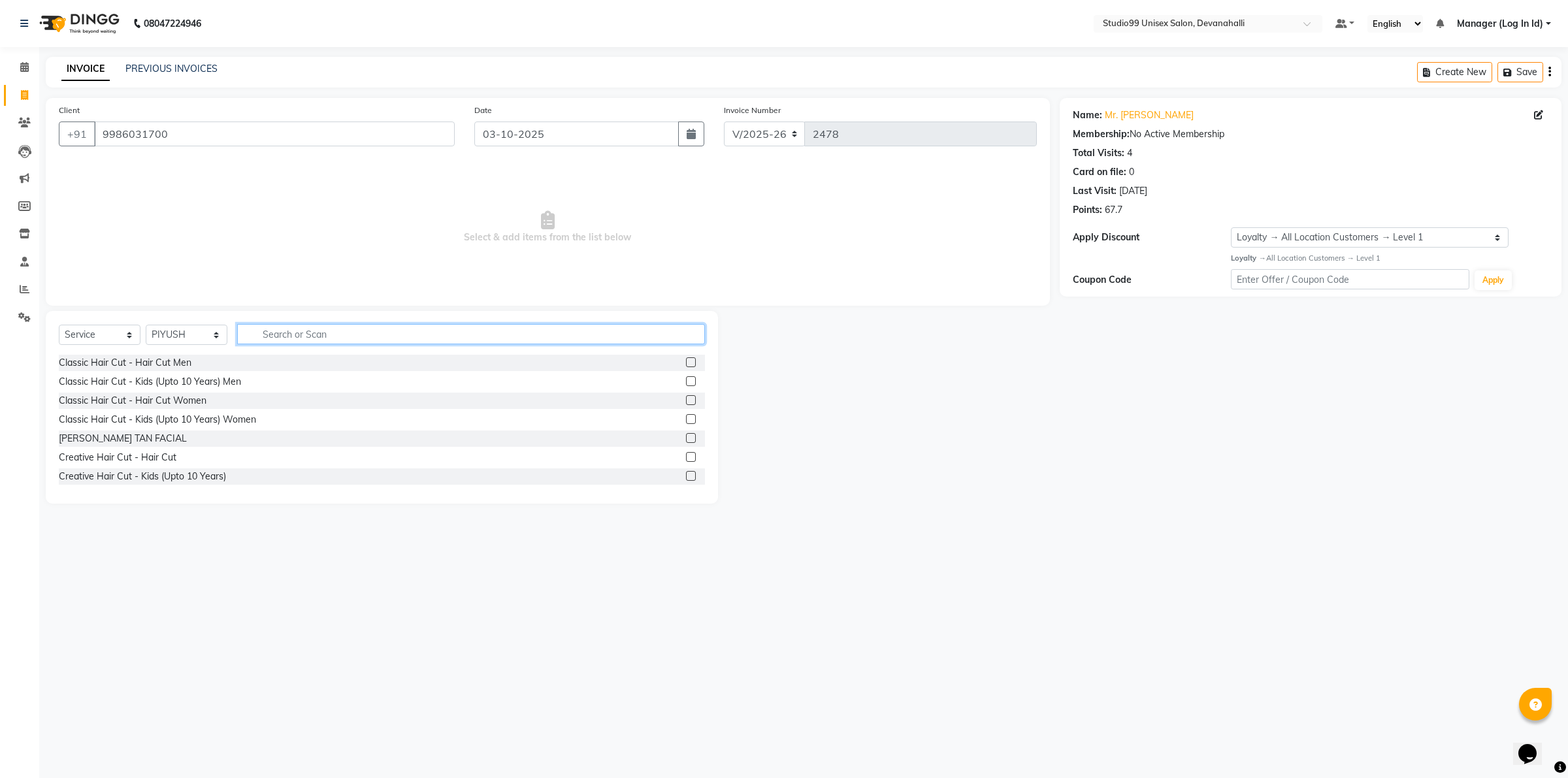
click at [301, 336] on input "text" at bounding box center [470, 334] width 467 height 20
type input "KID"
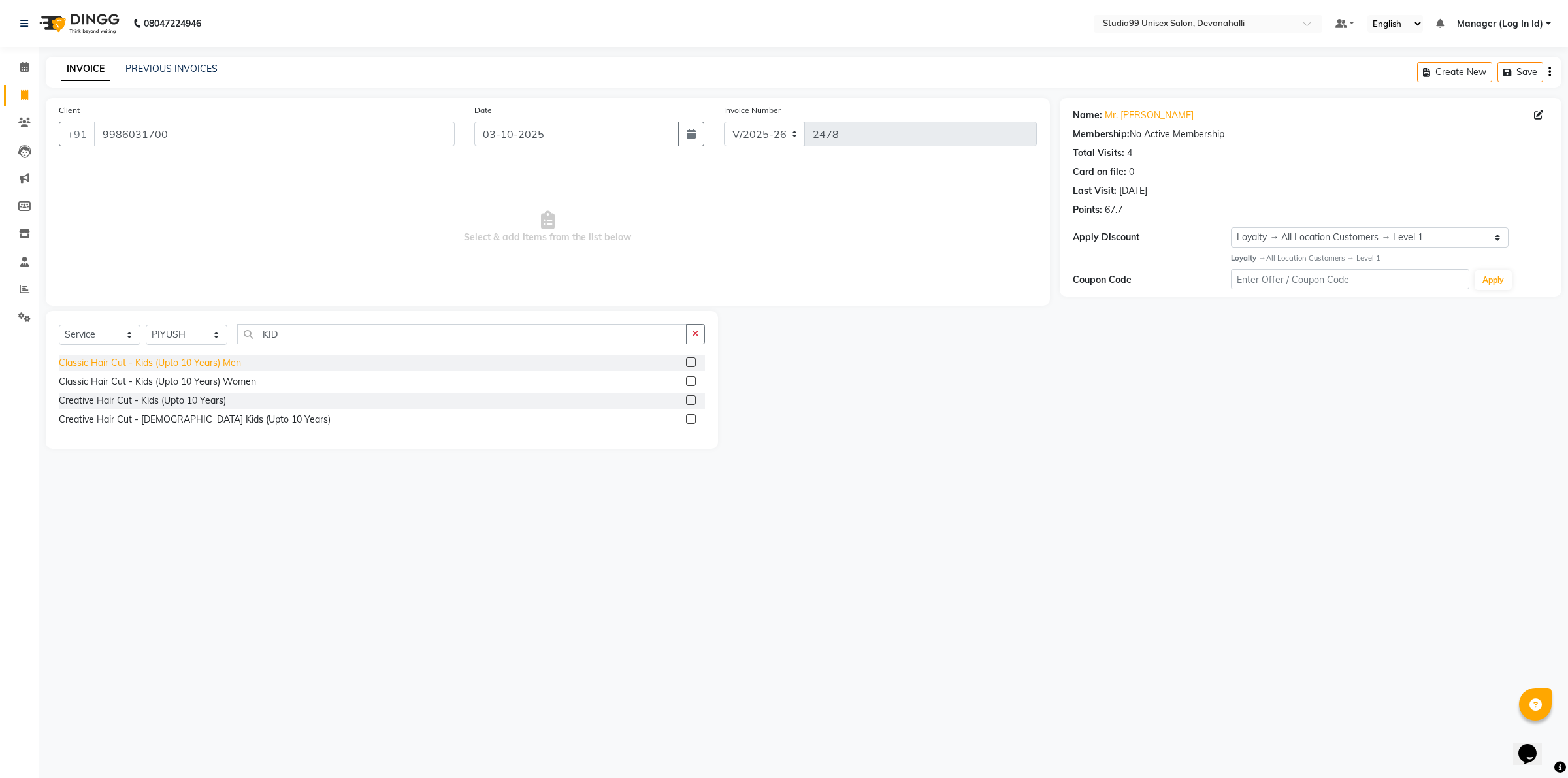
click at [149, 357] on div "Classic Hair Cut - Kids (Upto 10 Years) Men" at bounding box center [150, 363] width 182 height 14
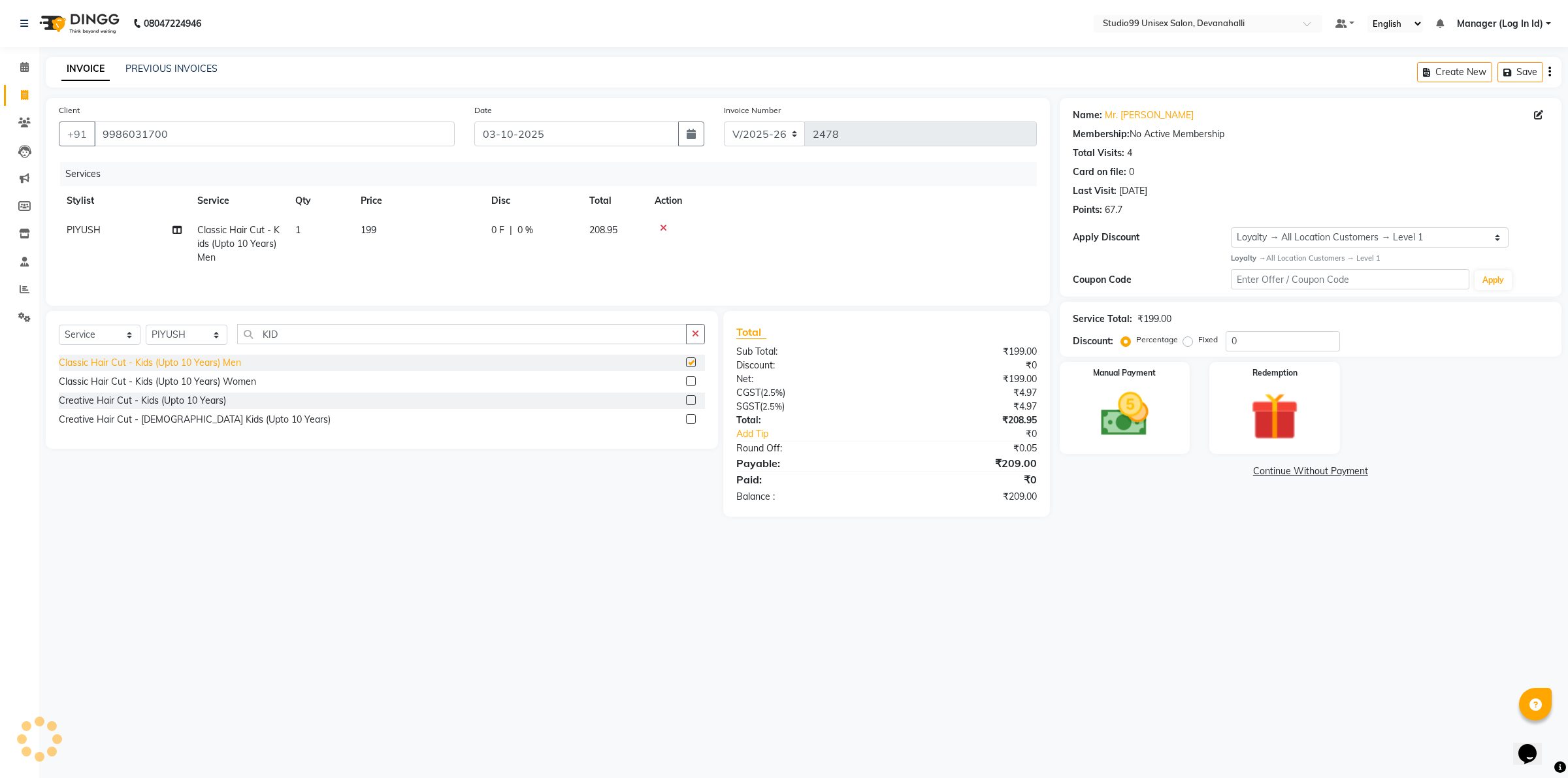
checkbox input "false"
click at [1108, 418] on img at bounding box center [1124, 415] width 81 height 57
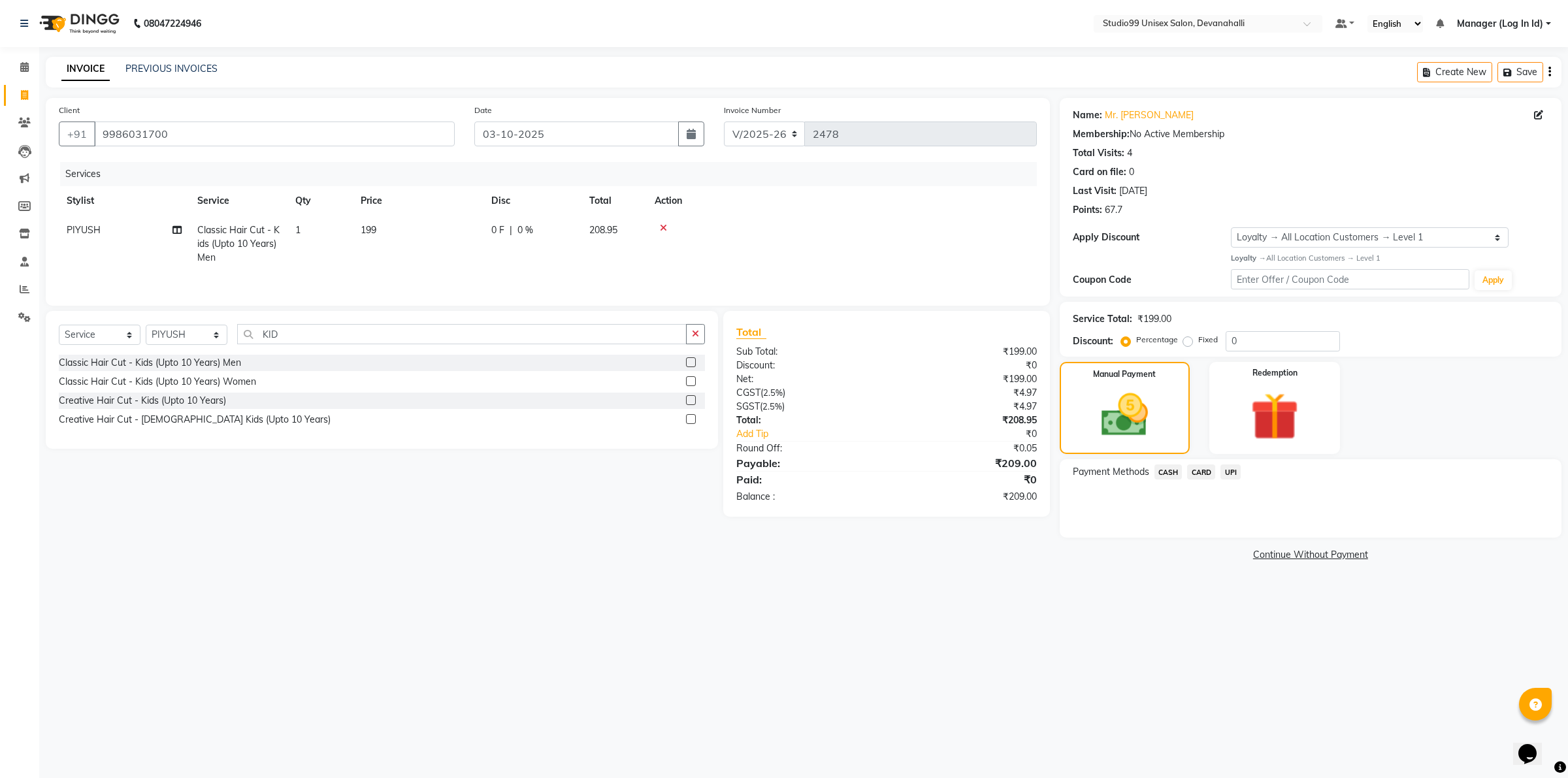
click at [1225, 472] on span "UPI" at bounding box center [1230, 473] width 20 height 15
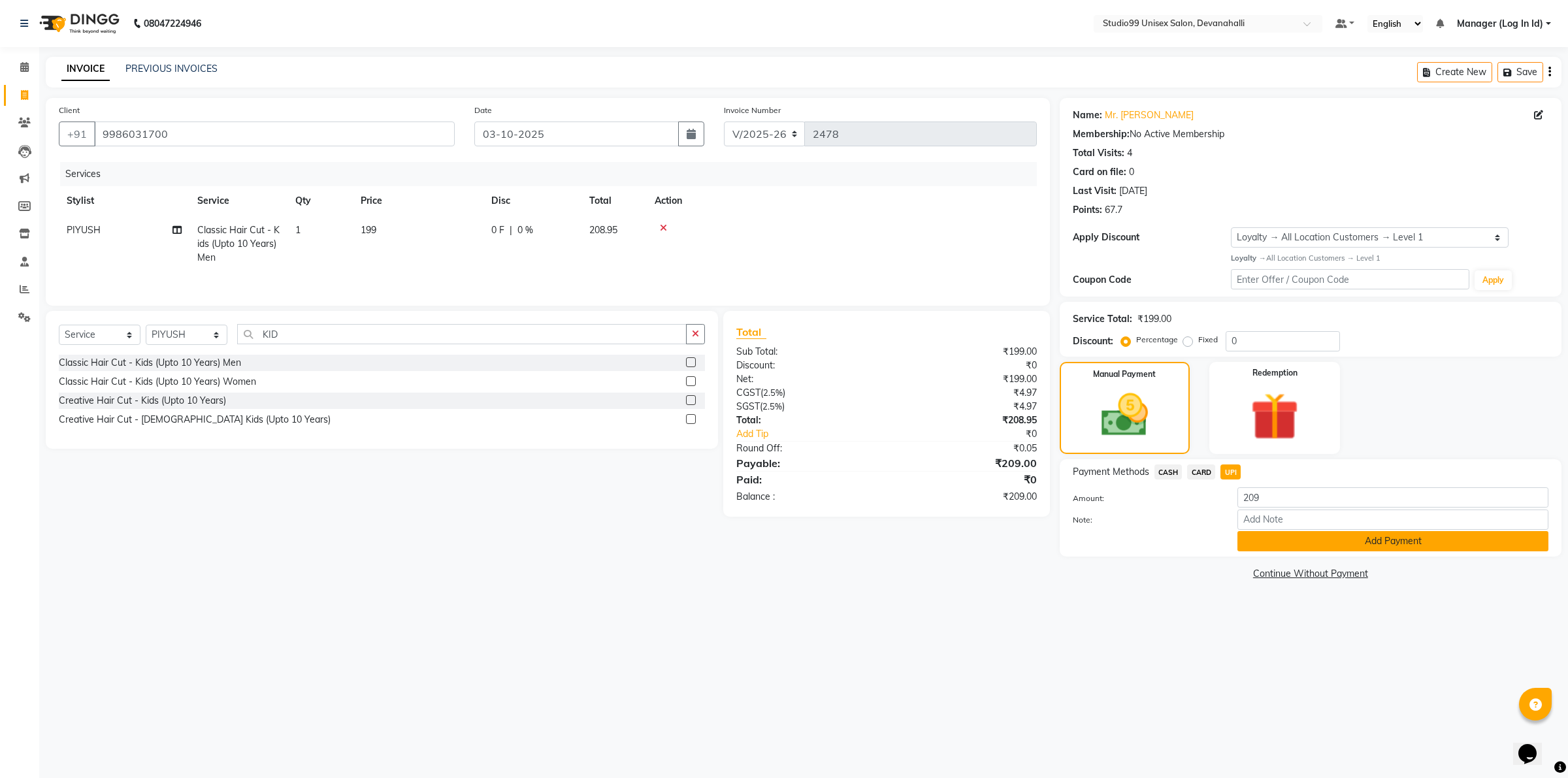
click at [1304, 538] on button "Add Payment" at bounding box center [1393, 541] width 311 height 20
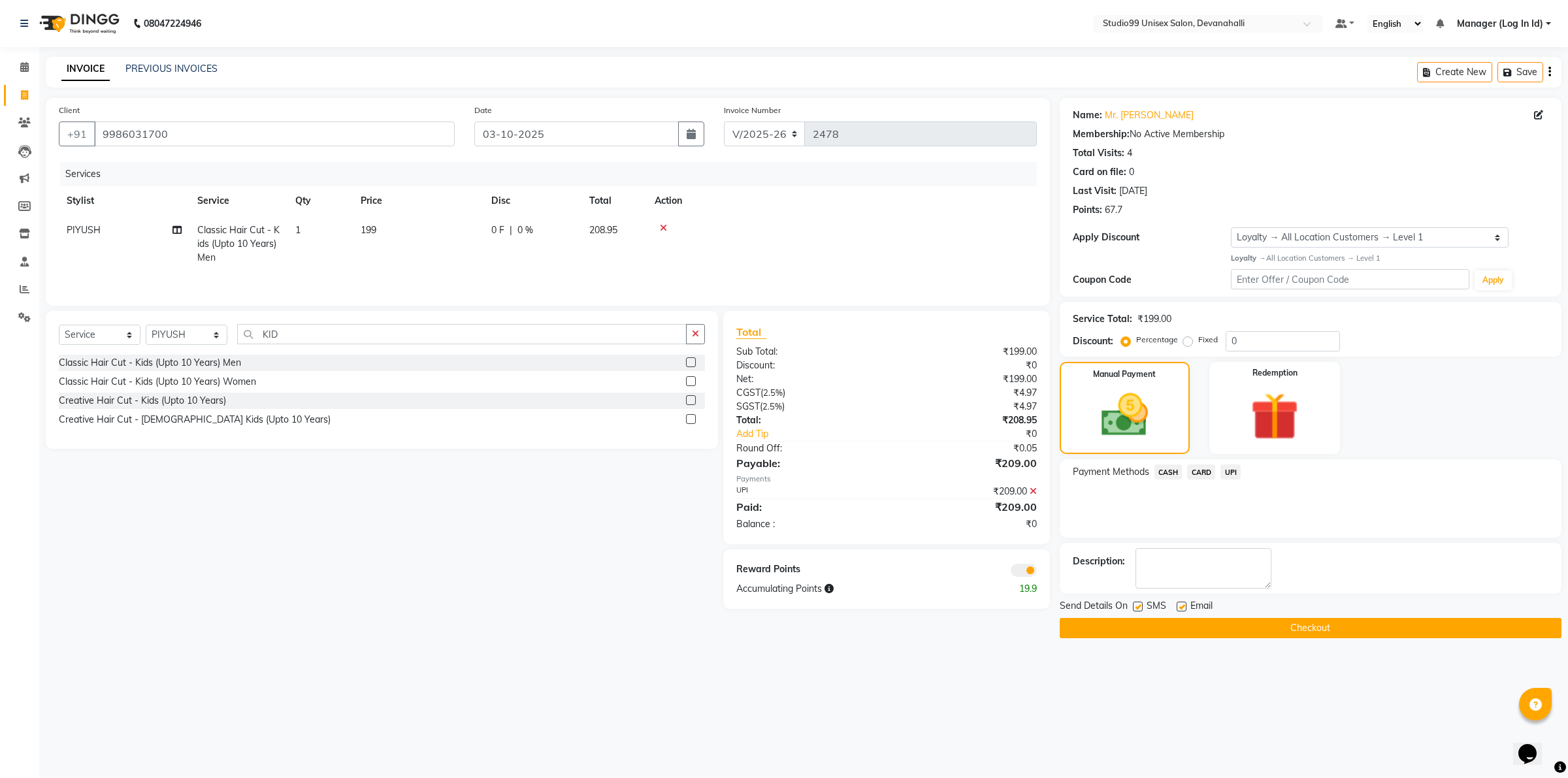
click at [1177, 631] on button "Checkout" at bounding box center [1310, 628] width 502 height 20
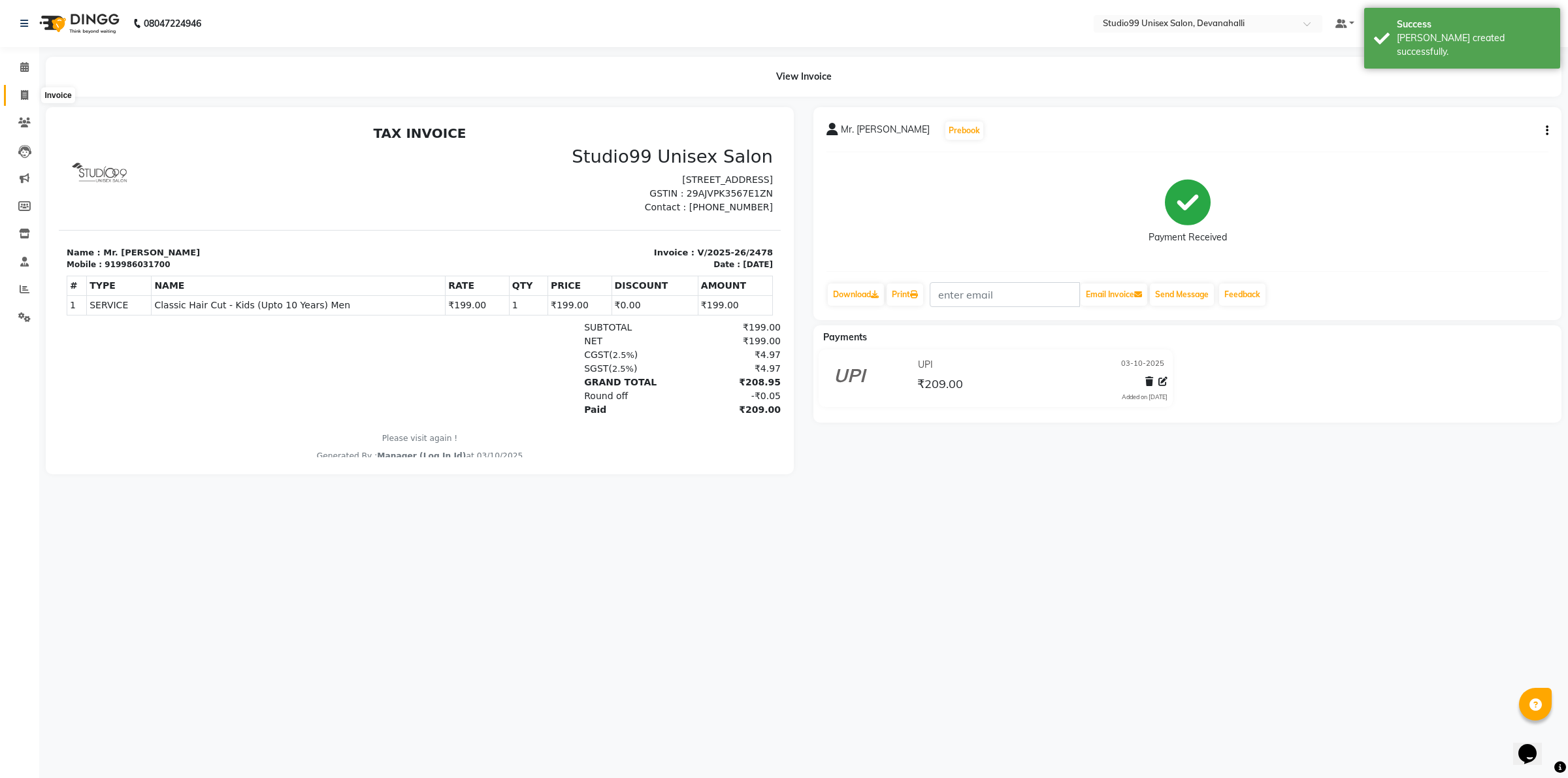
click at [25, 98] on icon at bounding box center [24, 95] width 7 height 10
select select "service"
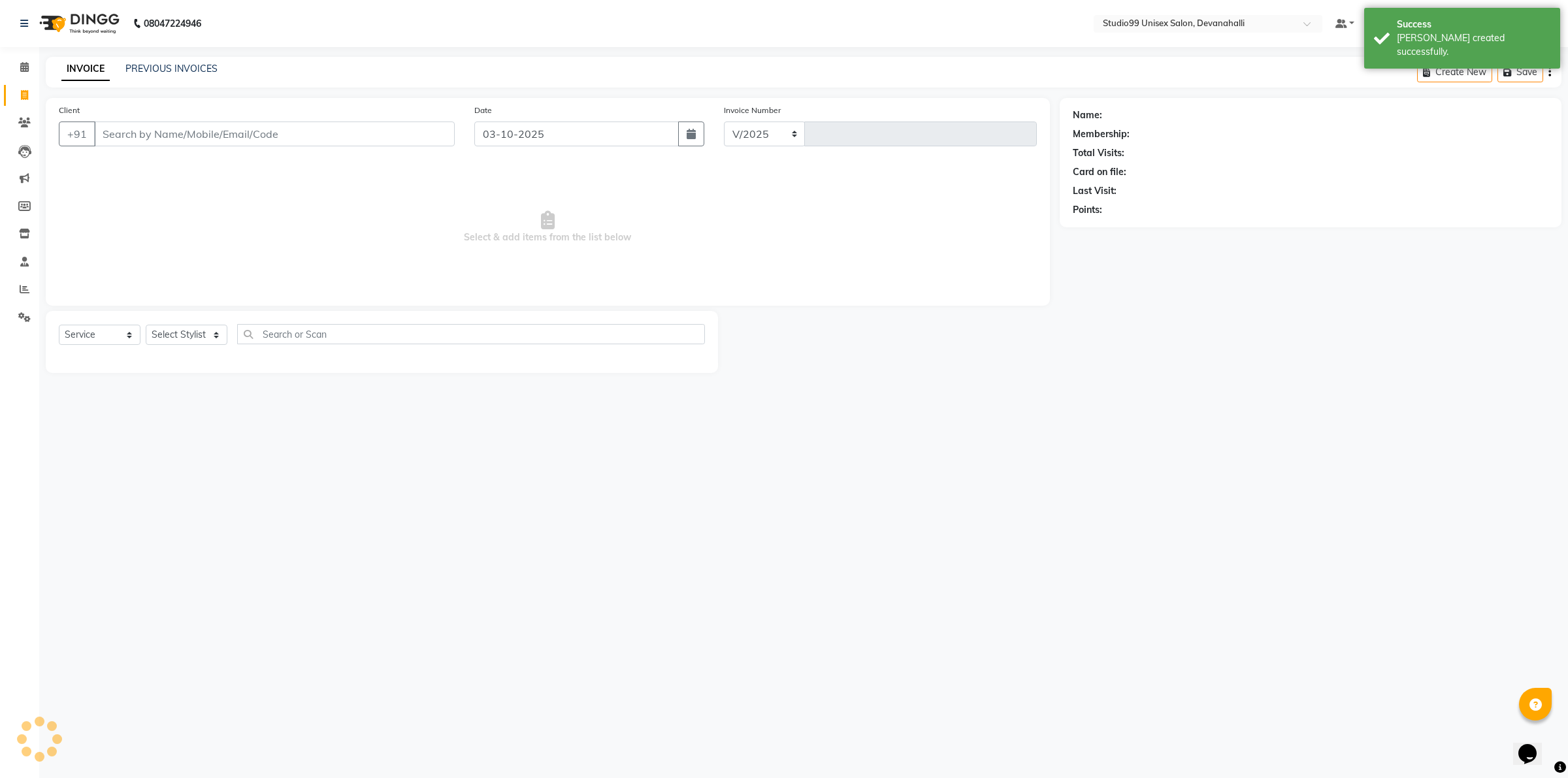
select select "6467"
type input "2479"
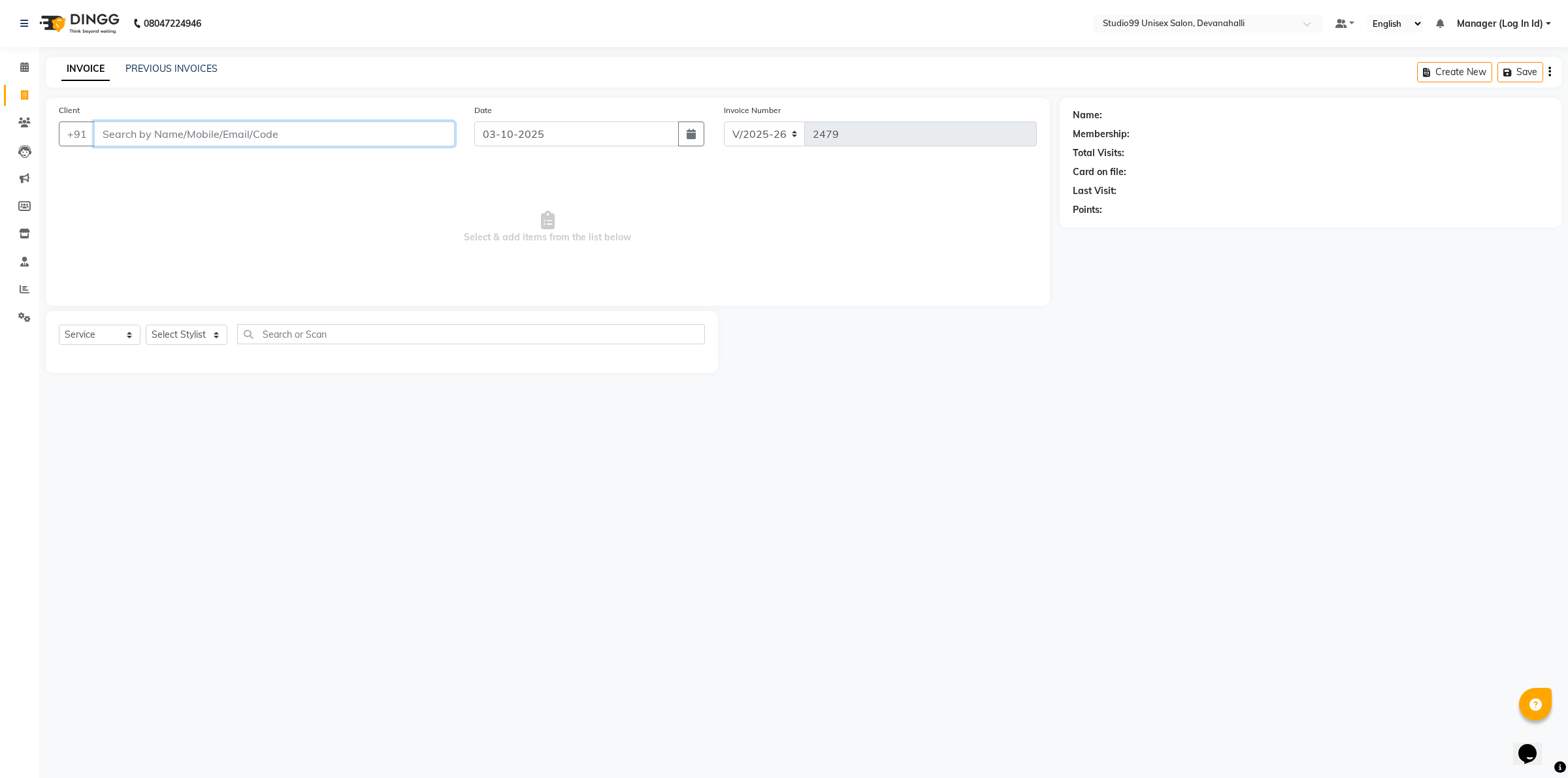
click at [256, 135] on input "Client" at bounding box center [275, 134] width 361 height 25
paste input "8904316995"
type input "8904316995"
select select "1: Object"
click at [184, 336] on select "Select Stylist AANAYA Manager (Log In Id) Neha [PERSON_NAME] [PERSON_NAME] [PER…" at bounding box center [186, 335] width 82 height 20
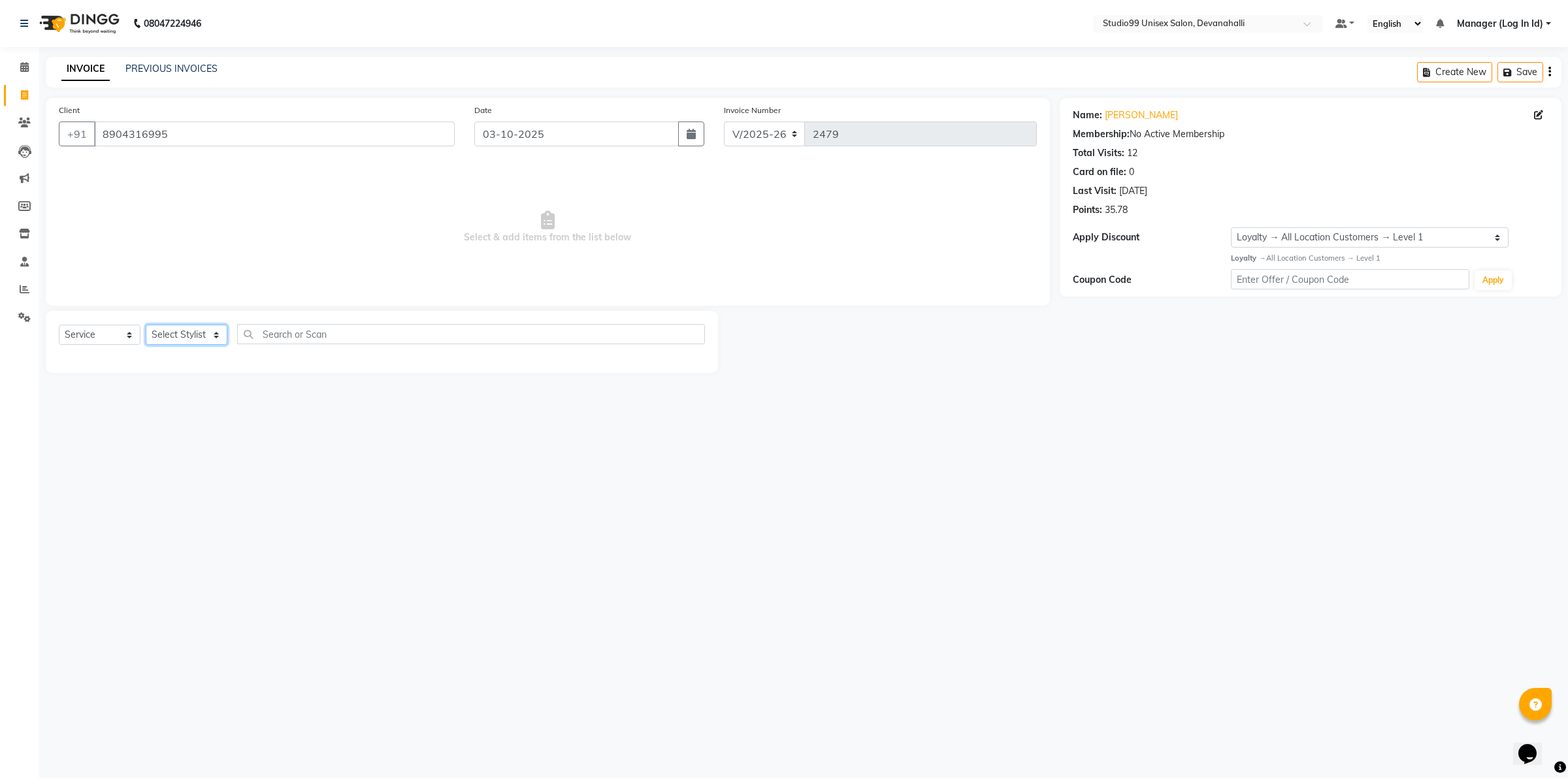
select select "49236"
click at [145, 325] on select "Select Stylist AANAYA Manager (Log In Id) Neha [PERSON_NAME] [PERSON_NAME] [PER…" at bounding box center [186, 335] width 82 height 20
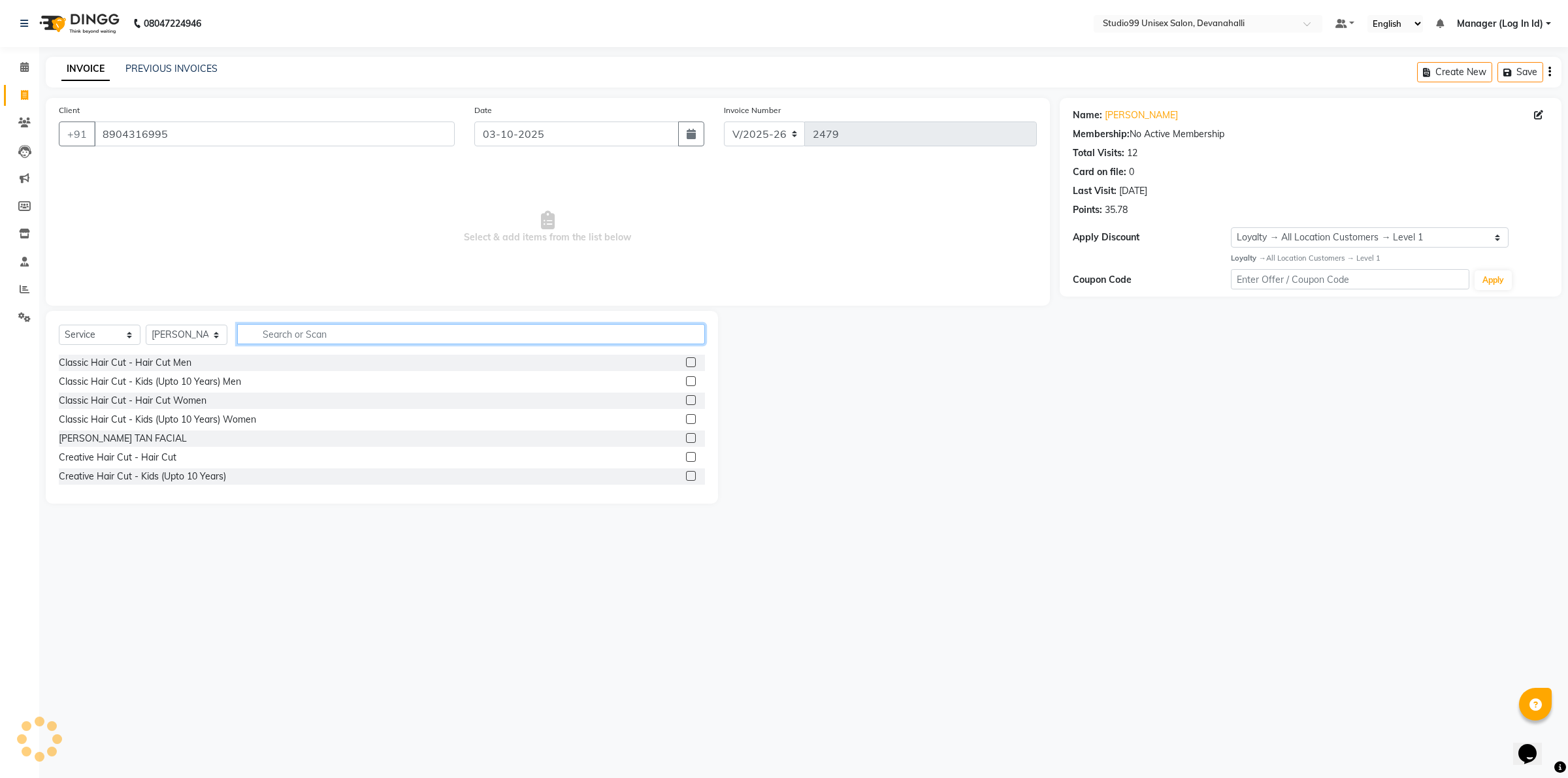
click at [315, 335] on input "text" at bounding box center [470, 334] width 467 height 20
click at [170, 355] on div "Classic Hair Cut - Hair Cut Men" at bounding box center [382, 363] width 646 height 16
click at [171, 356] on div "Classic Hair Cut - Hair Cut Men" at bounding box center [125, 363] width 133 height 14
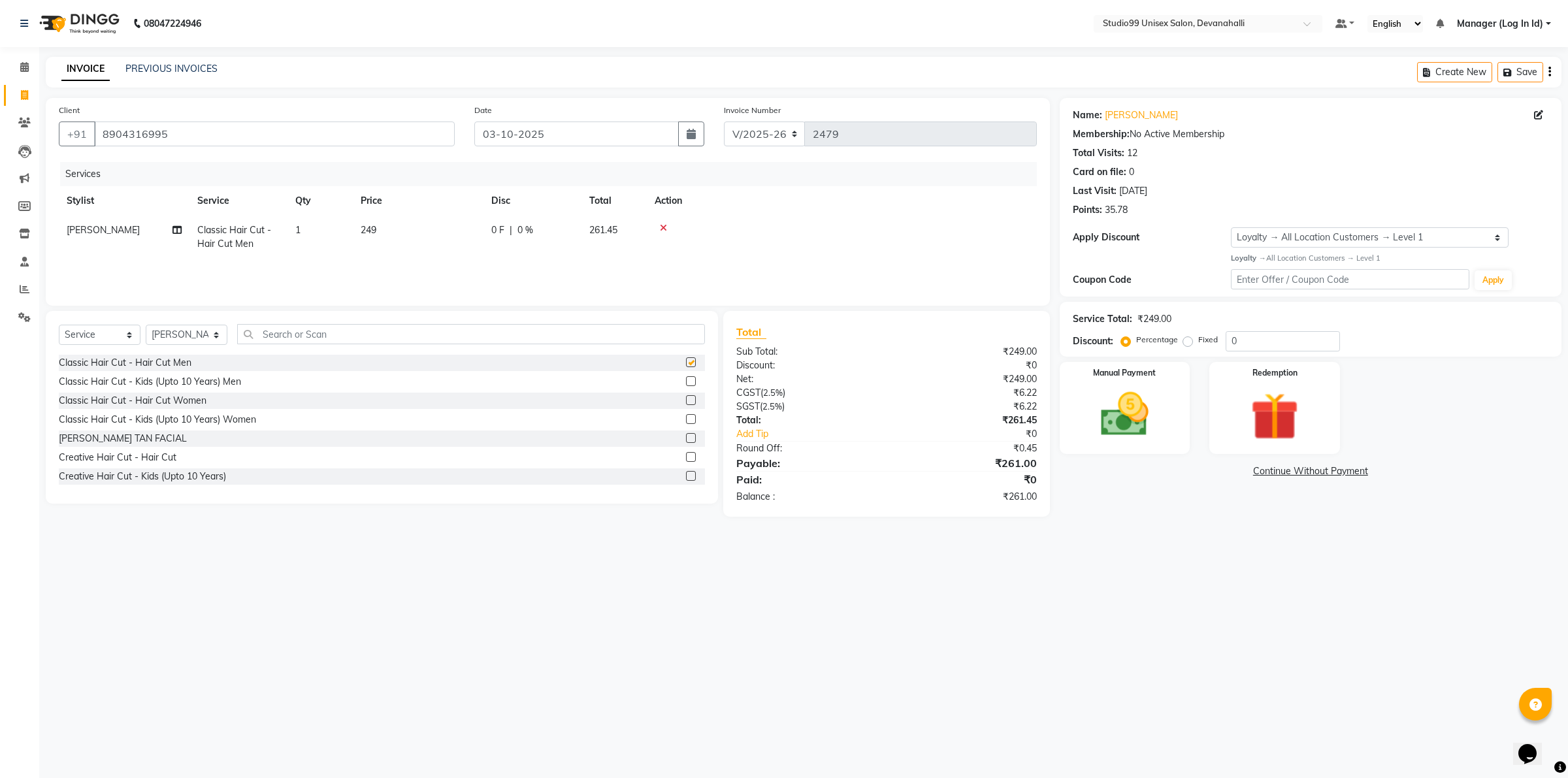
checkbox input "false"
click at [1169, 416] on div "Manual Payment" at bounding box center [1125, 408] width 136 height 96
click at [1231, 468] on span "UPI" at bounding box center [1230, 473] width 20 height 15
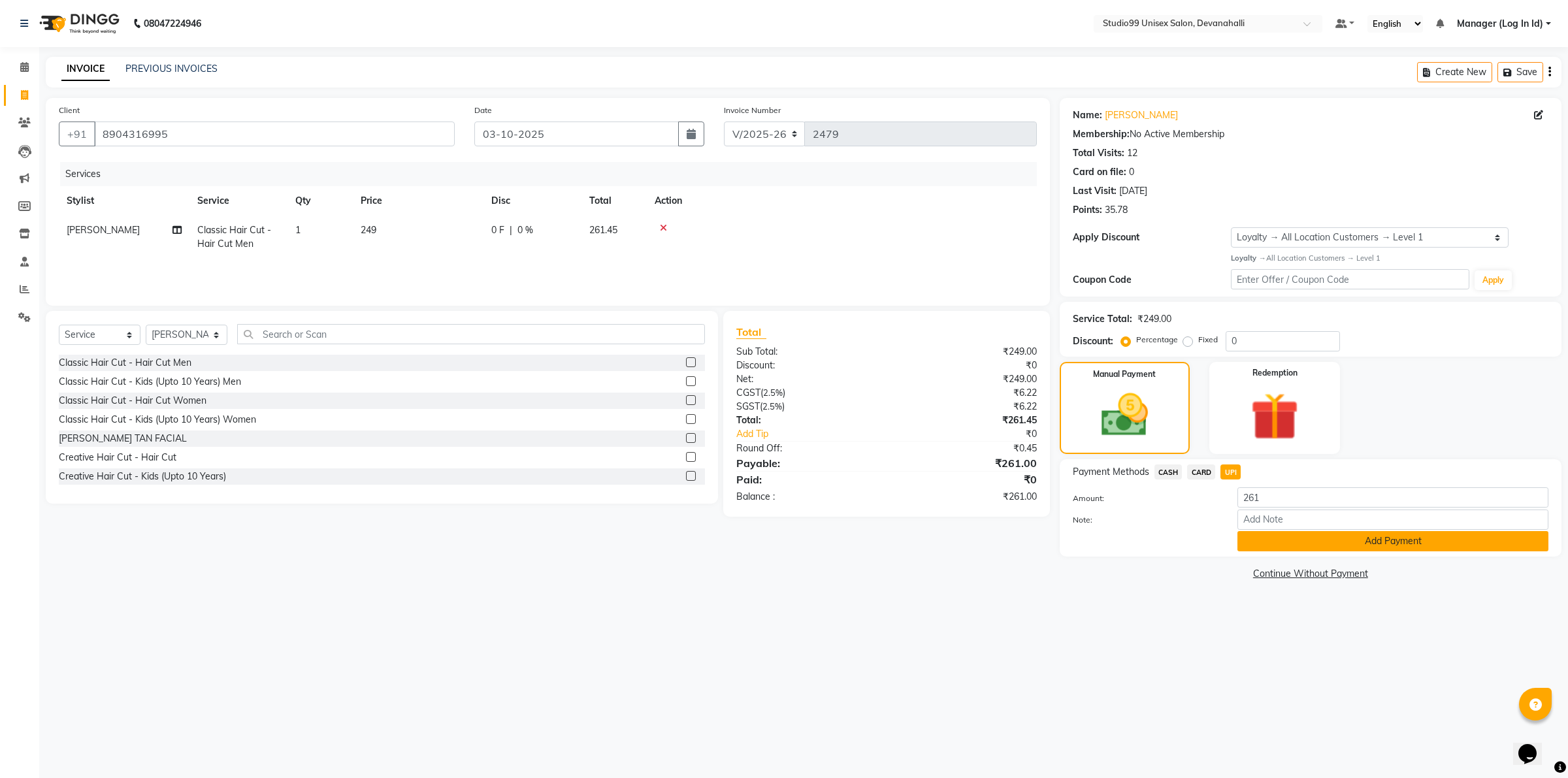
click at [1269, 540] on button "Add Payment" at bounding box center [1393, 541] width 311 height 20
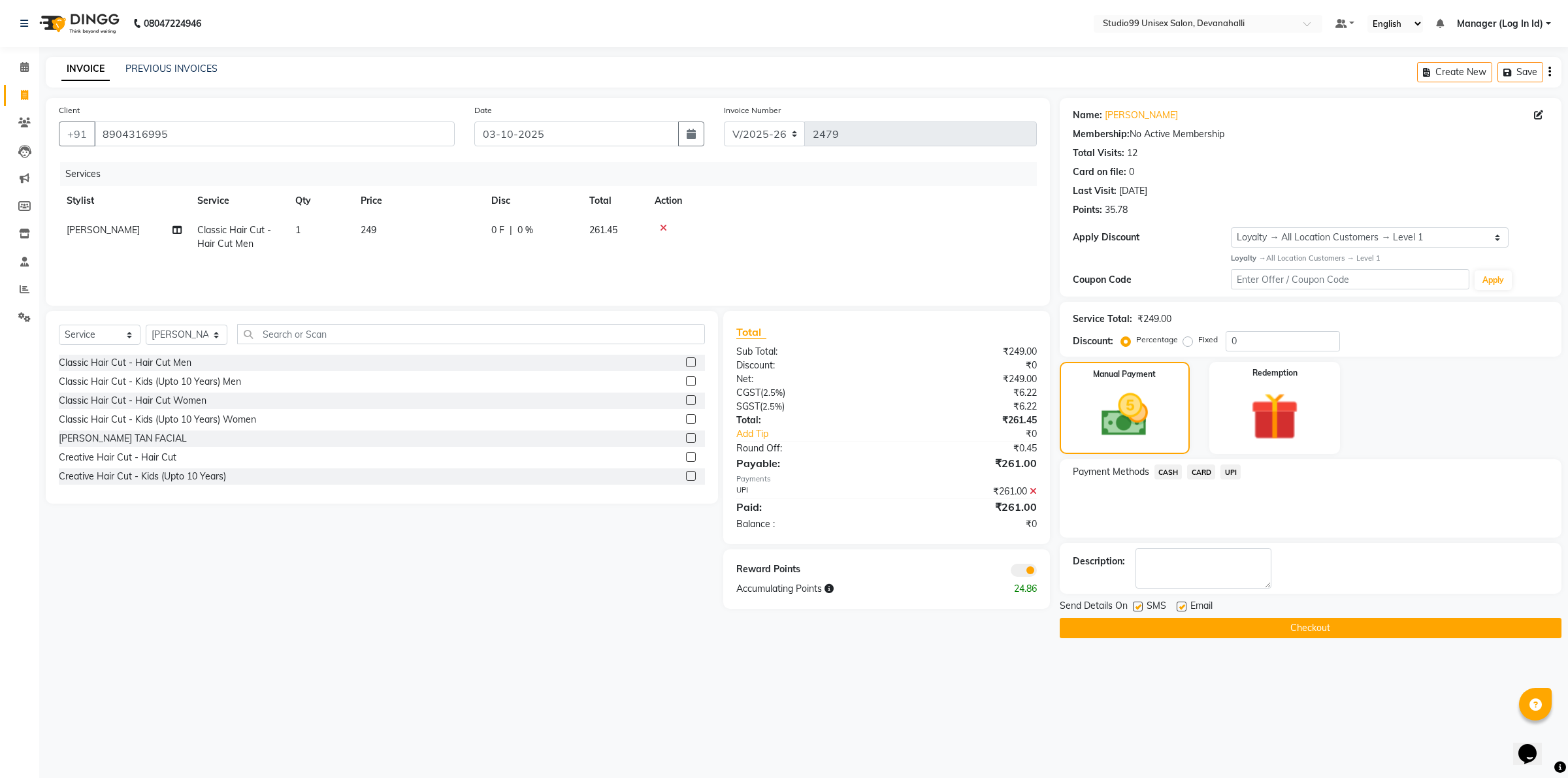
click at [1258, 622] on button "Checkout" at bounding box center [1310, 628] width 502 height 20
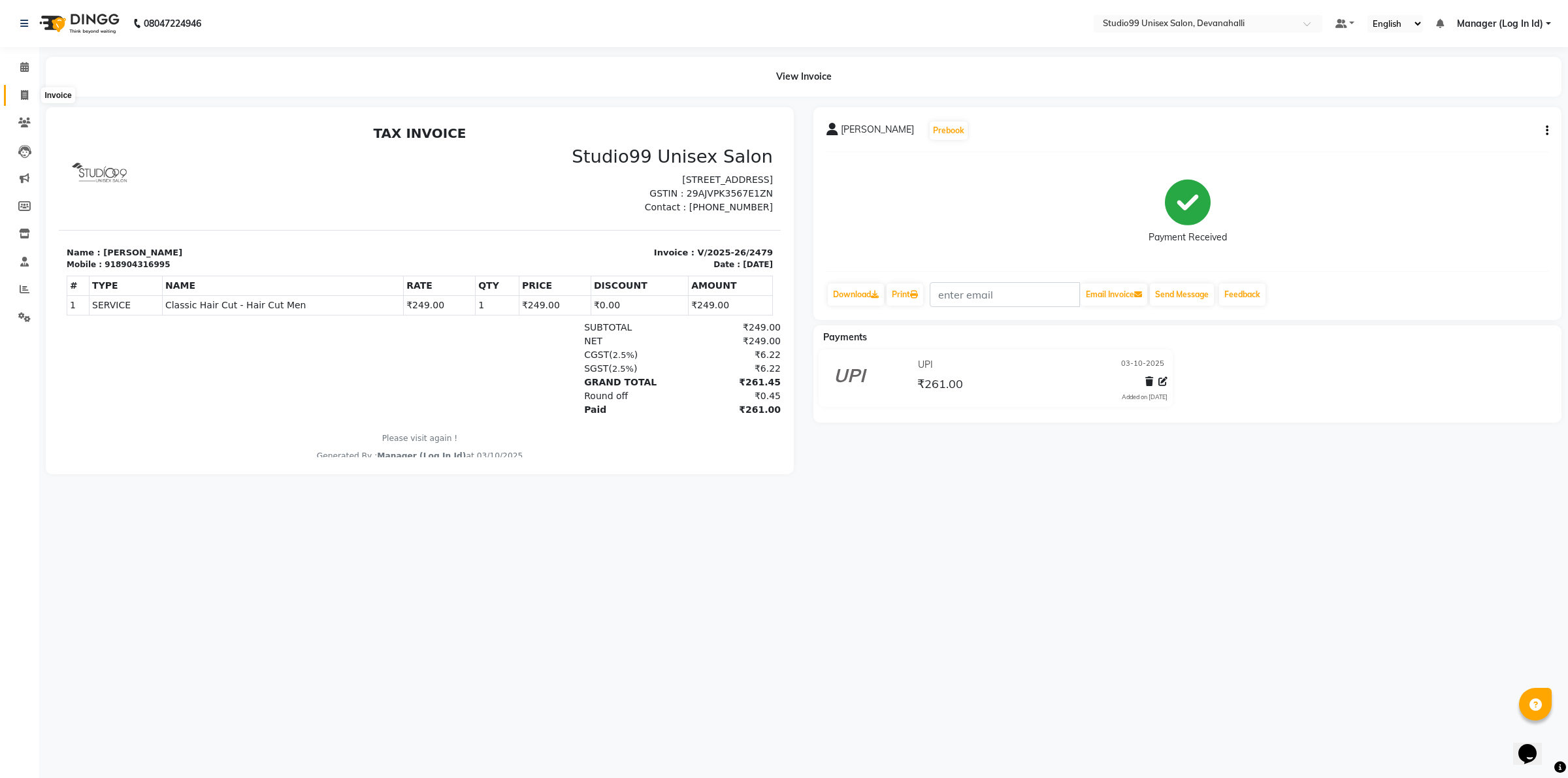
click at [17, 99] on span at bounding box center [24, 96] width 23 height 15
select select "service"
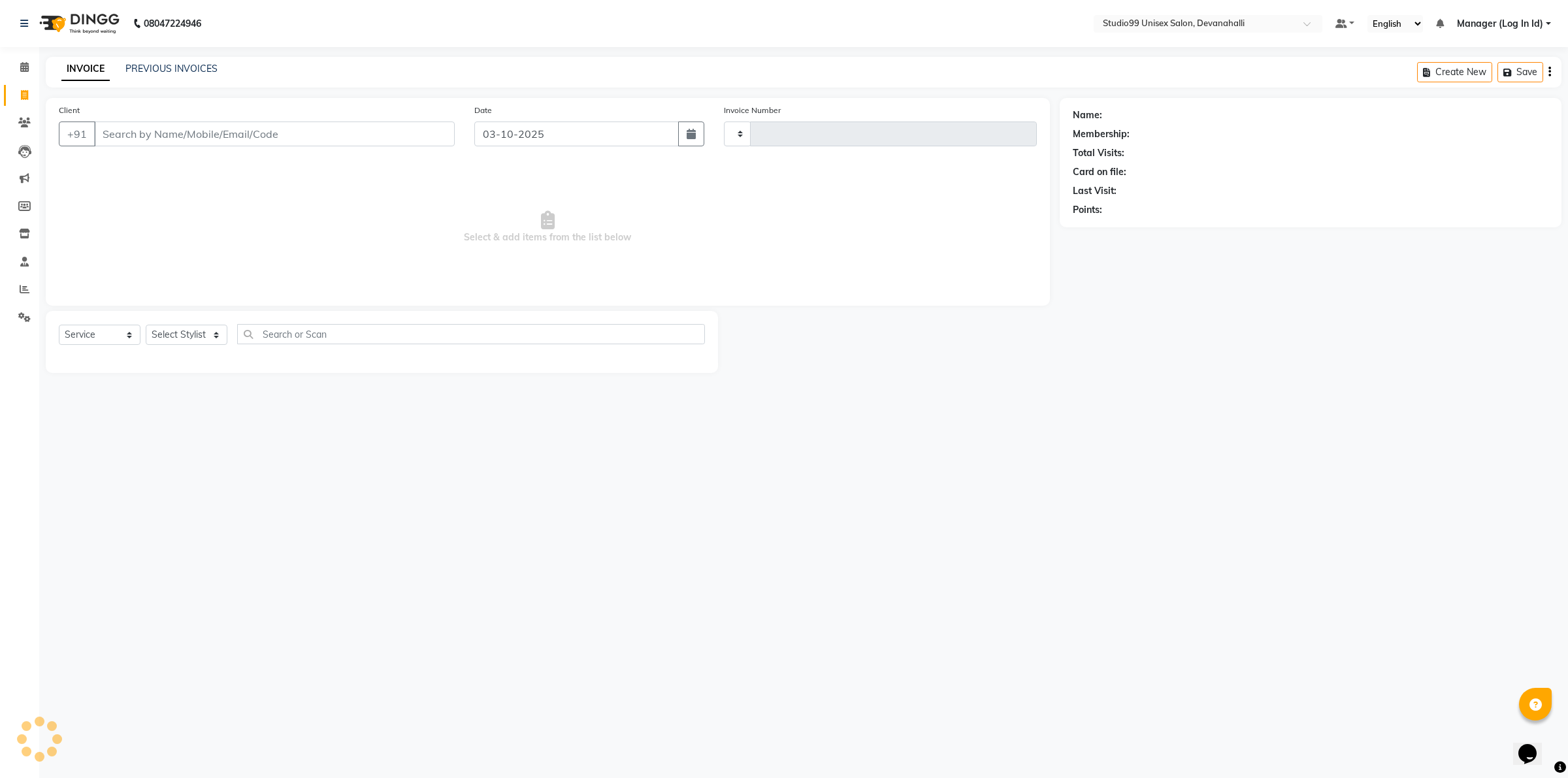
click at [176, 132] on input "Client" at bounding box center [275, 134] width 361 height 25
type input "2480"
select select "6467"
type input "9036900136"
select select "1: Object"
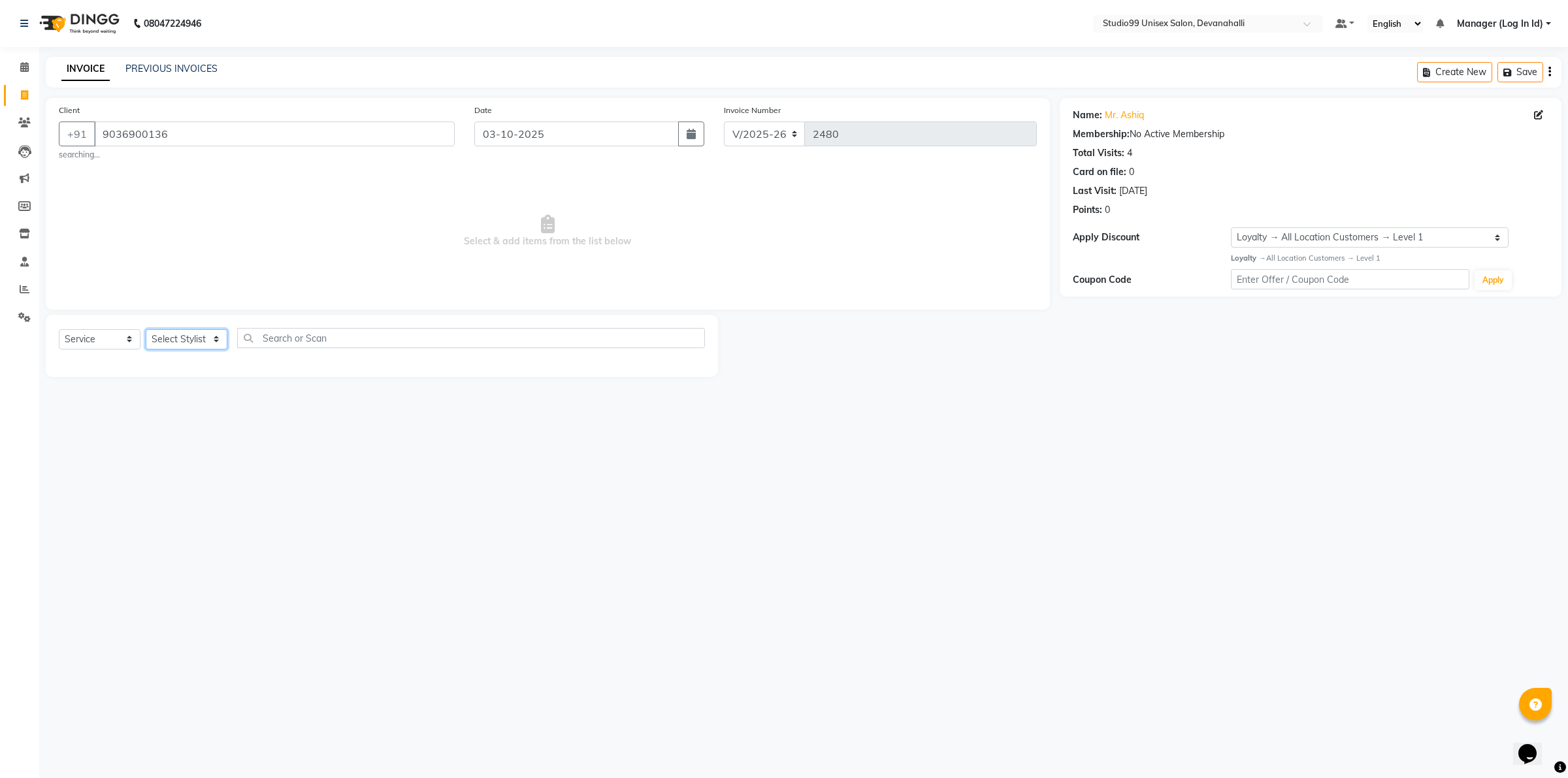
click at [173, 343] on select "Select Stylist AANAYA Manager (Log In Id) Neha [PERSON_NAME] [PERSON_NAME] [PER…" at bounding box center [186, 339] width 82 height 20
select select "91868"
click at [145, 329] on select "Select Stylist AANAYA Manager (Log In Id) Neha [PERSON_NAME] [PERSON_NAME] [PER…" at bounding box center [186, 339] width 82 height 20
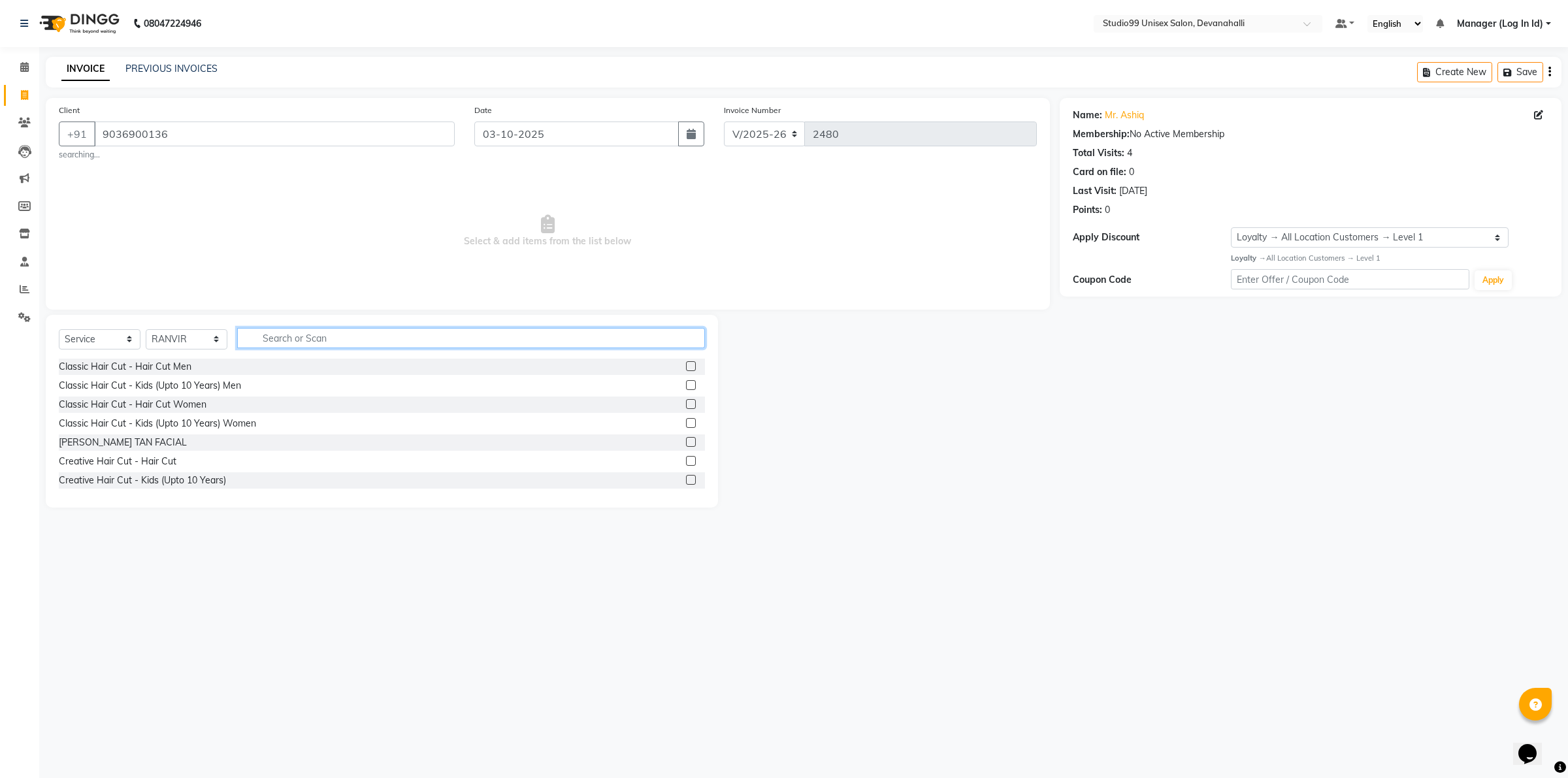
click at [335, 333] on input "text" at bounding box center [470, 338] width 467 height 20
click at [177, 360] on div "Classic Hair Cut - Hair Cut Men" at bounding box center [125, 367] width 133 height 14
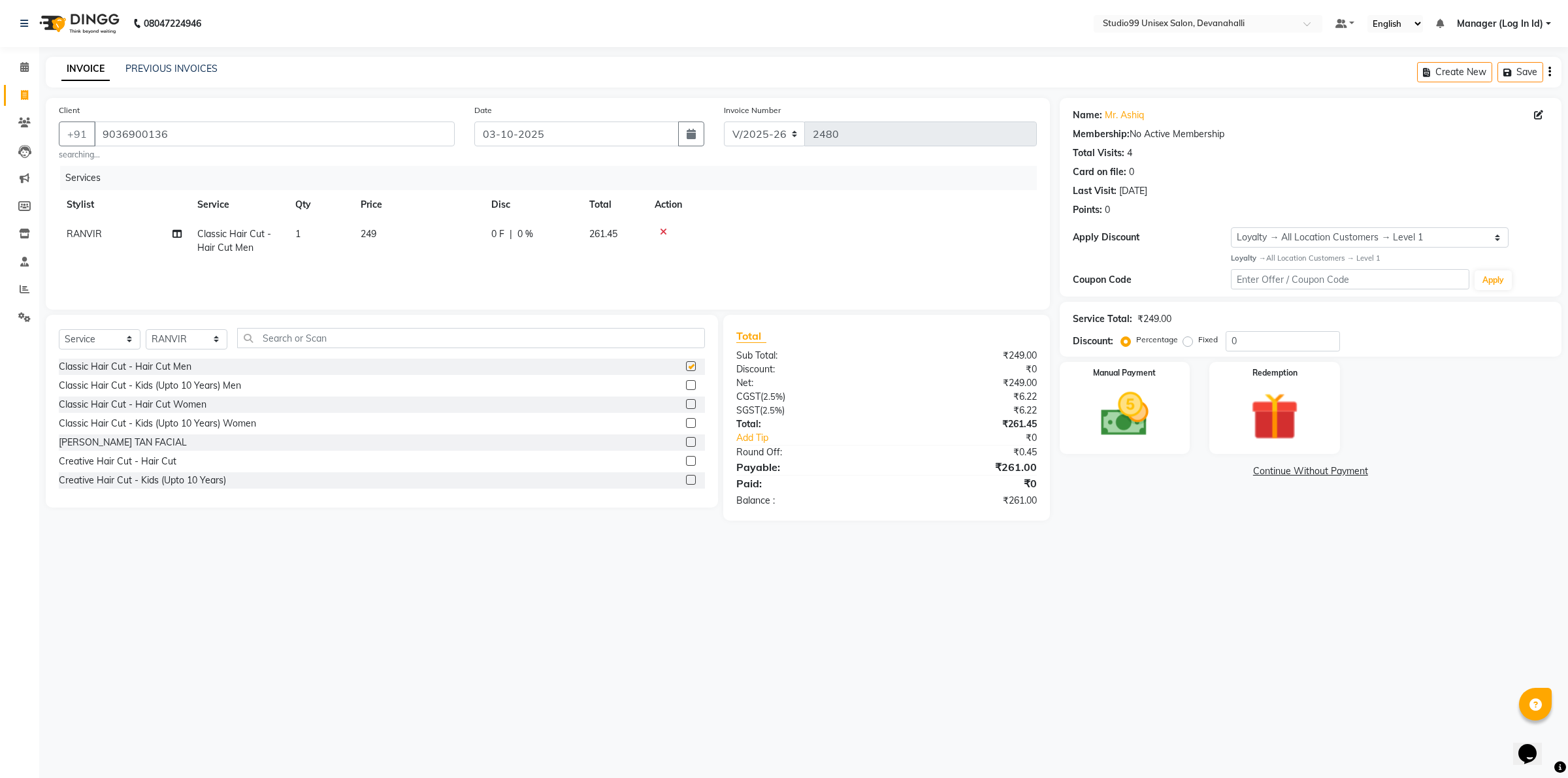
checkbox input "false"
click at [1249, 343] on input "0" at bounding box center [1283, 341] width 115 height 20
type input "0"
type input "6"
type input "4"
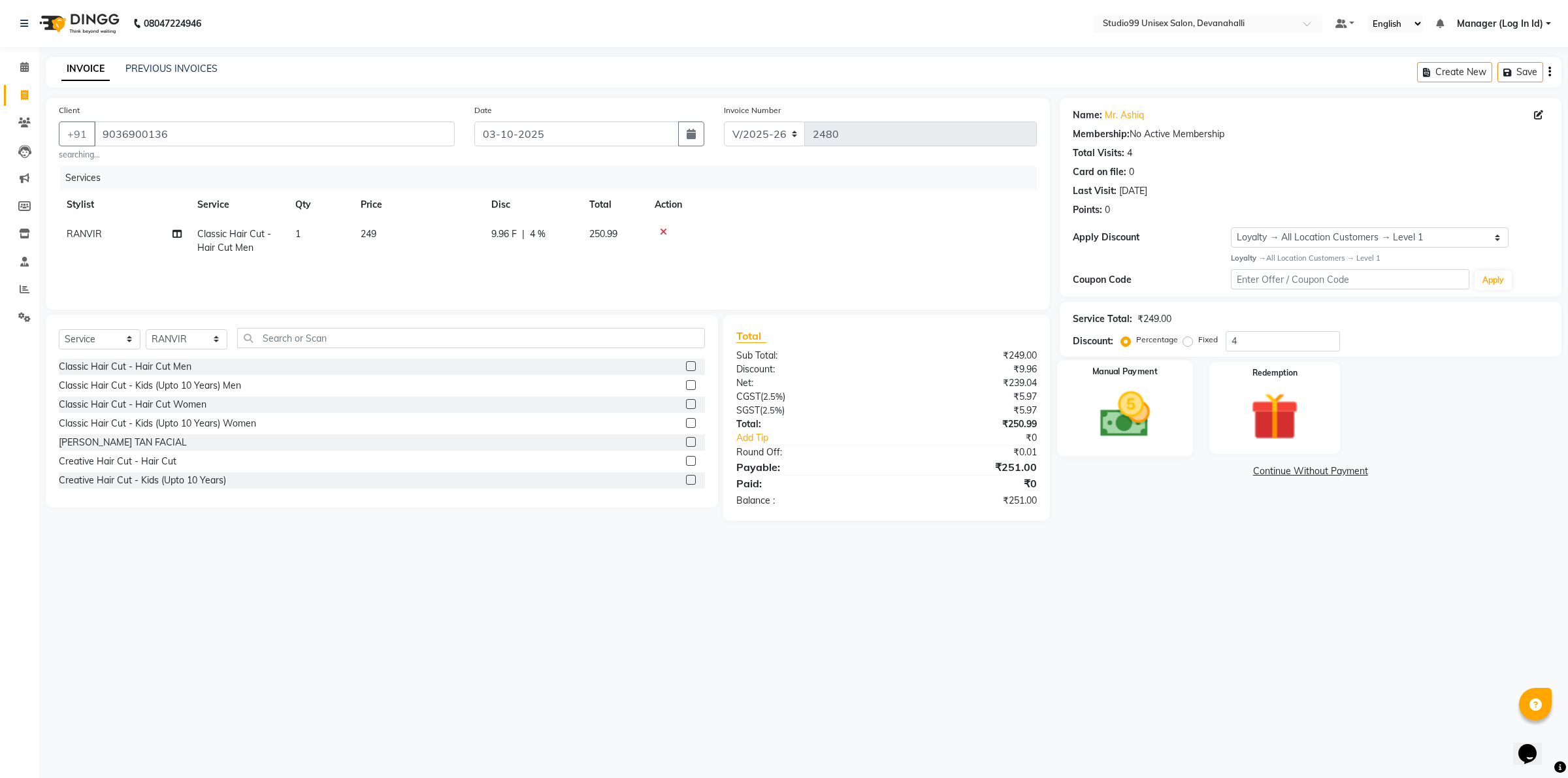
click at [1167, 425] on div "Manual Payment" at bounding box center [1125, 408] width 136 height 96
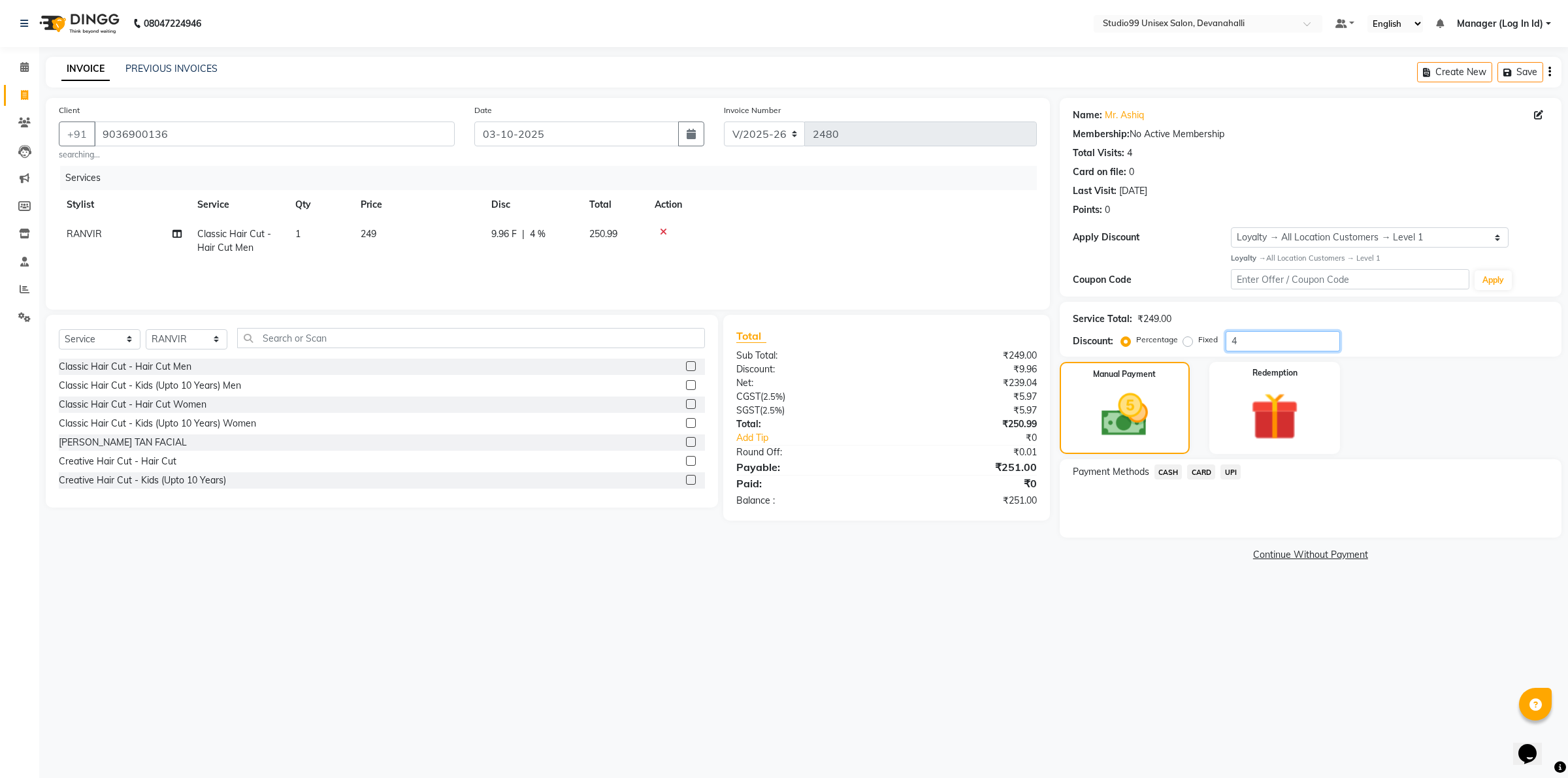
click at [1239, 345] on input "4" at bounding box center [1283, 341] width 115 height 20
type input "5"
click at [1233, 466] on span "UPI" at bounding box center [1230, 473] width 20 height 15
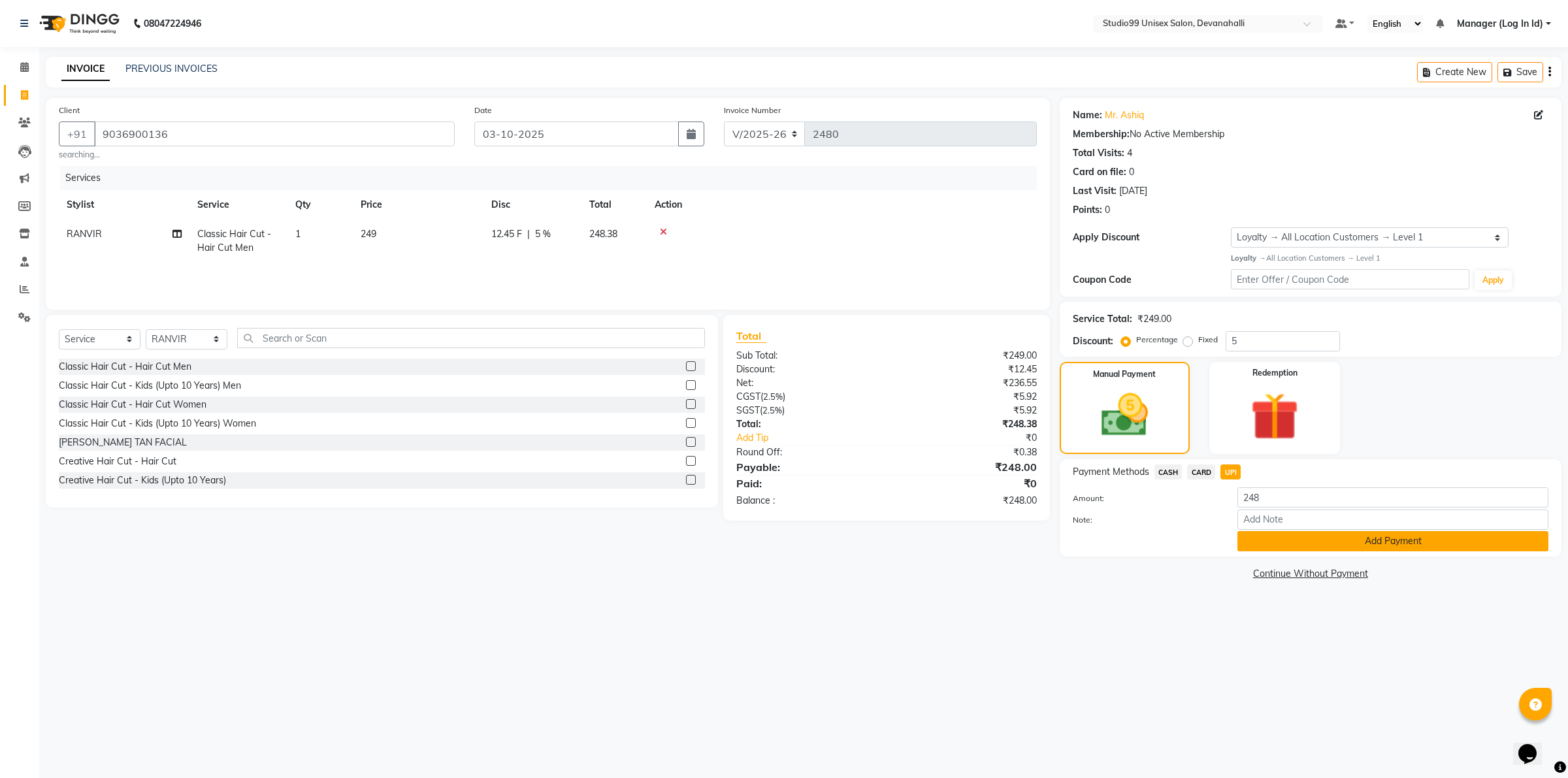
click at [1305, 539] on button "Add Payment" at bounding box center [1393, 541] width 311 height 20
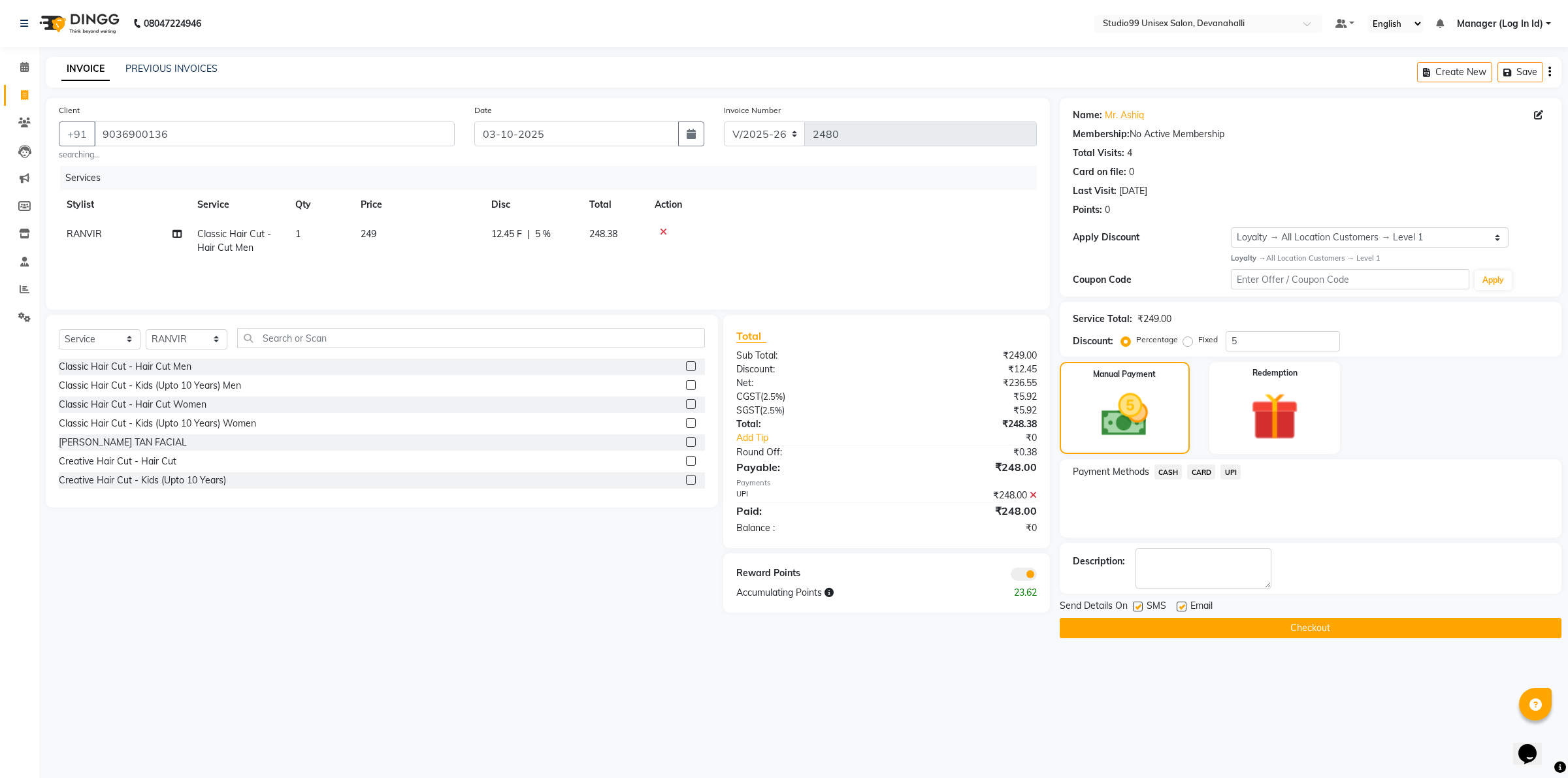
click at [1147, 619] on button "Checkout" at bounding box center [1310, 628] width 502 height 20
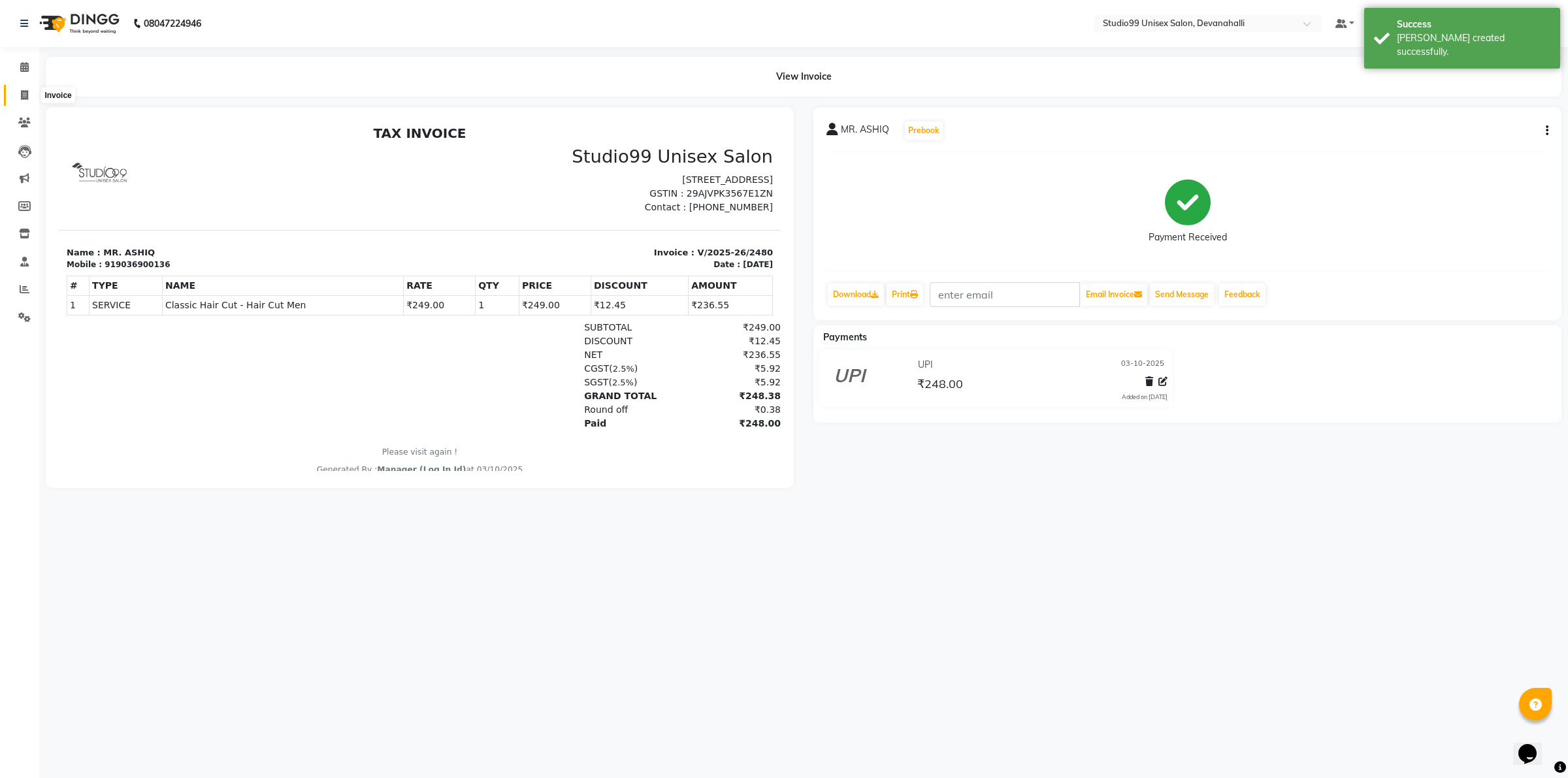
click at [24, 89] on span at bounding box center [24, 96] width 23 height 15
select select "service"
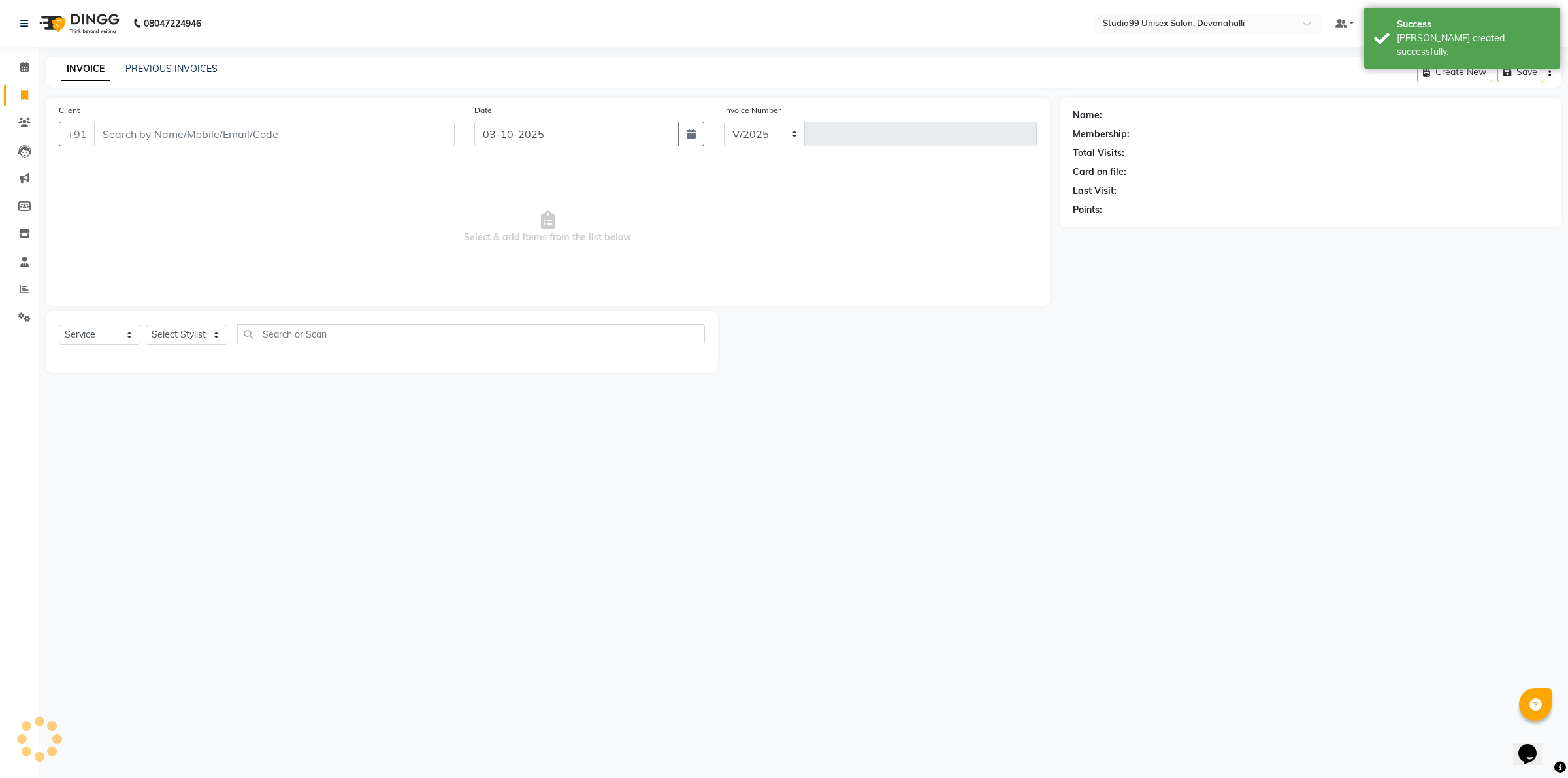
select select "6467"
type input "2481"
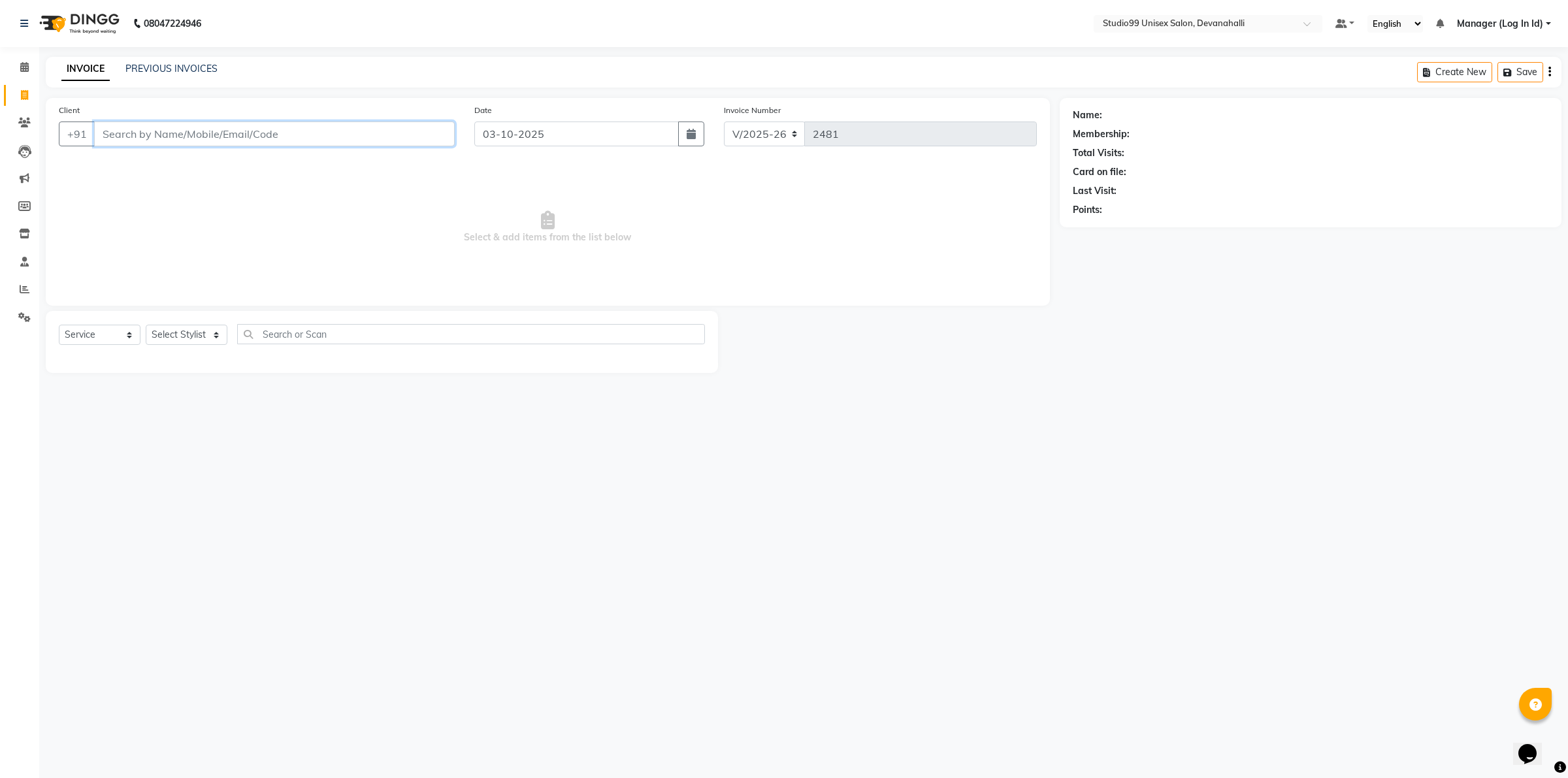
click at [172, 129] on input "Client" at bounding box center [275, 134] width 361 height 25
paste input "9900277504"
type input "9900277504"
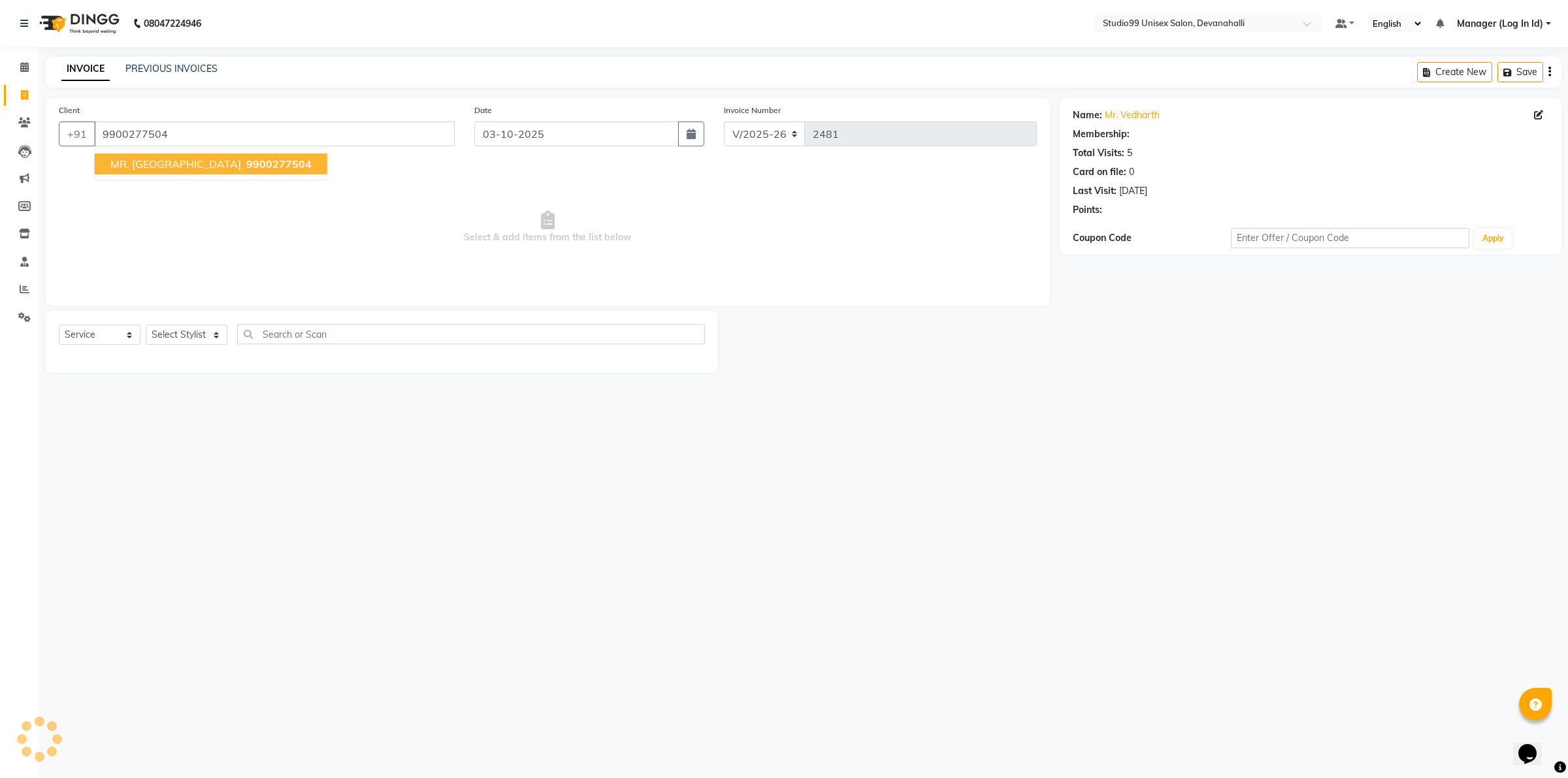
select select "1: Object"
click at [184, 160] on span "MR. [GEOGRAPHIC_DATA]" at bounding box center [175, 164] width 131 height 13
select select "1: Object"
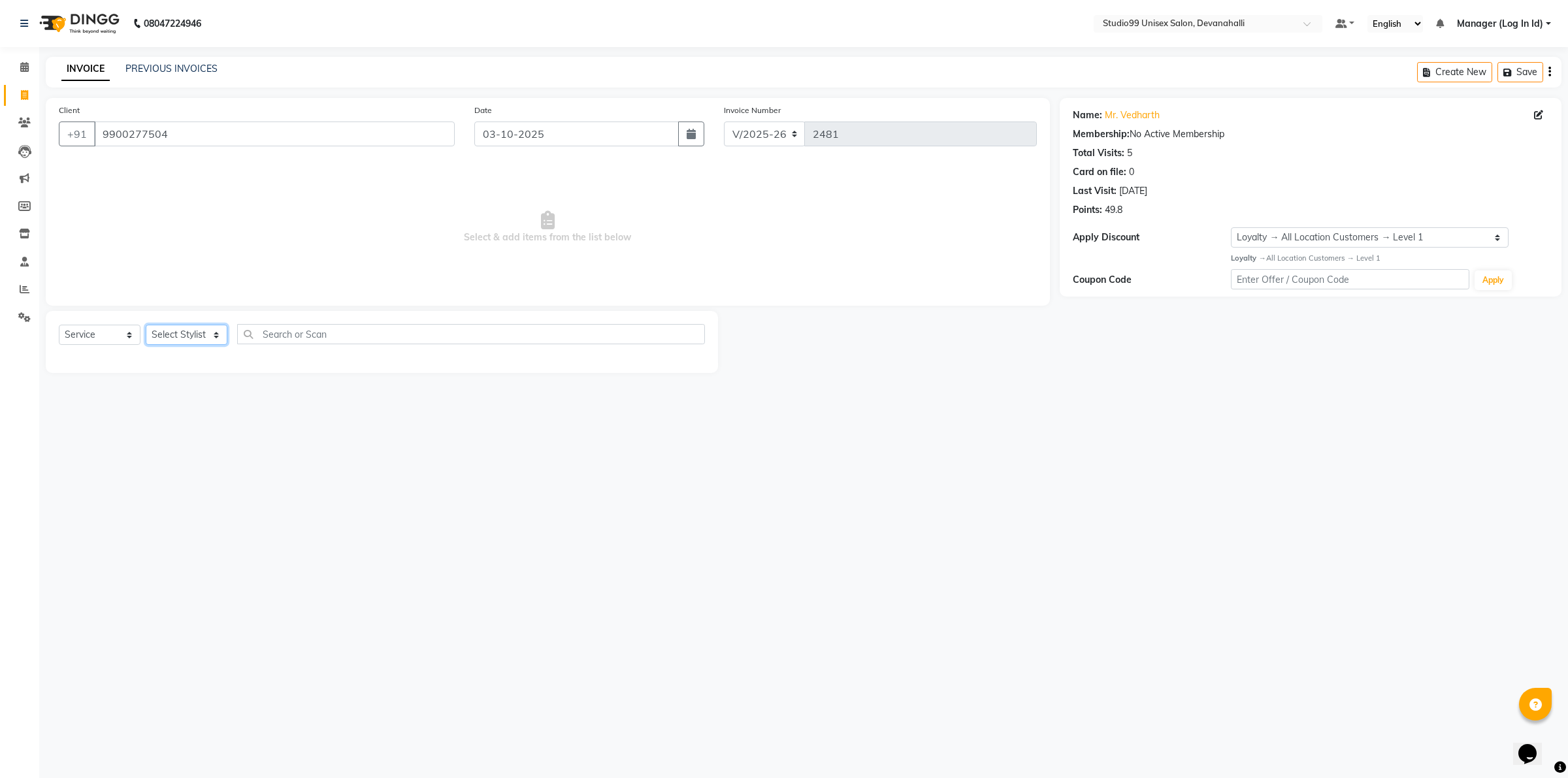
click at [197, 333] on select "Select Stylist AANAYA Manager (Log In Id) Neha [PERSON_NAME] [PERSON_NAME] [PER…" at bounding box center [186, 335] width 82 height 20
click at [145, 325] on select "Select Stylist AANAYA Manager (Log In Id) Neha [PERSON_NAME] [PERSON_NAME] [PER…" at bounding box center [186, 335] width 82 height 20
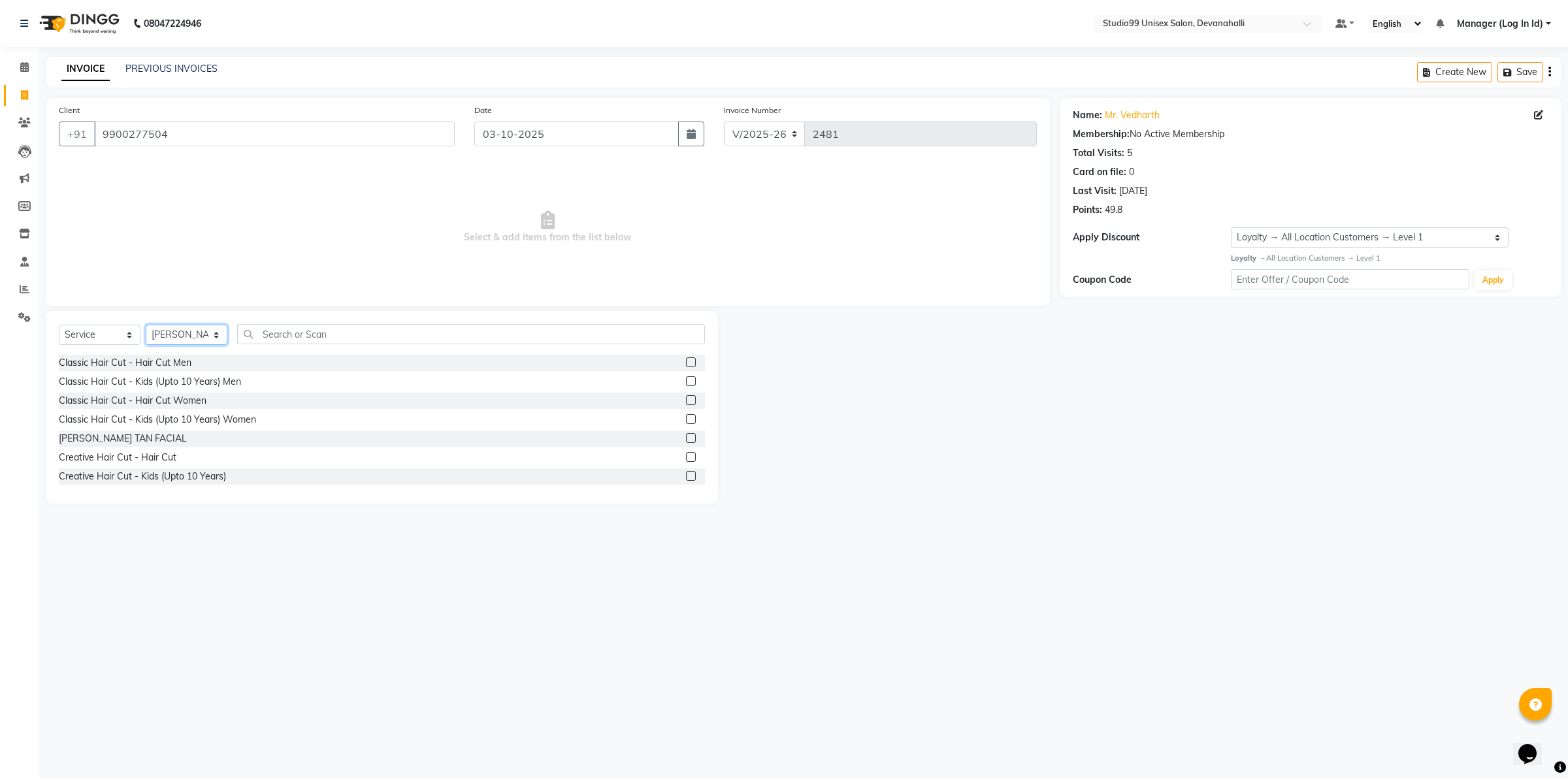
drag, startPoint x: 196, startPoint y: 331, endPoint x: 197, endPoint y: 340, distance: 9.1
click at [197, 340] on select "Select Stylist AANAYA Manager (Log In Id) Neha [PERSON_NAME] [PERSON_NAME] [PER…" at bounding box center [186, 335] width 82 height 20
select select "49236"
click at [145, 325] on select "Select Stylist AANAYA Manager (Log In Id) Neha [PERSON_NAME] [PERSON_NAME] [PER…" at bounding box center [186, 335] width 82 height 20
click at [303, 336] on input "text" at bounding box center [470, 334] width 467 height 20
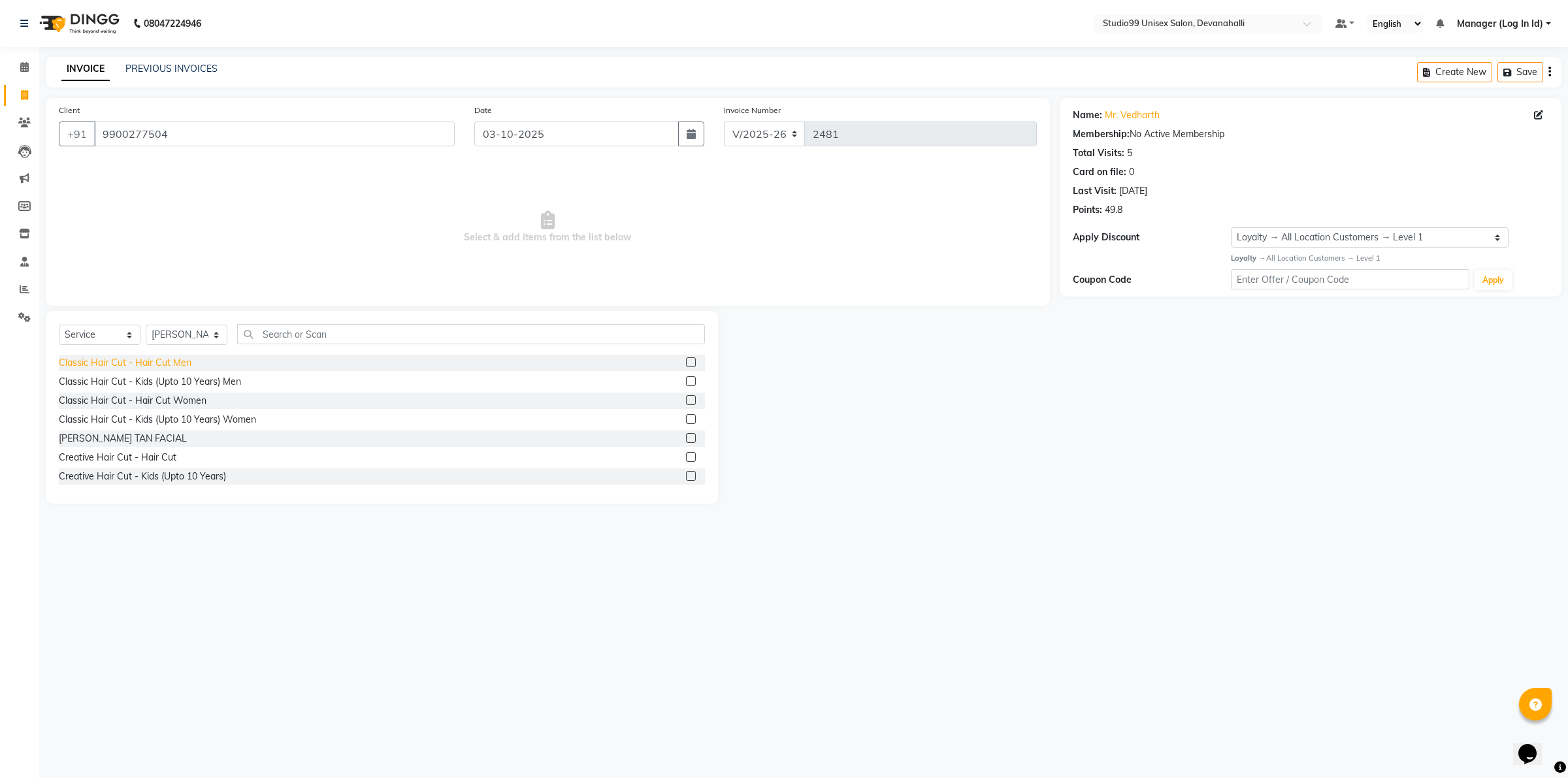
click at [175, 358] on div "Classic Hair Cut - Hair Cut Men" at bounding box center [125, 363] width 133 height 14
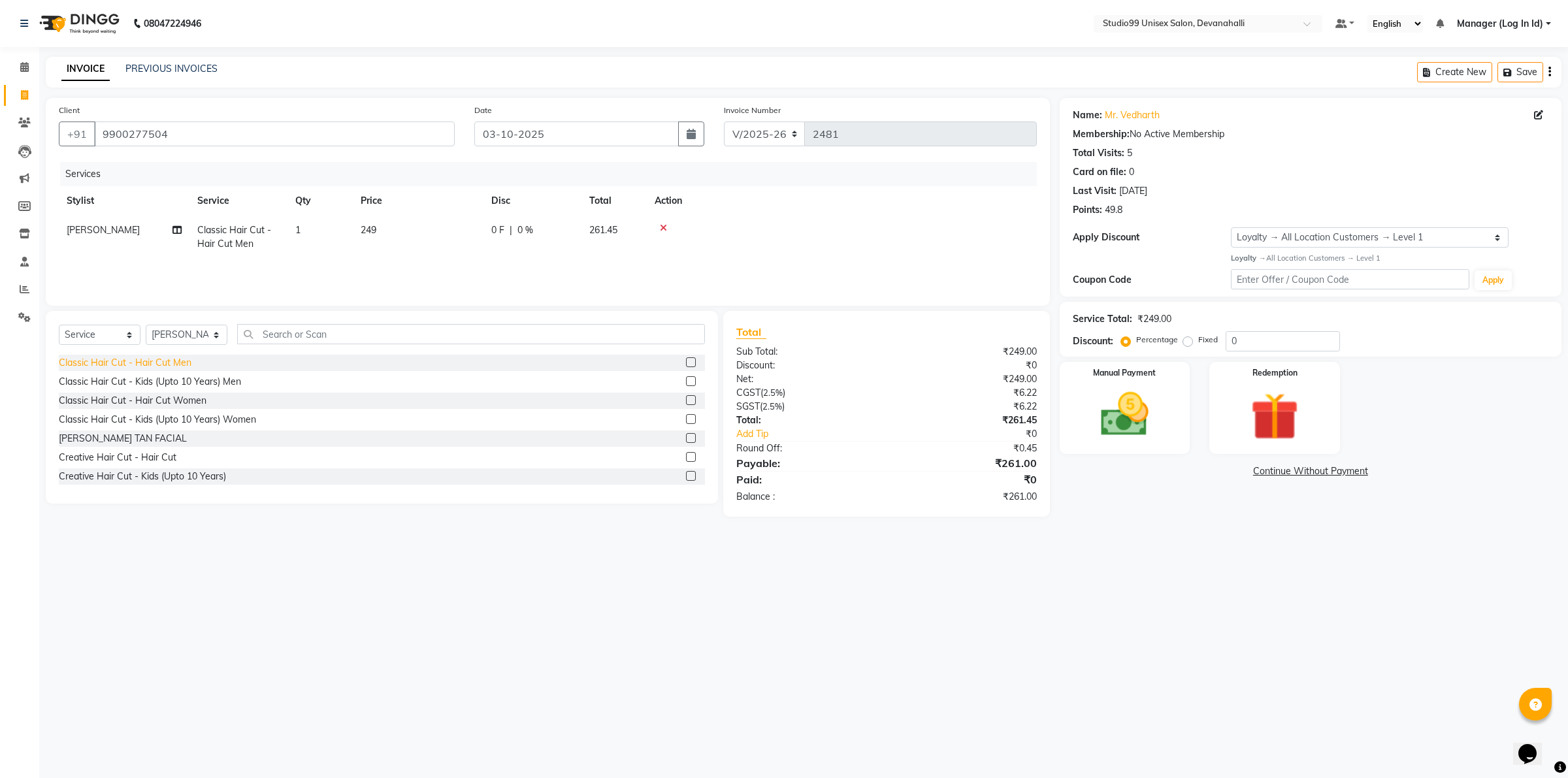
click at [160, 361] on div "Classic Hair Cut - Hair Cut Men" at bounding box center [125, 363] width 133 height 14
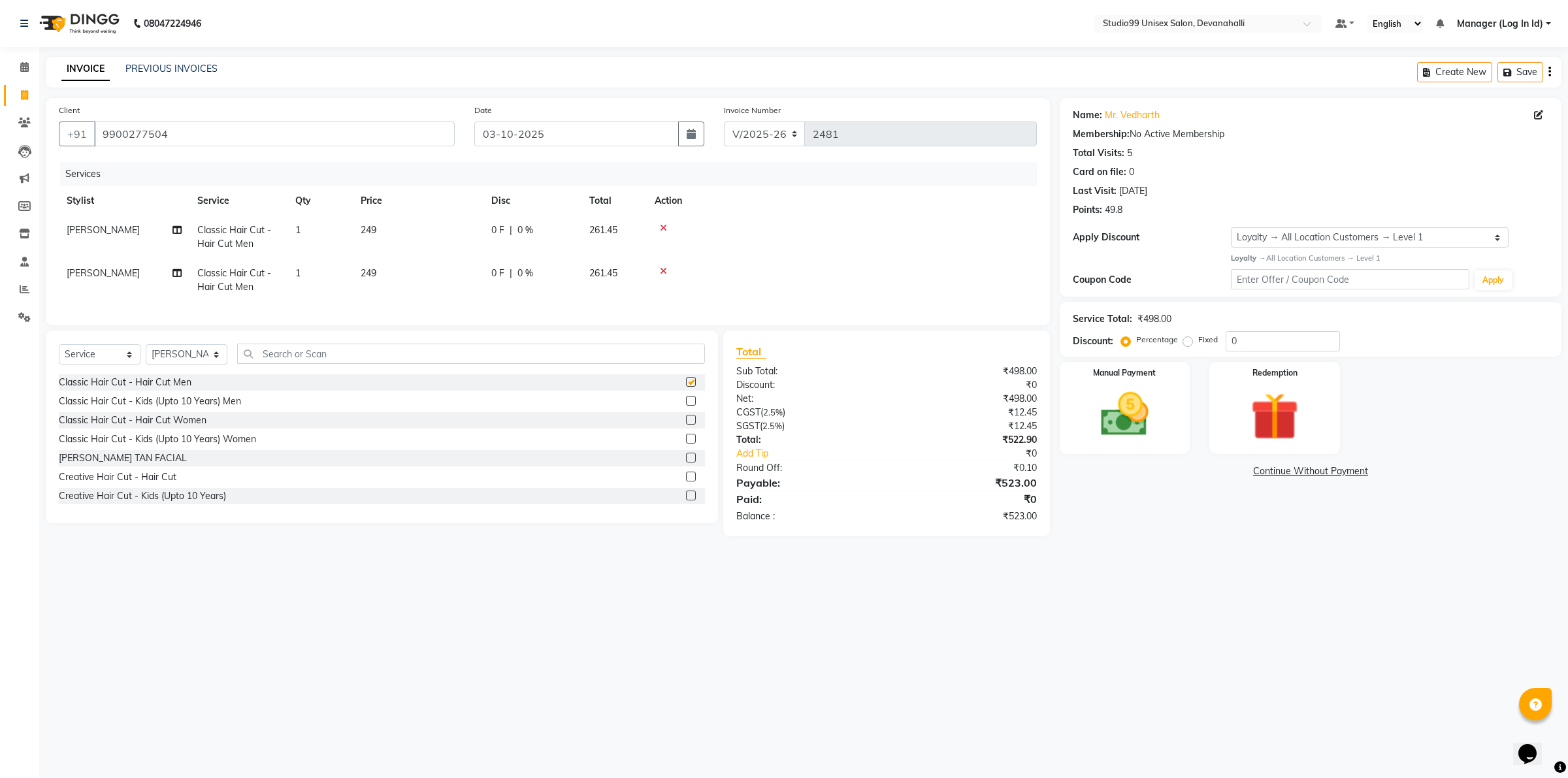
checkbox input "false"
click at [1095, 430] on img at bounding box center [1124, 415] width 81 height 57
click at [1228, 472] on span "UPI" at bounding box center [1230, 473] width 20 height 15
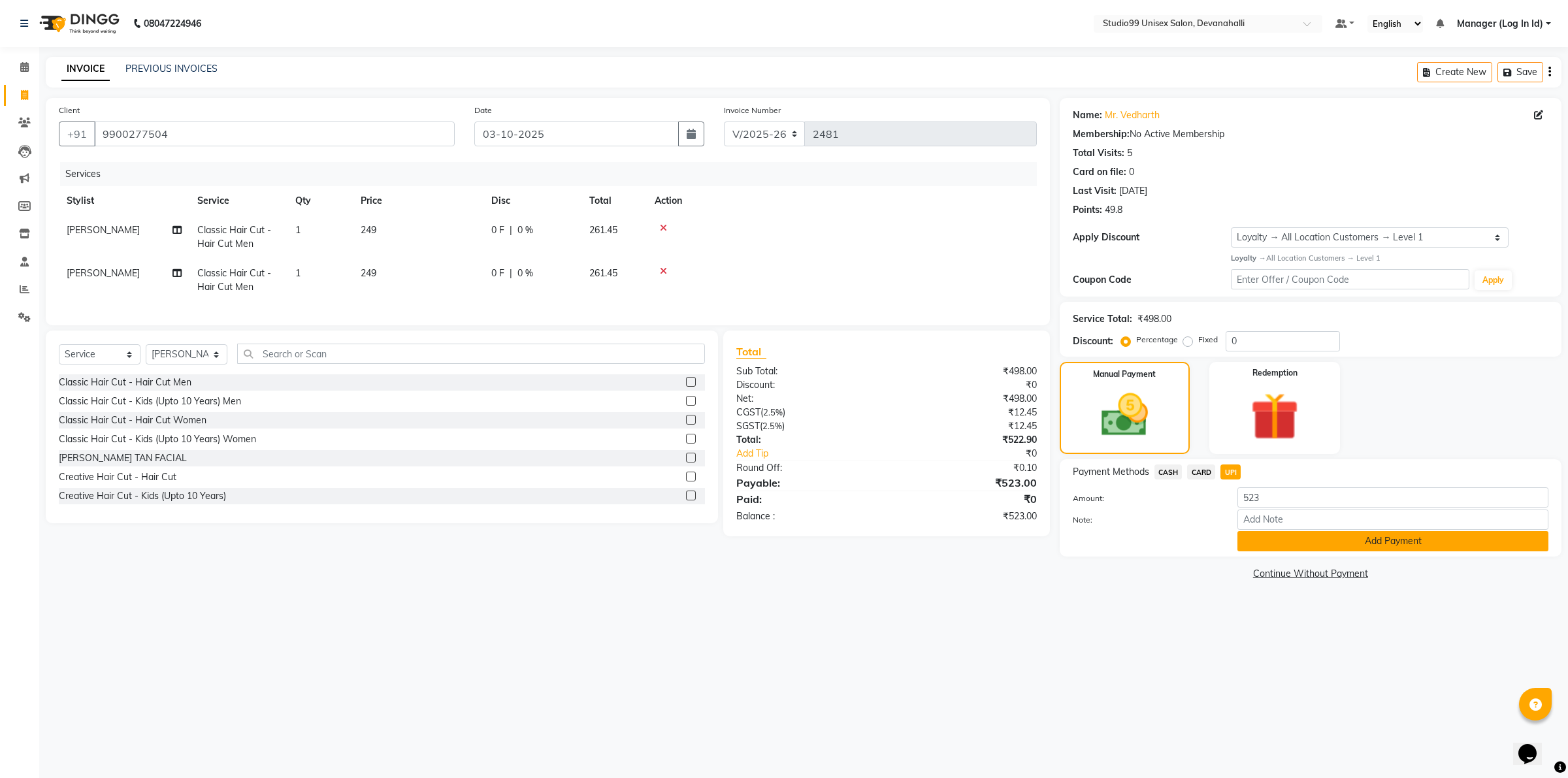
click at [1256, 537] on button "Add Payment" at bounding box center [1393, 541] width 311 height 20
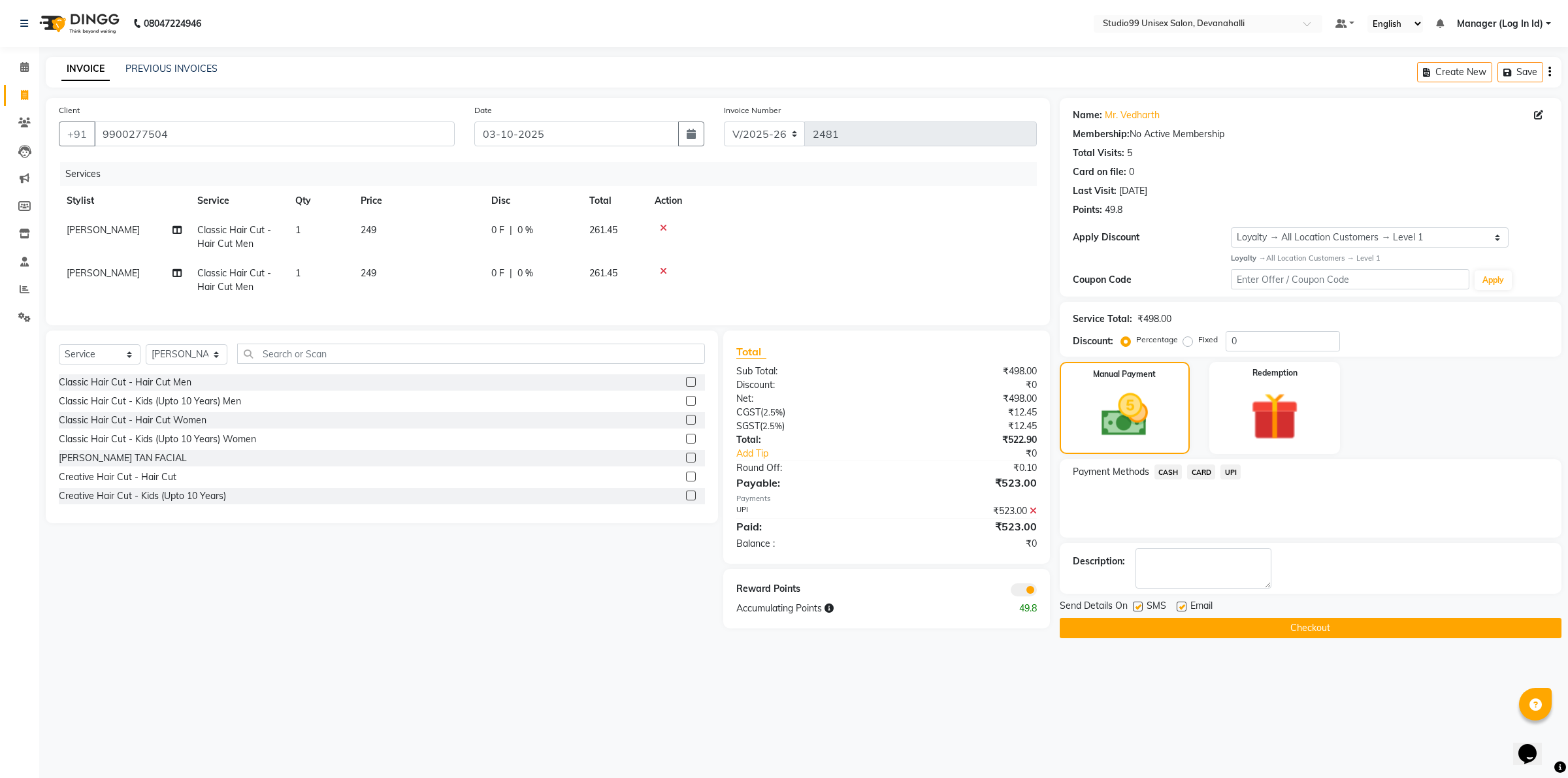
click at [1192, 628] on button "Checkout" at bounding box center [1310, 628] width 502 height 20
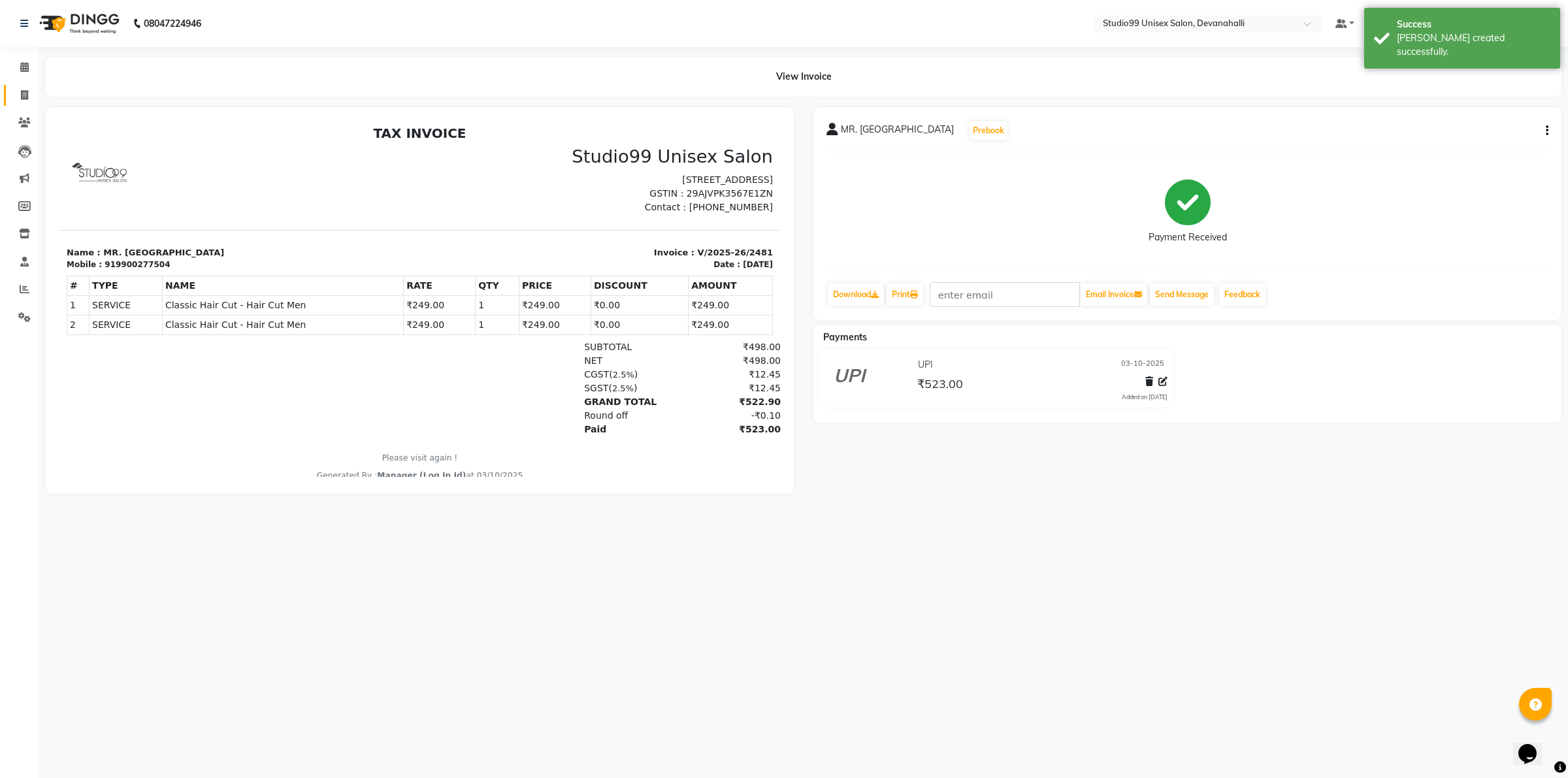
click at [16, 85] on link "Invoice" at bounding box center [20, 96] width 31 height 22
select select "service"
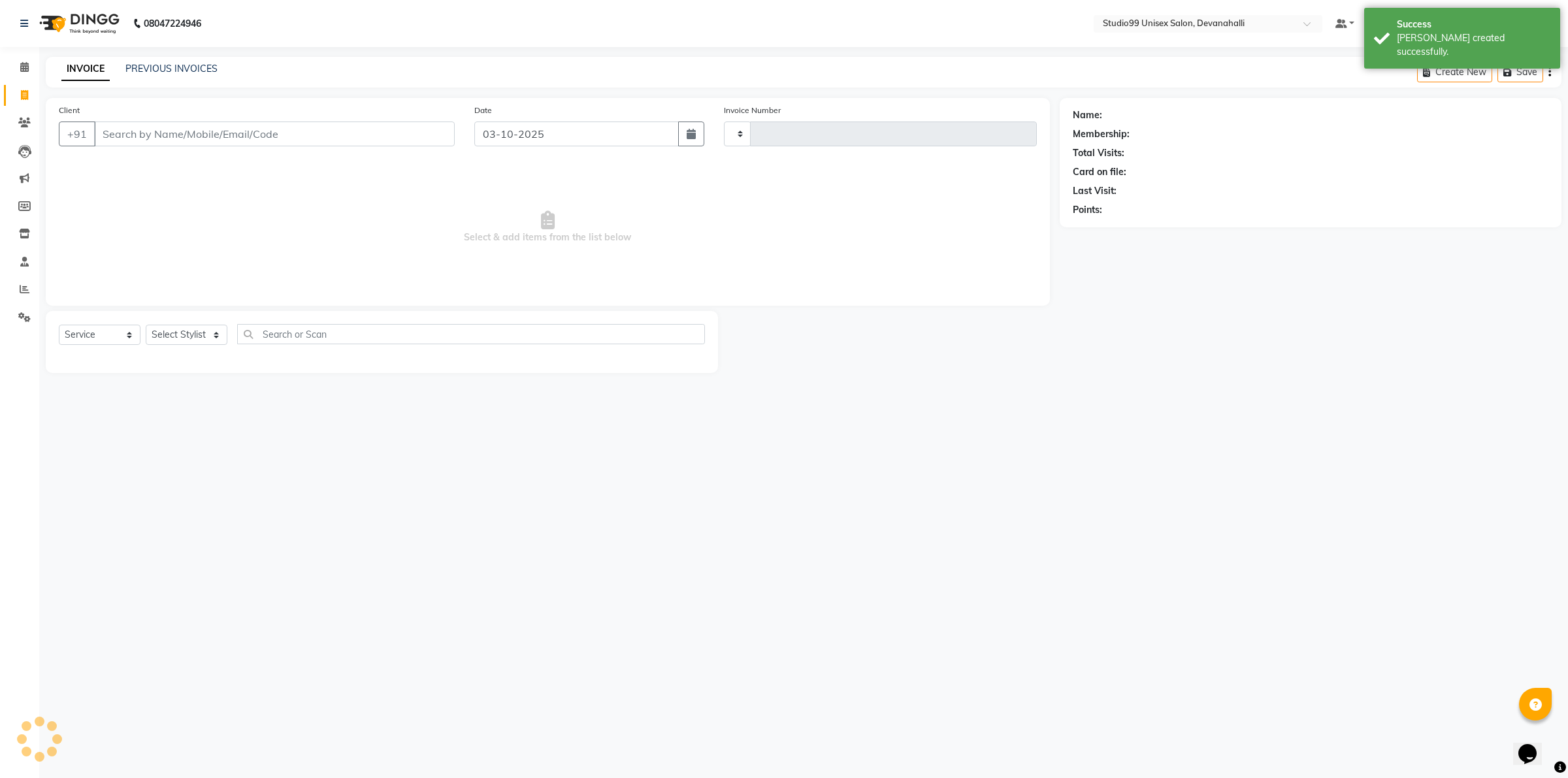
type input "2482"
select select "6467"
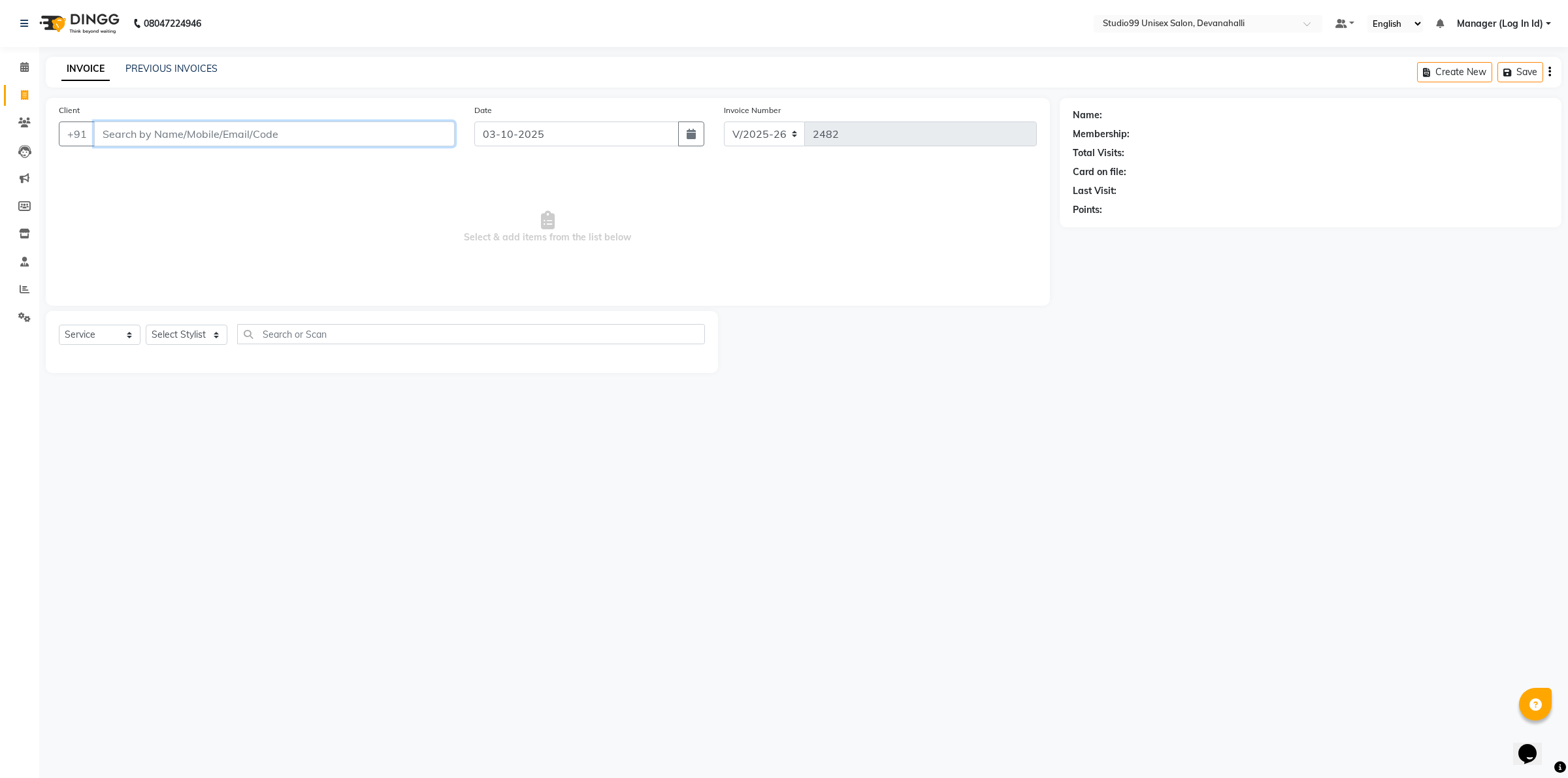
click at [216, 129] on input "Client" at bounding box center [275, 134] width 361 height 25
paste input "9910791339"
type input "9910791339"
select select "1: Object"
click at [152, 337] on select "Select Stylist AANAYA Manager (Log In Id) Neha [PERSON_NAME] [PERSON_NAME] [PER…" at bounding box center [186, 335] width 82 height 20
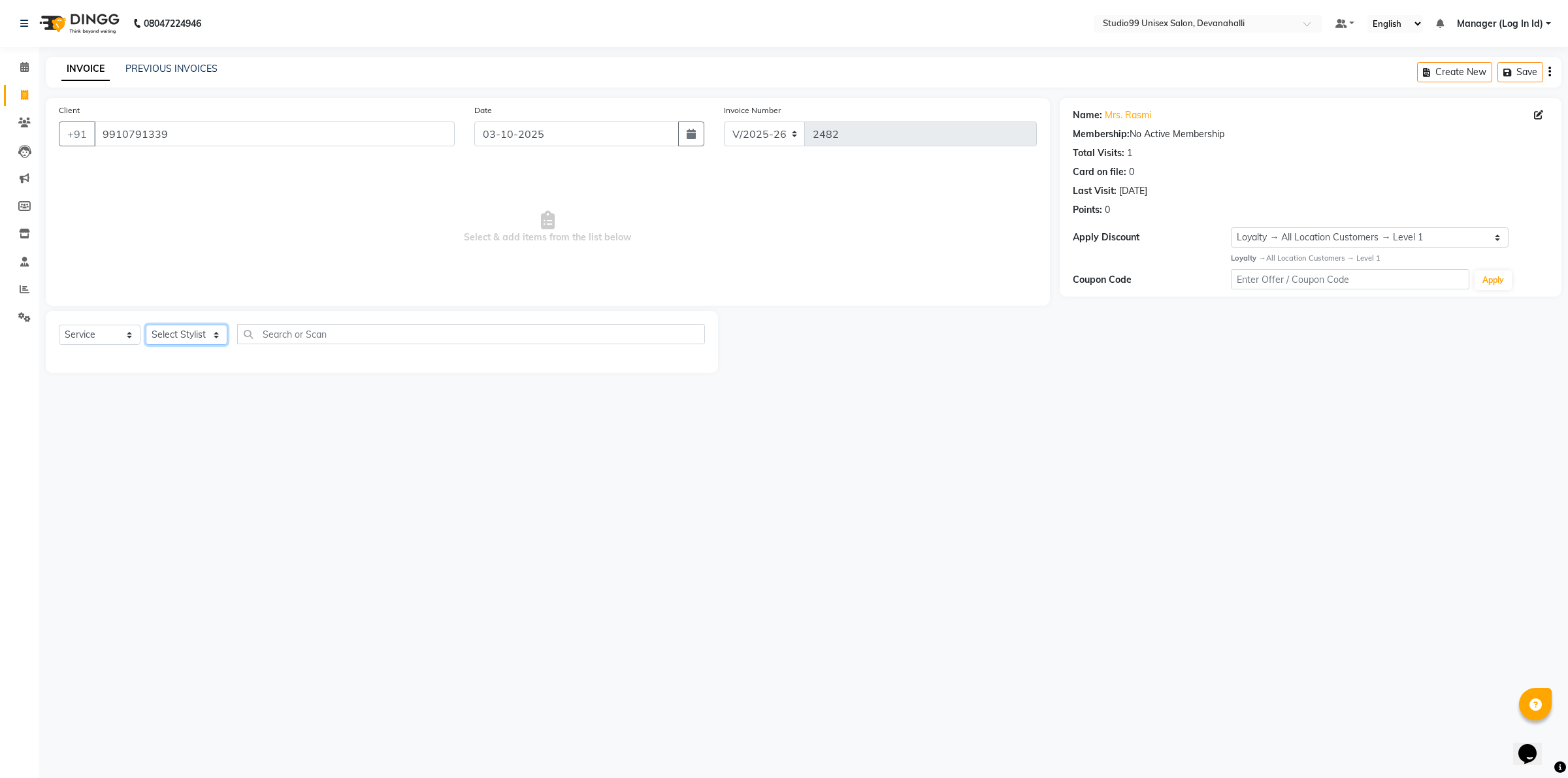
select select "91868"
click at [145, 325] on select "Select Stylist AANAYA Manager (Log In Id) Neha [PERSON_NAME] [PERSON_NAME] [PER…" at bounding box center [186, 335] width 82 height 20
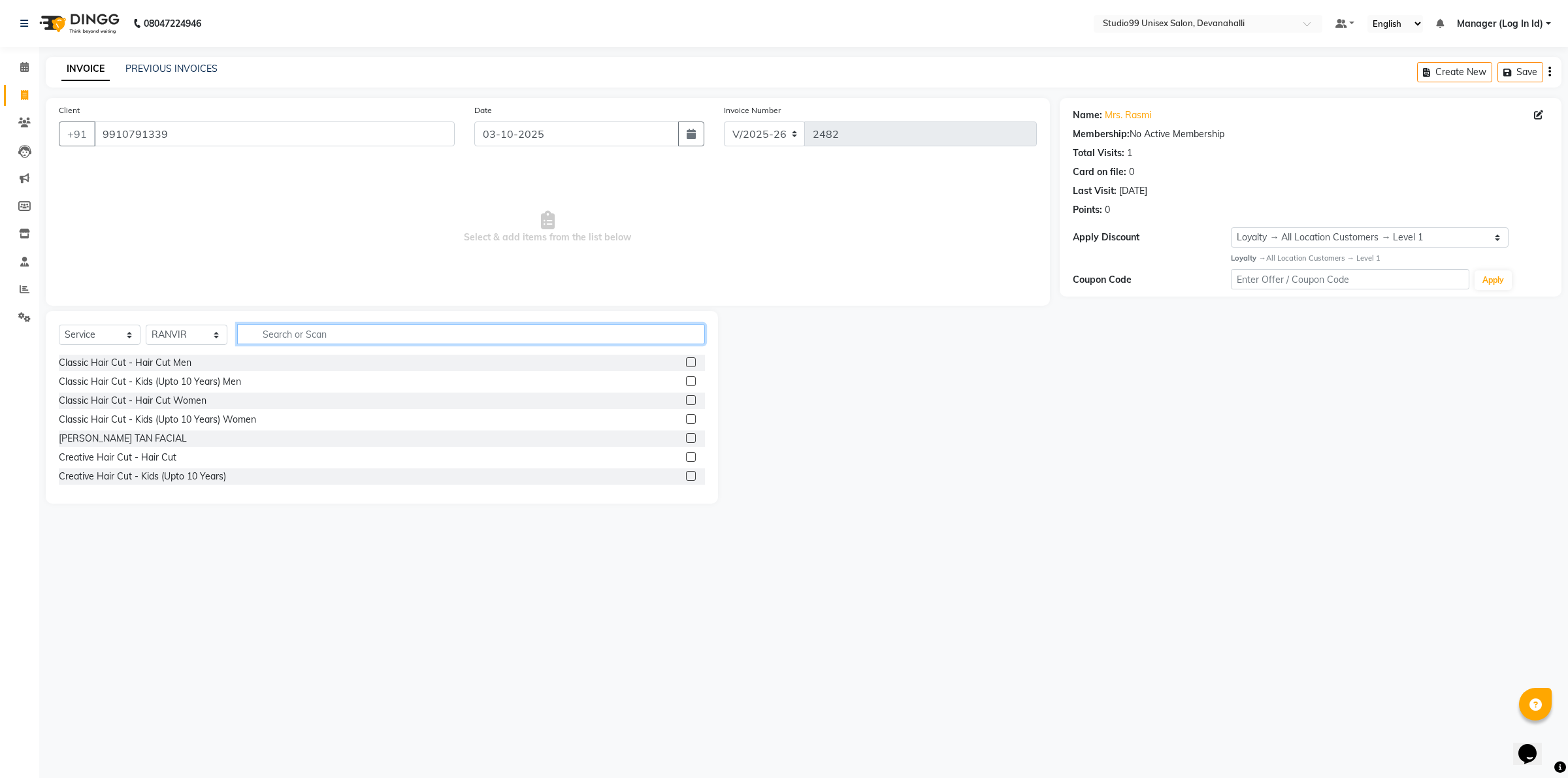
click at [282, 336] on input "text" at bounding box center [470, 334] width 467 height 20
click at [149, 366] on div "Classic Hair Cut - Hair Cut Men" at bounding box center [125, 363] width 133 height 14
checkbox input "false"
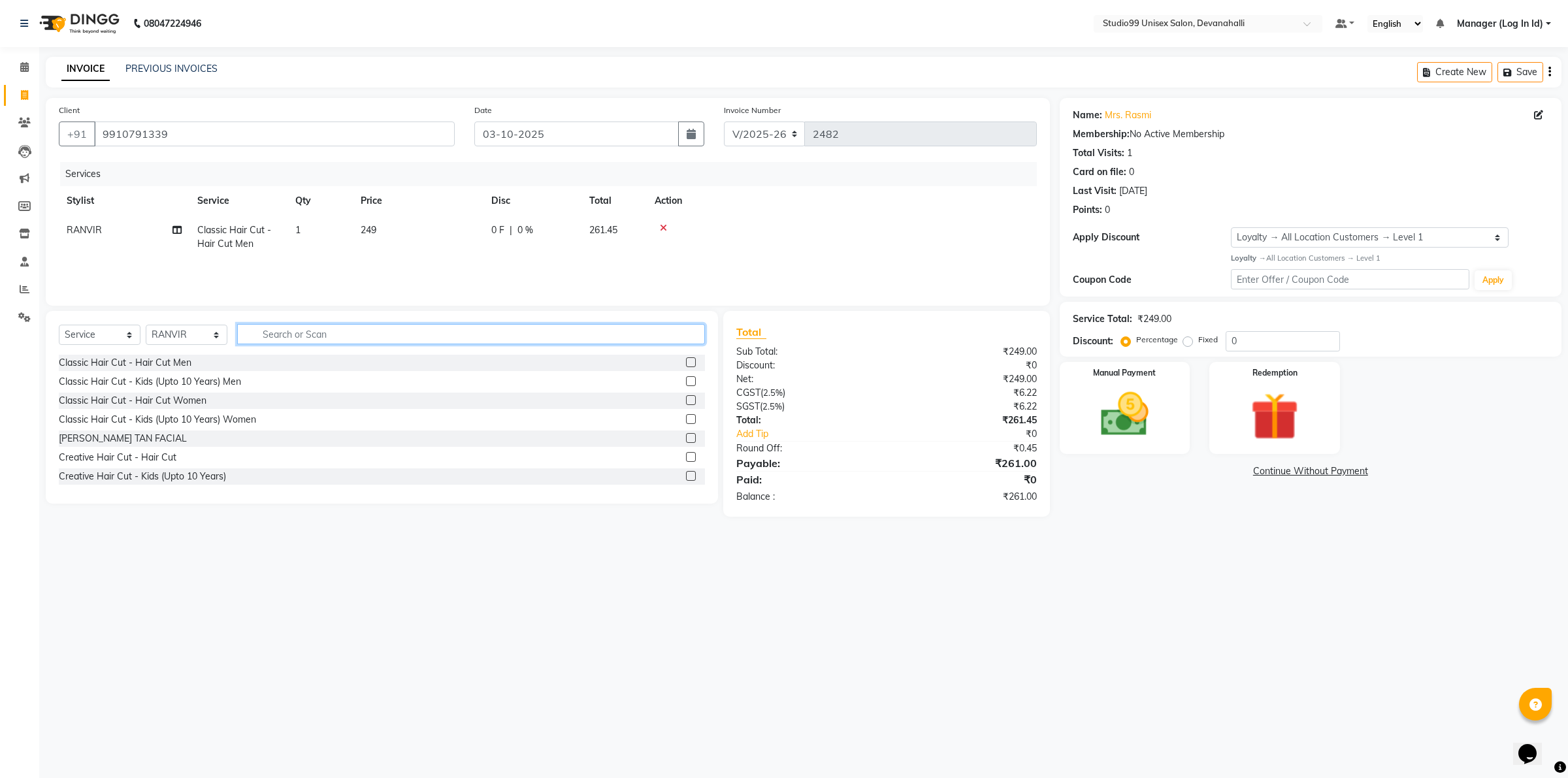
click at [282, 325] on input "text" at bounding box center [470, 334] width 467 height 20
type input "ROO"
click at [145, 376] on div "Coloring Men - Root Touch-Up Without [MEDICAL_DATA]" at bounding box center [180, 382] width 242 height 14
checkbox input "false"
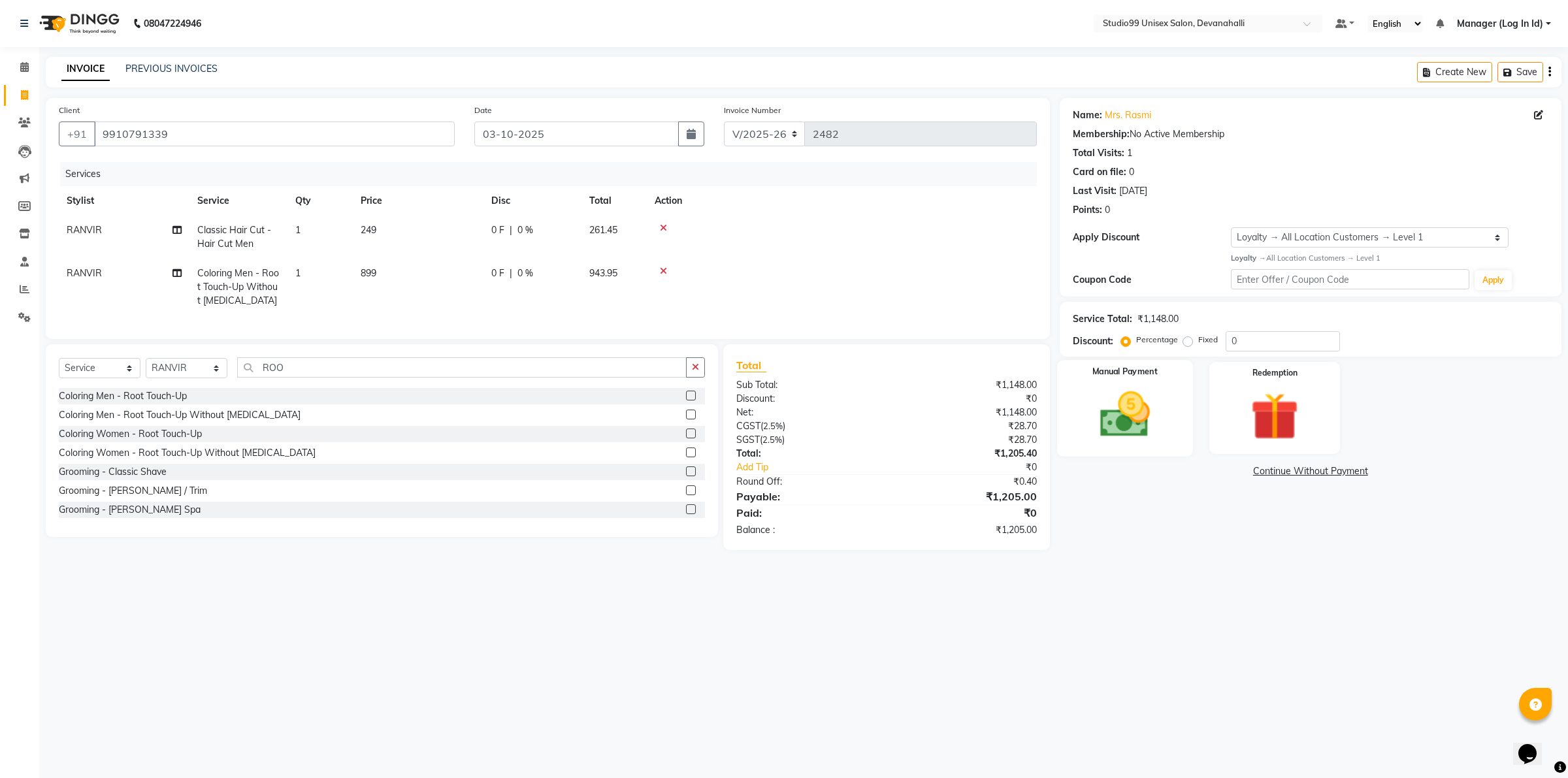
click at [1148, 417] on img at bounding box center [1124, 415] width 81 height 57
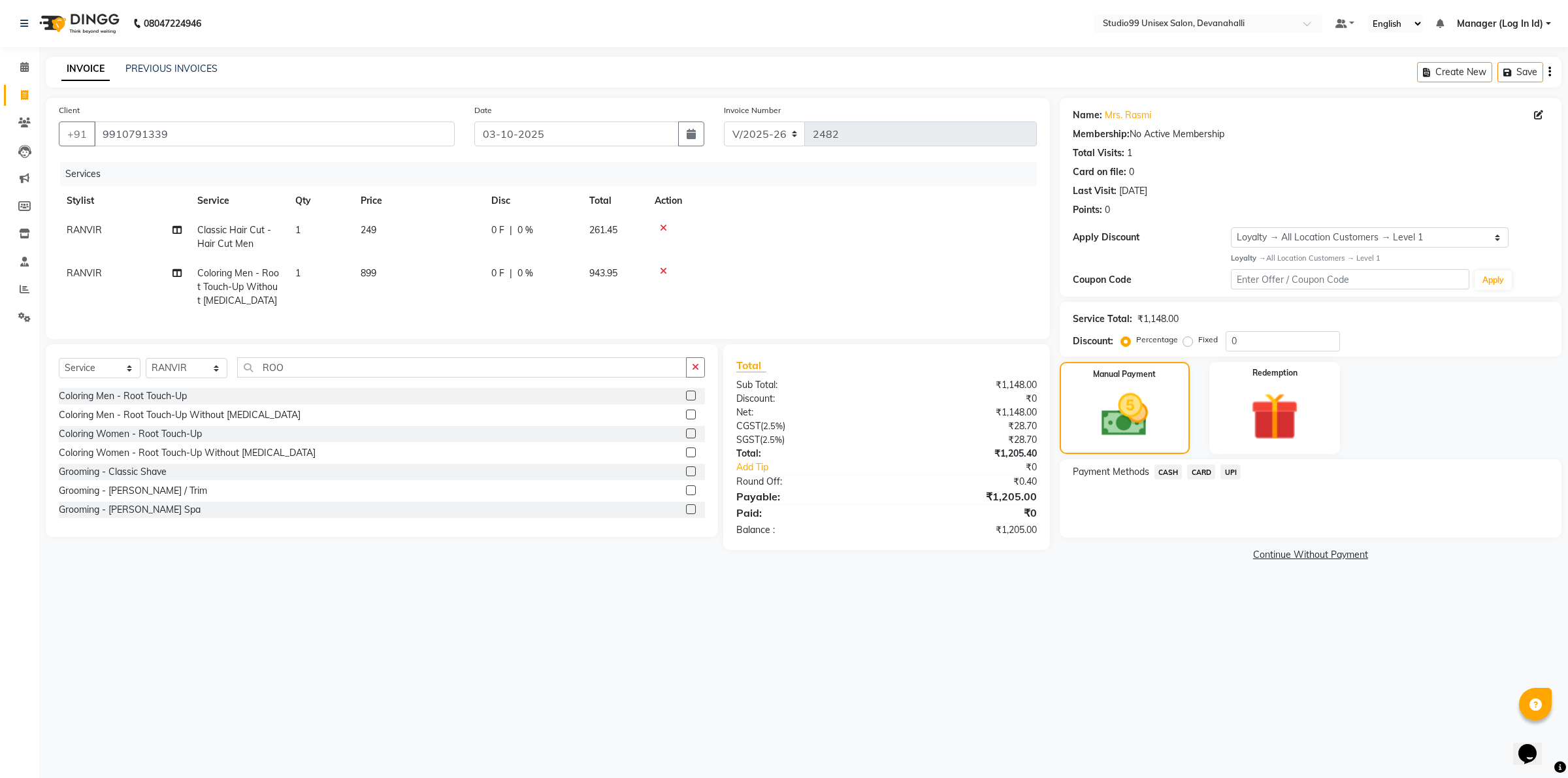
click at [1210, 470] on span "CARD" at bounding box center [1201, 473] width 28 height 15
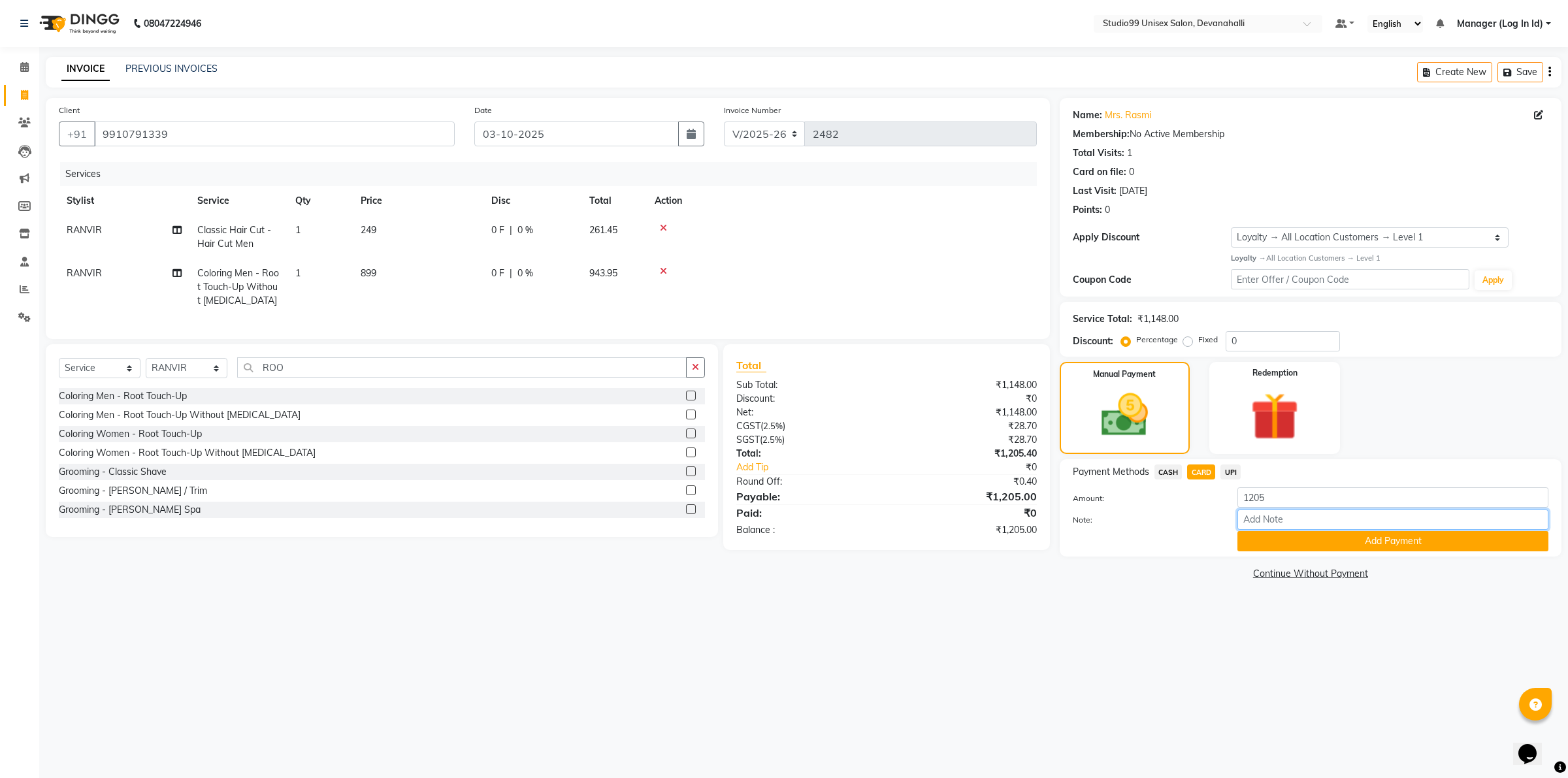
click at [1256, 525] on input "Note:" at bounding box center [1393, 519] width 311 height 20
click at [1251, 547] on button "Add Payment" at bounding box center [1393, 541] width 311 height 20
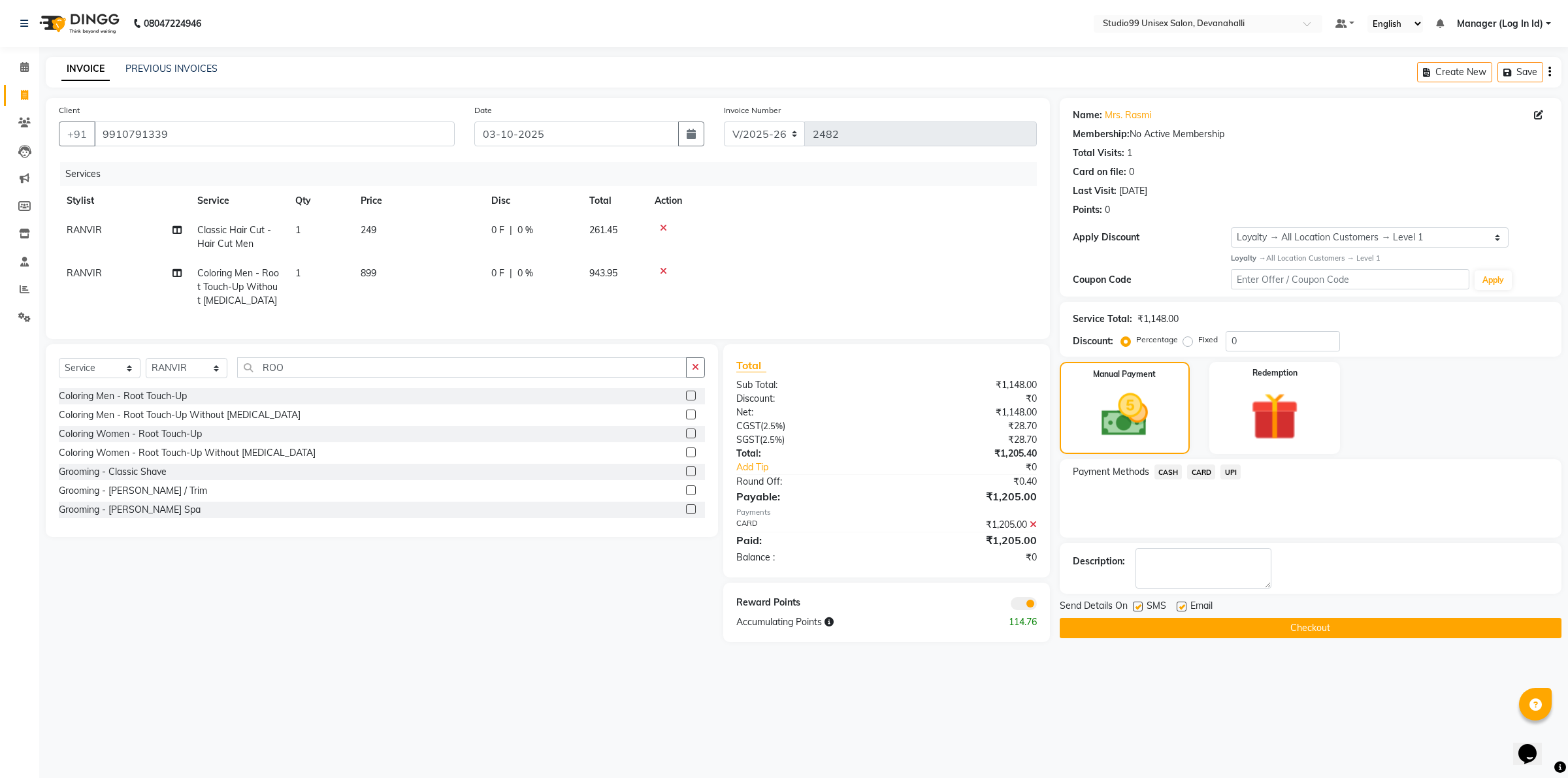
click at [1200, 631] on button "Checkout" at bounding box center [1310, 628] width 502 height 20
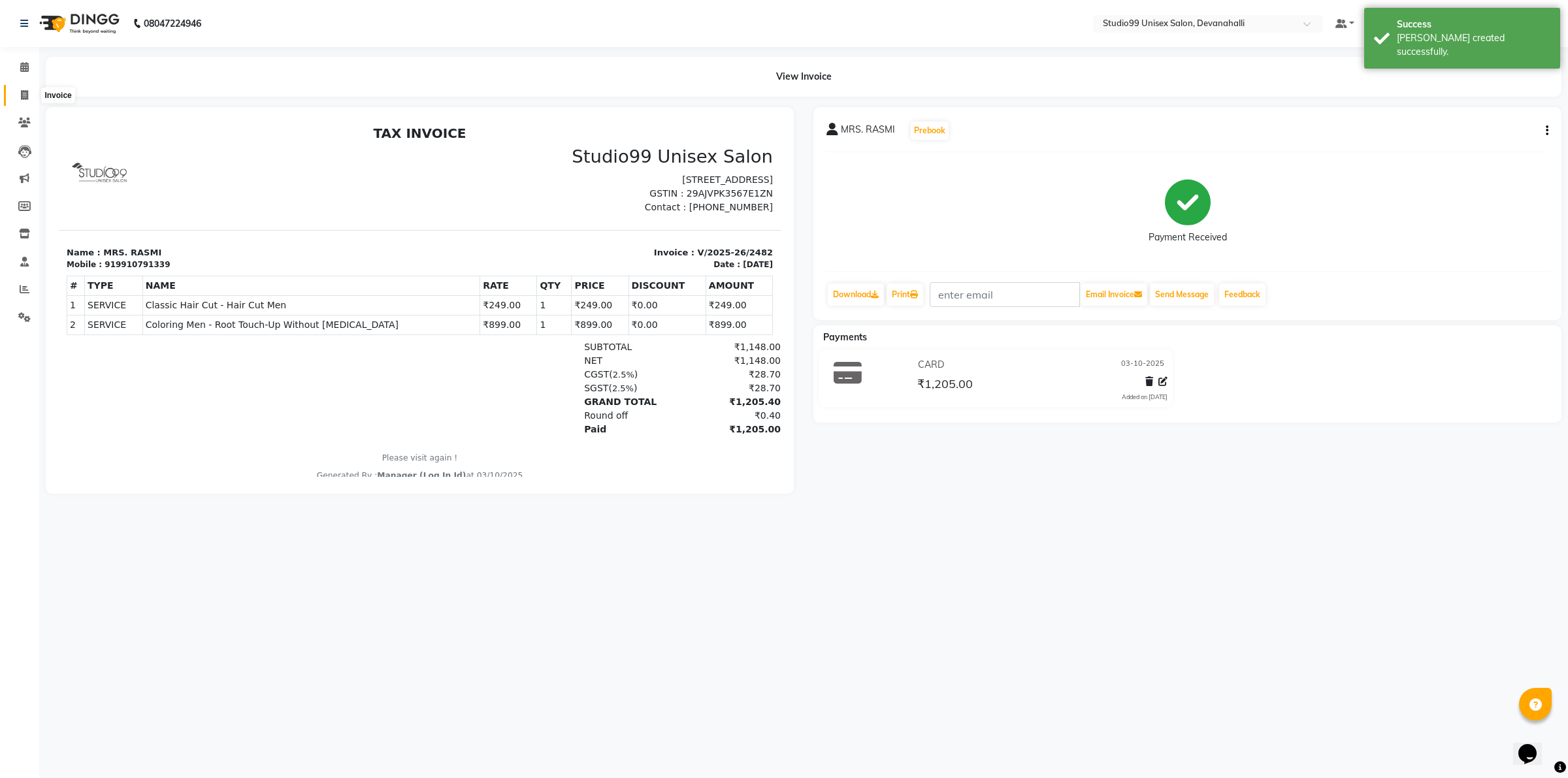
click at [17, 92] on span at bounding box center [24, 96] width 23 height 15
select select "service"
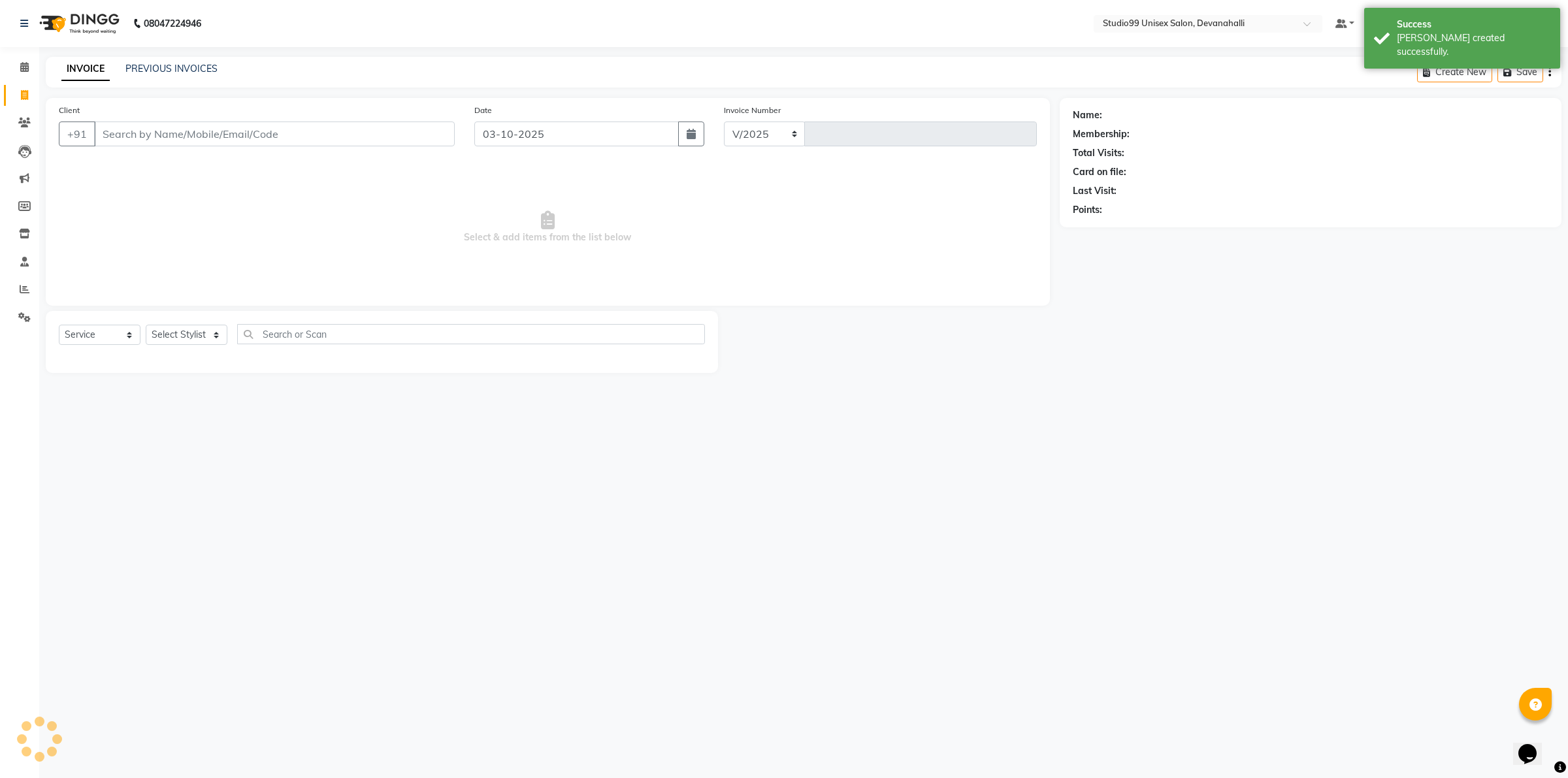
select select "6467"
type input "2483"
